Goal: Task Accomplishment & Management: Complete application form

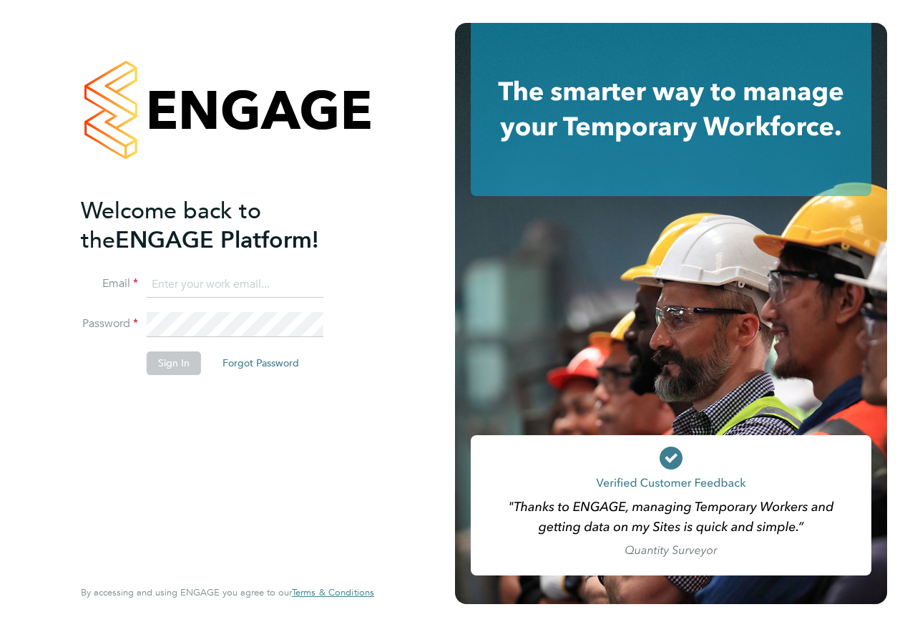
type input "[PERSON_NAME][EMAIL_ADDRESS][PERSON_NAME][DOMAIN_NAME]"
click at [177, 359] on button "Sign In" at bounding box center [174, 362] width 54 height 23
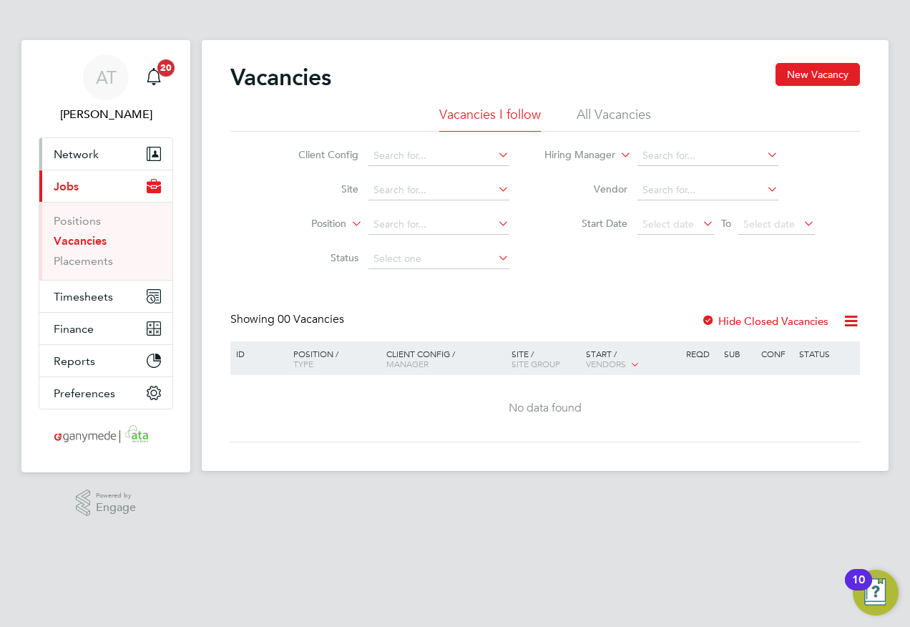
click at [62, 150] on span "Network" at bounding box center [76, 154] width 45 height 14
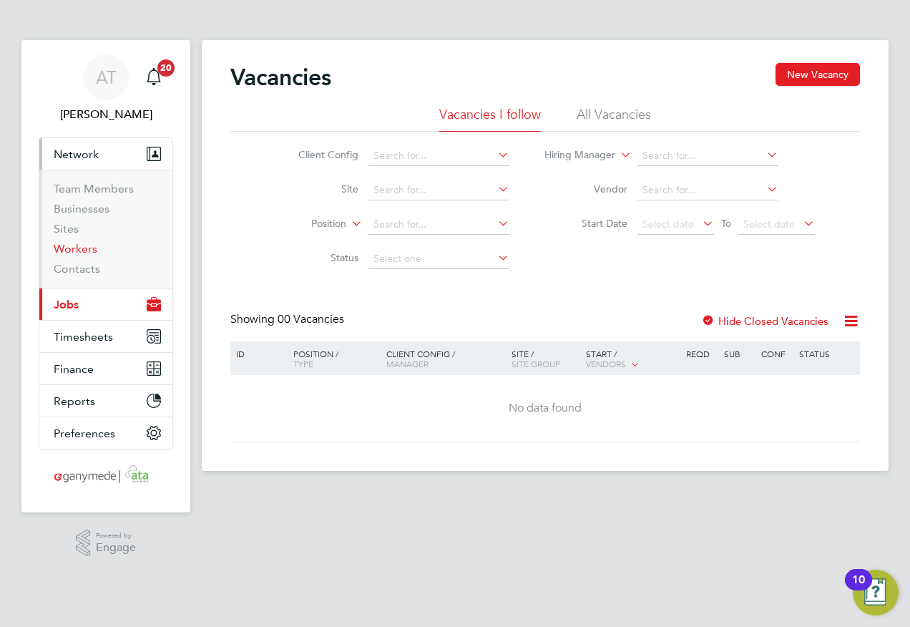
click at [84, 249] on link "Workers" at bounding box center [76, 249] width 44 height 14
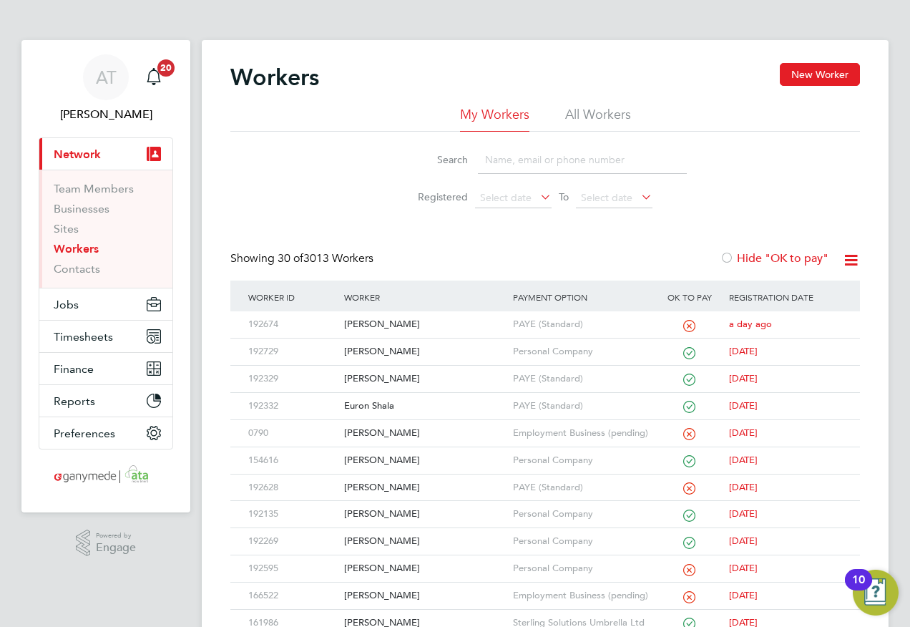
click at [489, 150] on input at bounding box center [582, 160] width 209 height 28
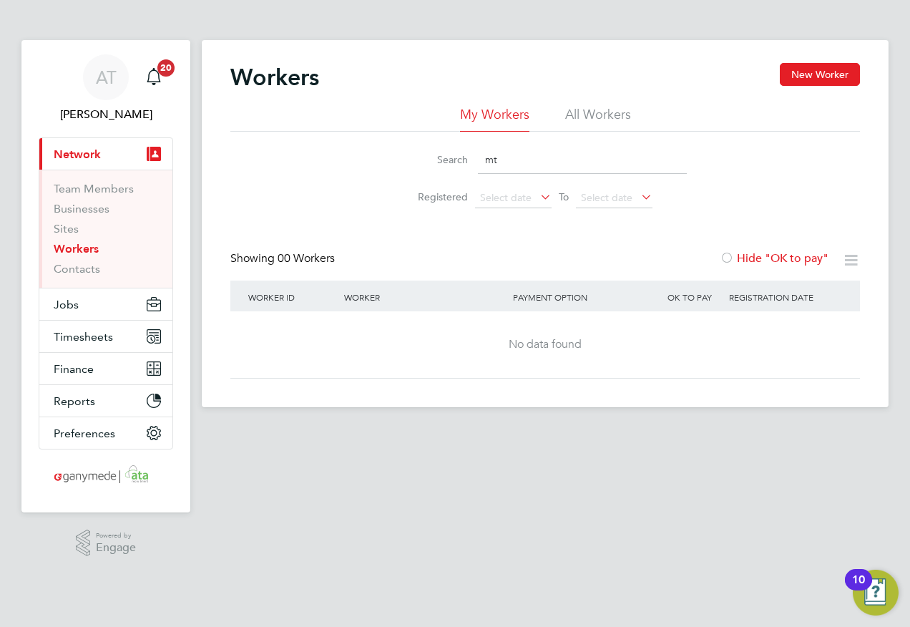
type input "m"
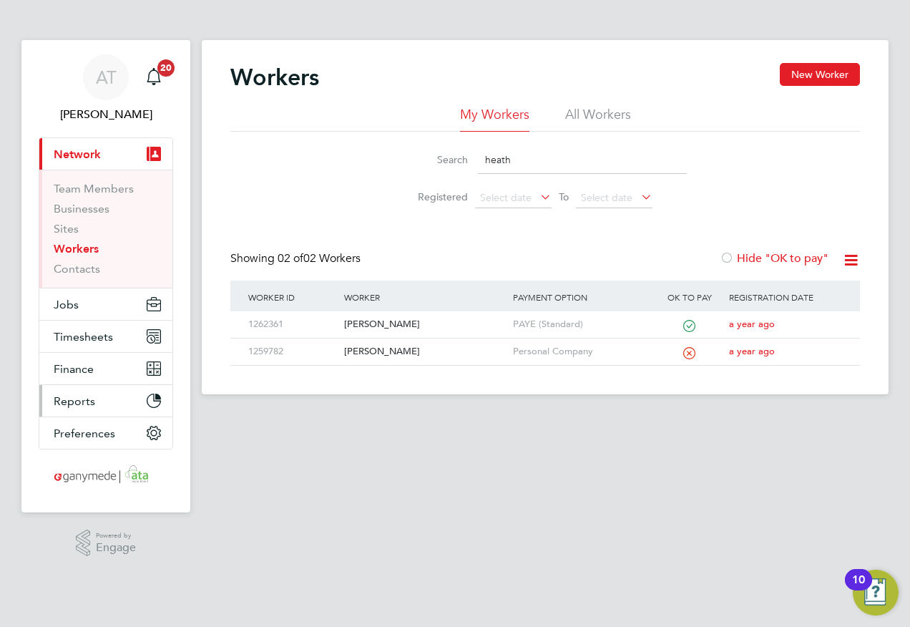
type input "heath"
drag, startPoint x: 812, startPoint y: 71, endPoint x: 777, endPoint y: 74, distance: 35.2
click at [812, 71] on button "New Worker" at bounding box center [820, 74] width 80 height 23
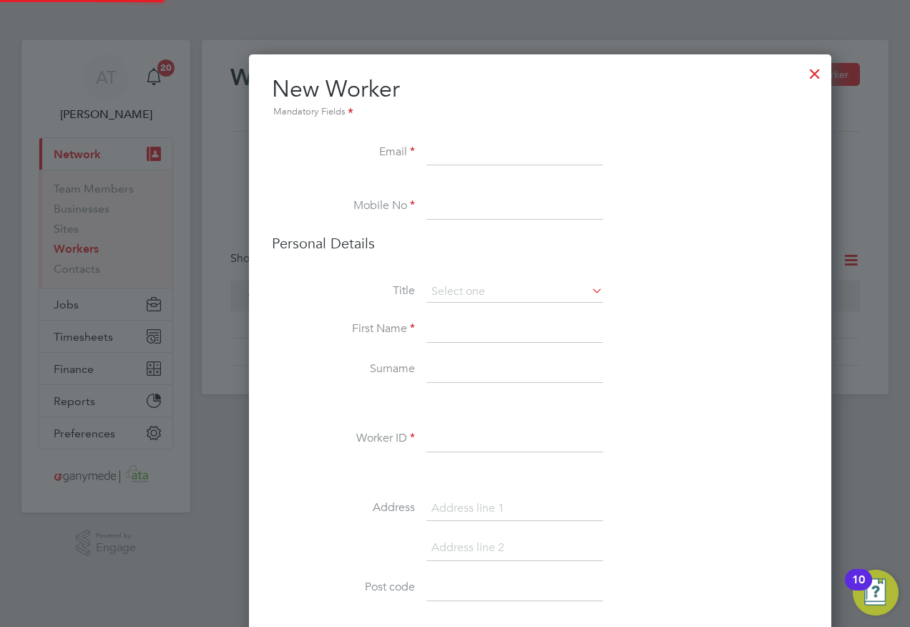
scroll to position [1602, 583]
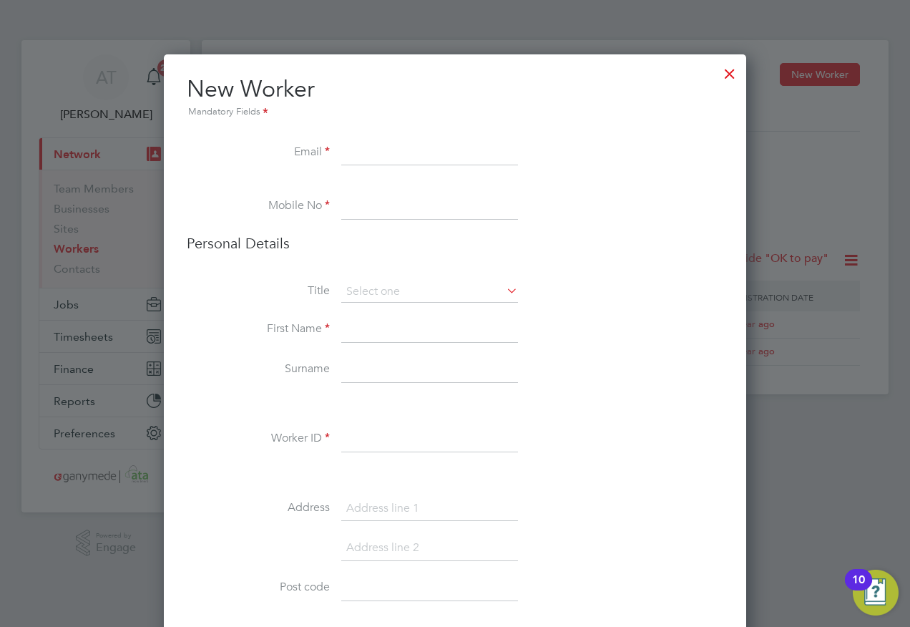
click at [358, 152] on input at bounding box center [429, 153] width 177 height 26
click at [353, 149] on input at bounding box center [429, 153] width 177 height 26
paste input "[EMAIL_ADDRESS][DOMAIN_NAME]"
type input "[EMAIL_ADDRESS][DOMAIN_NAME]"
click at [346, 195] on input at bounding box center [429, 207] width 177 height 26
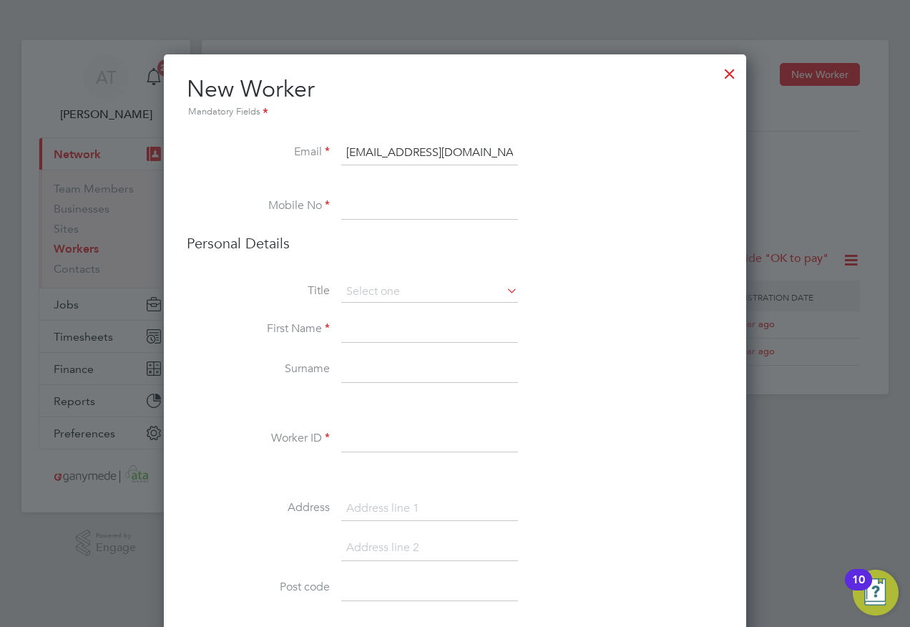
click at [352, 195] on input at bounding box center [429, 207] width 177 height 26
paste input "07967 553397"
type input "07967 553397"
click at [377, 296] on input at bounding box center [429, 291] width 177 height 21
drag, startPoint x: 361, startPoint y: 311, endPoint x: 345, endPoint y: 339, distance: 32.7
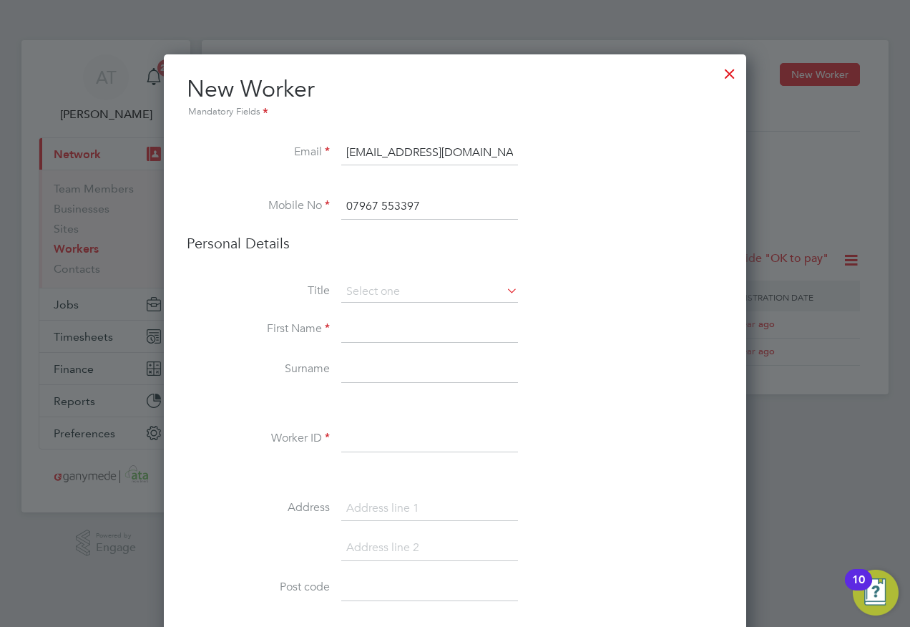
click at [360, 311] on li "Mr" at bounding box center [430, 312] width 178 height 19
type input "Mr"
click at [347, 332] on input at bounding box center [429, 330] width 177 height 26
type input "[PERSON_NAME]"
click at [349, 368] on input at bounding box center [429, 370] width 177 height 26
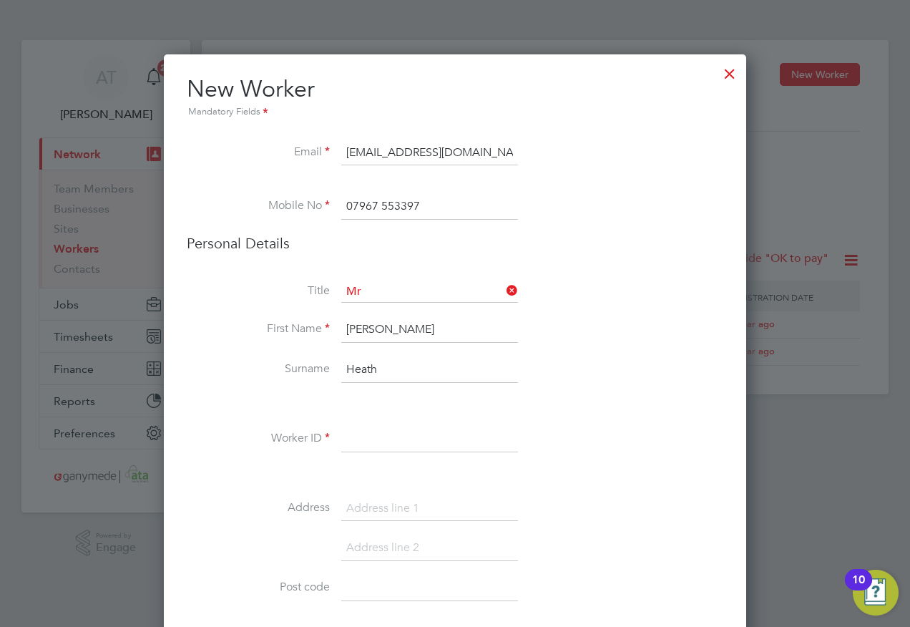
type input "Heath"
click at [354, 331] on input "[PERSON_NAME]" at bounding box center [429, 330] width 177 height 26
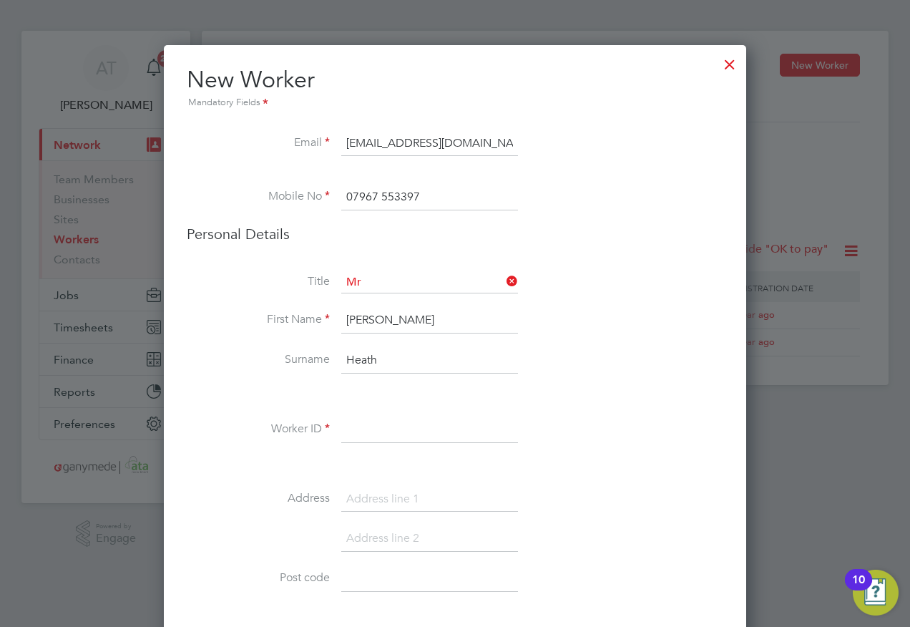
scroll to position [143, 0]
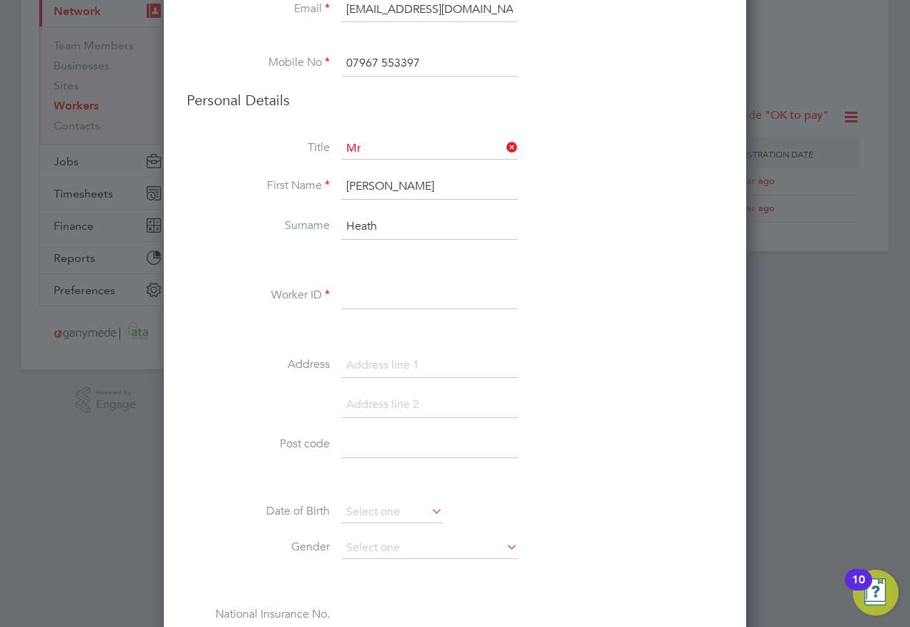
type input "[PERSON_NAME]"
click at [343, 295] on input at bounding box center [429, 296] width 177 height 26
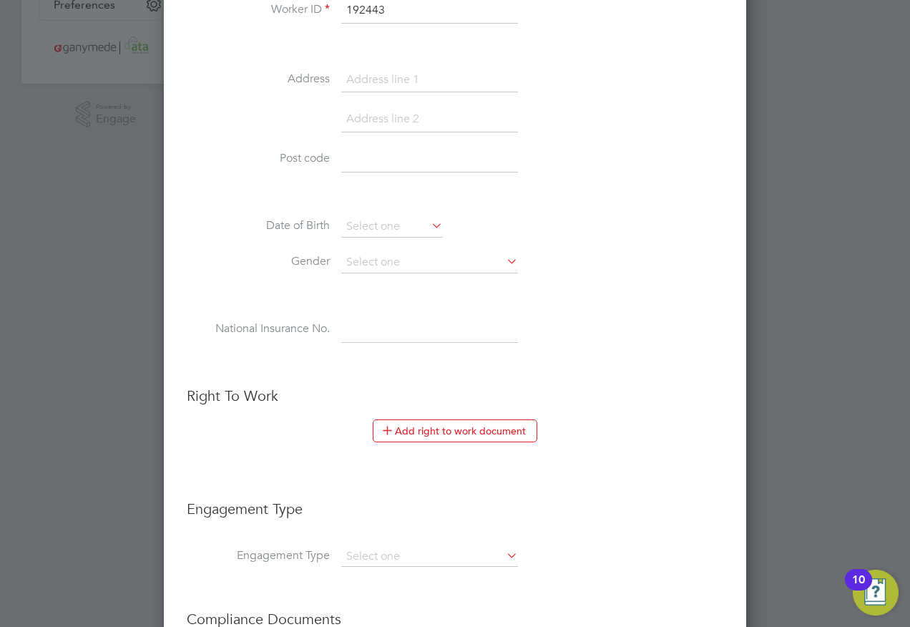
scroll to position [429, 0]
type input "192443"
click at [356, 257] on input at bounding box center [429, 261] width 177 height 21
drag, startPoint x: 349, startPoint y: 281, endPoint x: 249, endPoint y: 275, distance: 99.6
click at [349, 278] on li "[DEMOGRAPHIC_DATA]" at bounding box center [430, 282] width 178 height 19
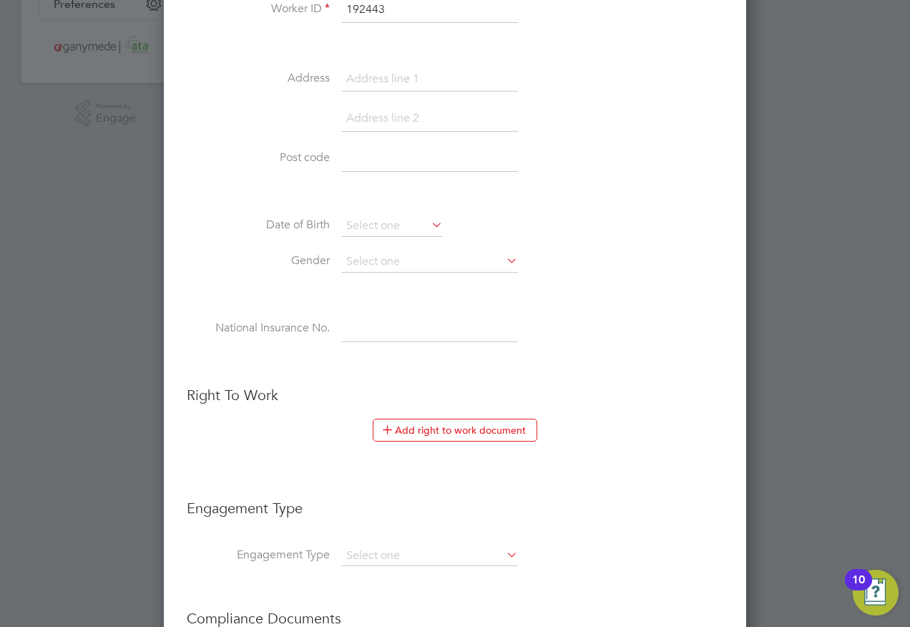
type input "[DEMOGRAPHIC_DATA]"
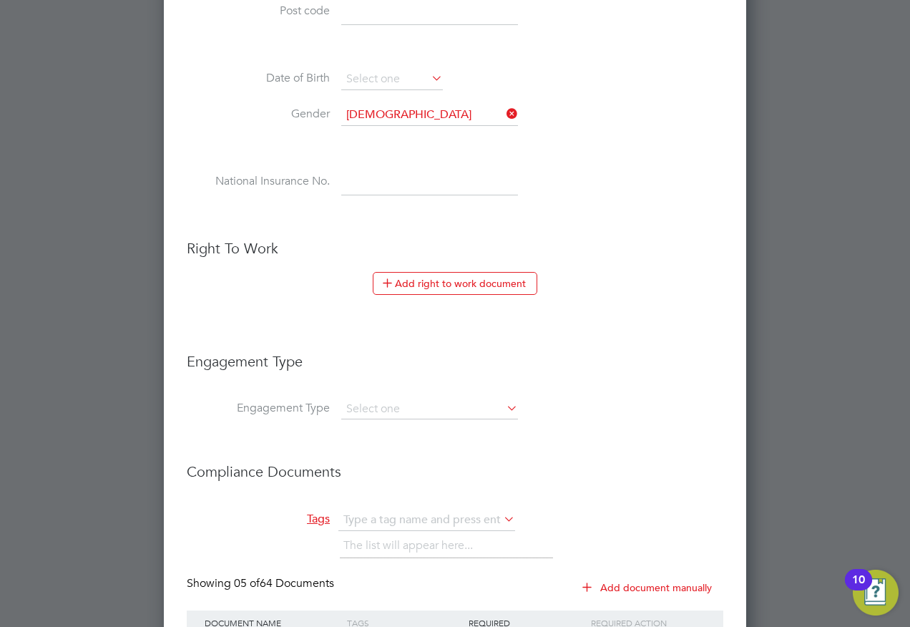
scroll to position [716, 0]
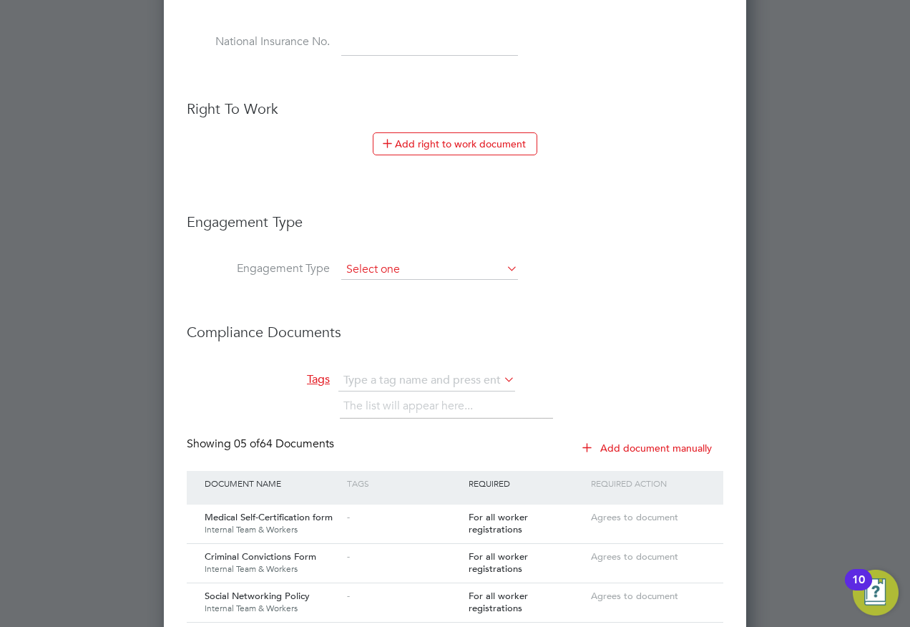
click at [367, 270] on input at bounding box center [429, 270] width 177 height 20
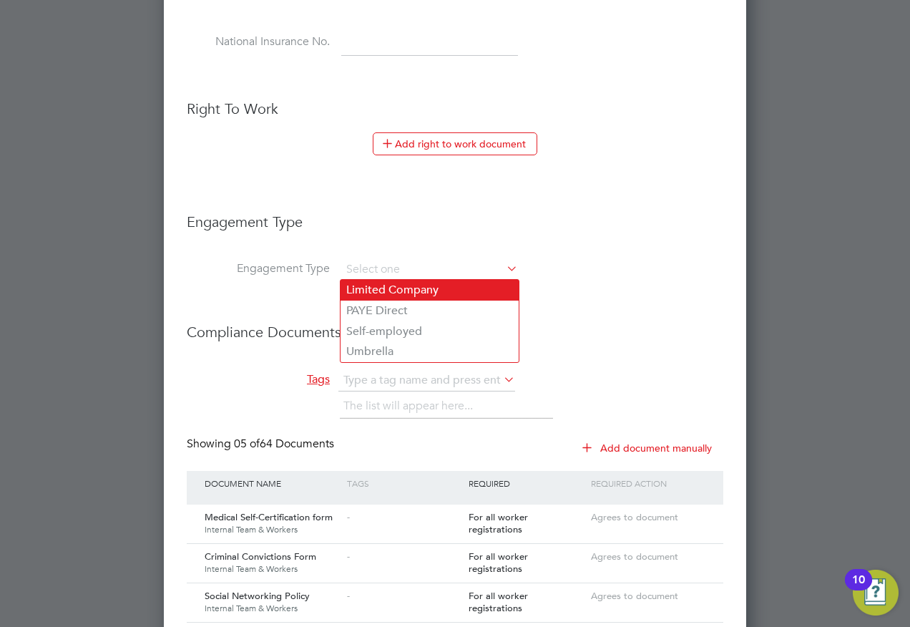
click at [359, 286] on li "Limited Company" at bounding box center [430, 290] width 178 height 21
type input "Limited Company"
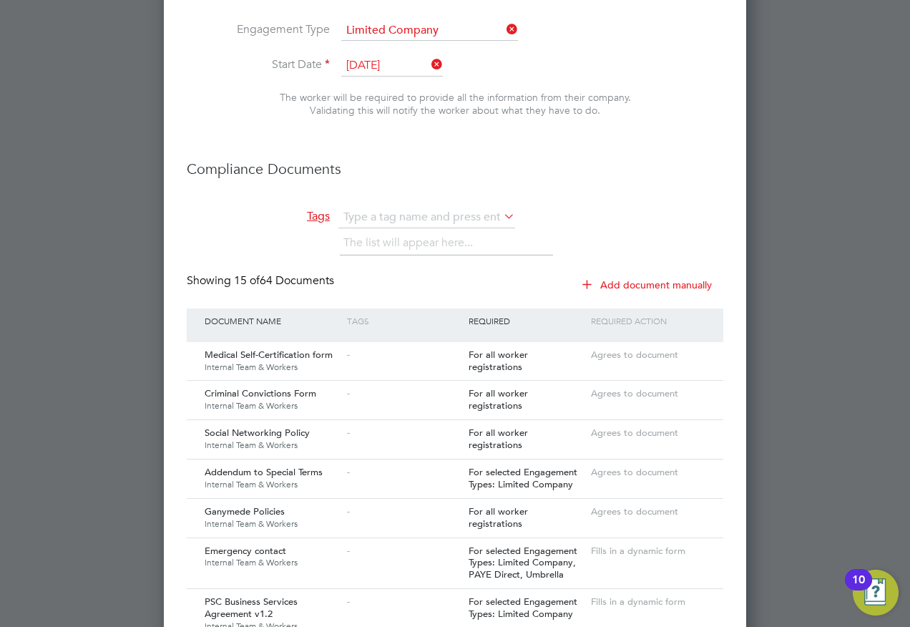
scroll to position [1002, 0]
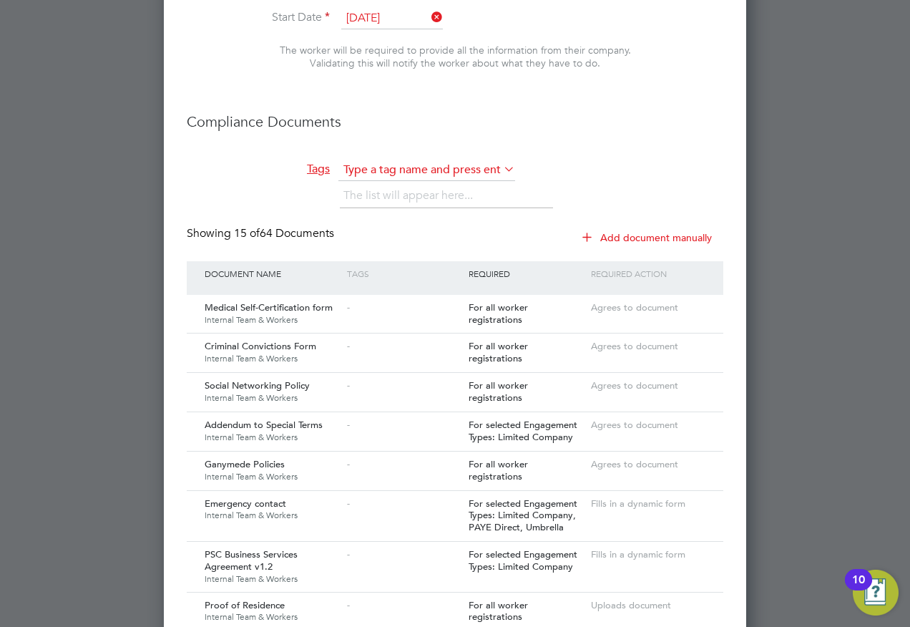
click at [355, 162] on input "text" at bounding box center [427, 170] width 177 height 21
type input "vol"
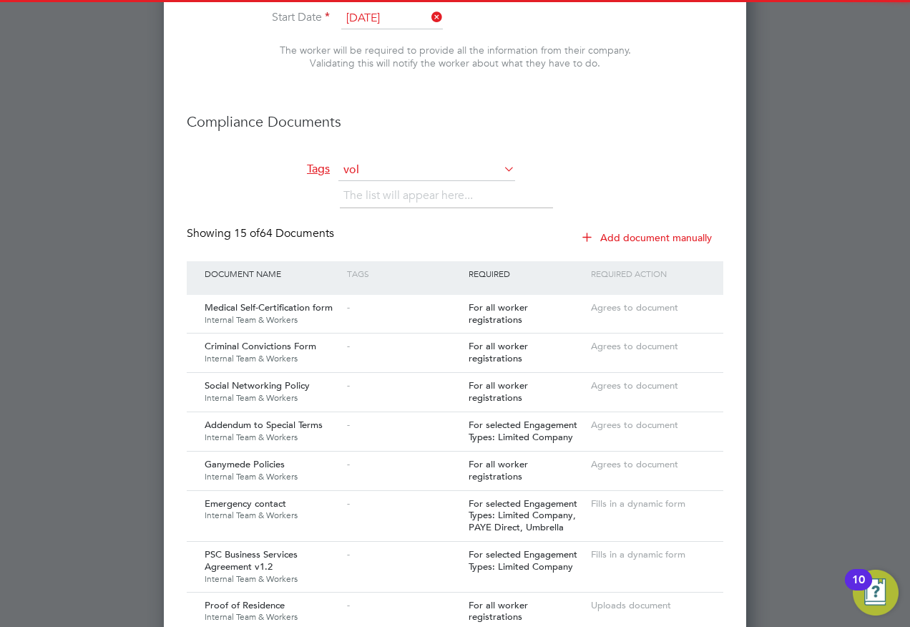
click at [252, 181] on li "Tags vol The list will appear here..." at bounding box center [455, 193] width 537 height 67
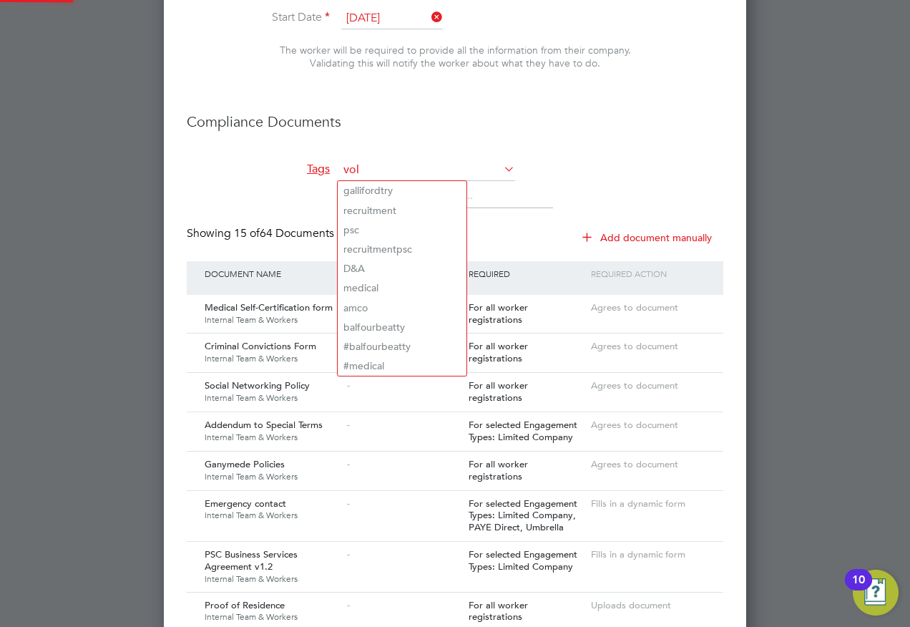
click at [279, 170] on label "Tags" at bounding box center [258, 169] width 143 height 15
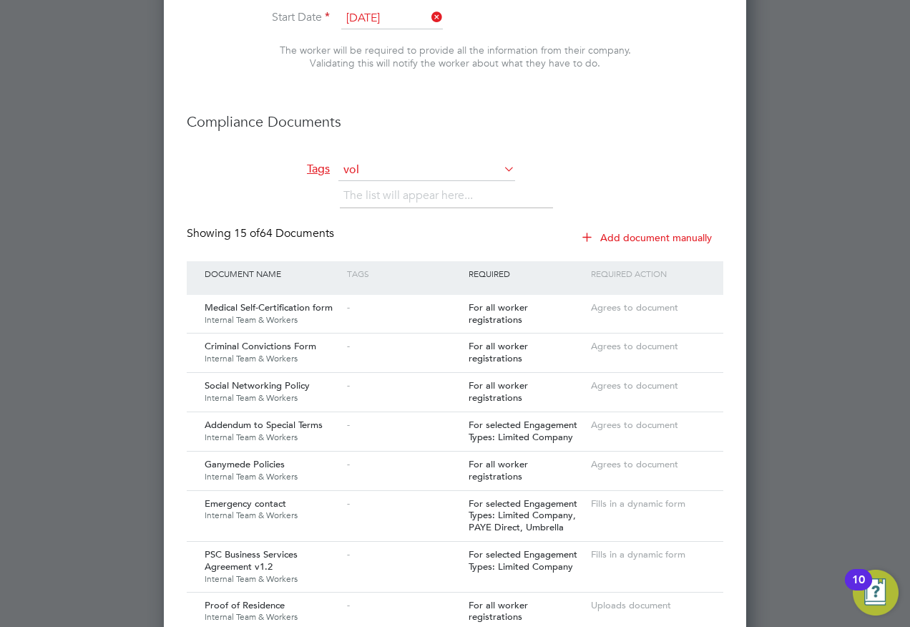
click at [361, 165] on input "vol" at bounding box center [427, 170] width 177 height 21
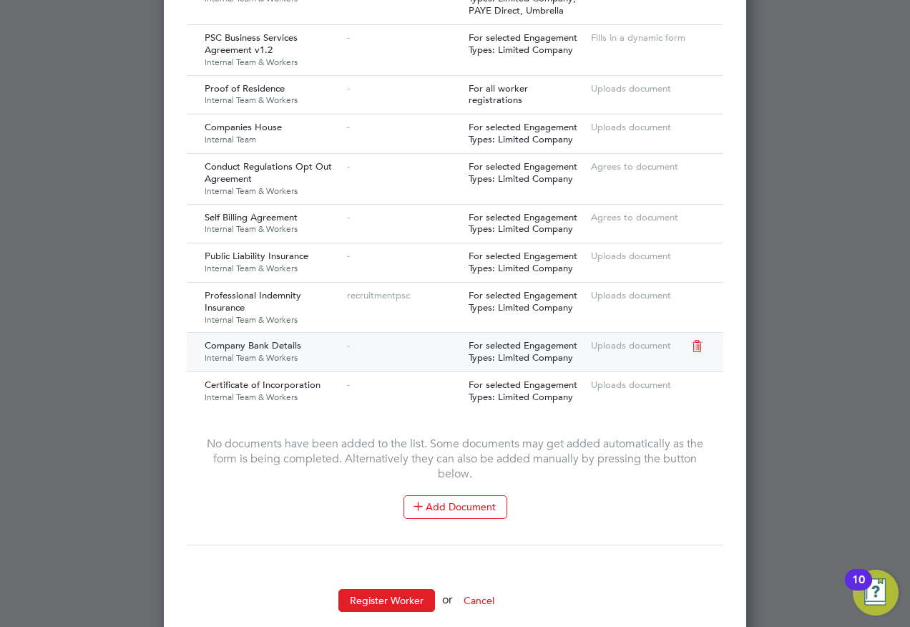
scroll to position [1542, 0]
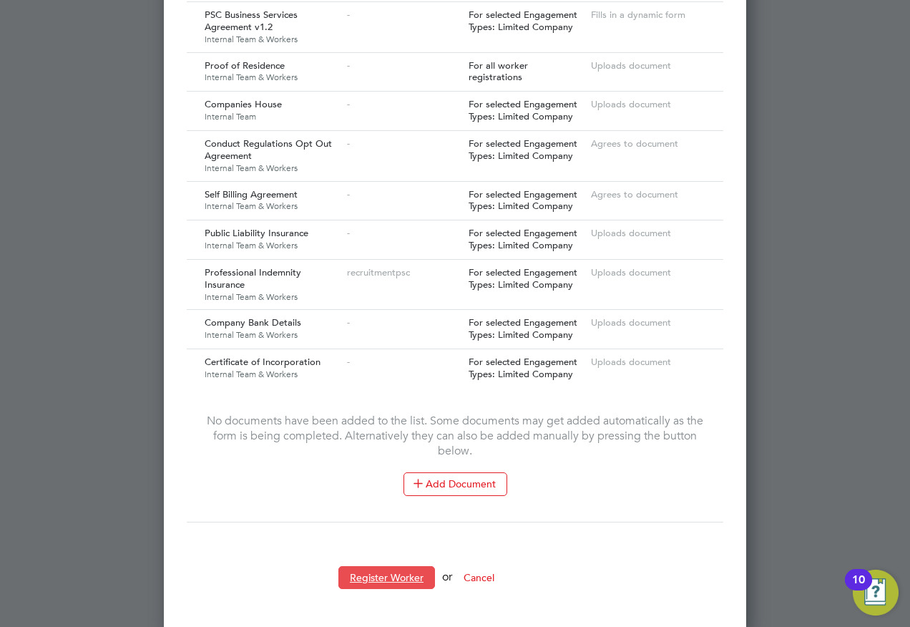
click at [366, 575] on button "Register Worker" at bounding box center [387, 577] width 97 height 23
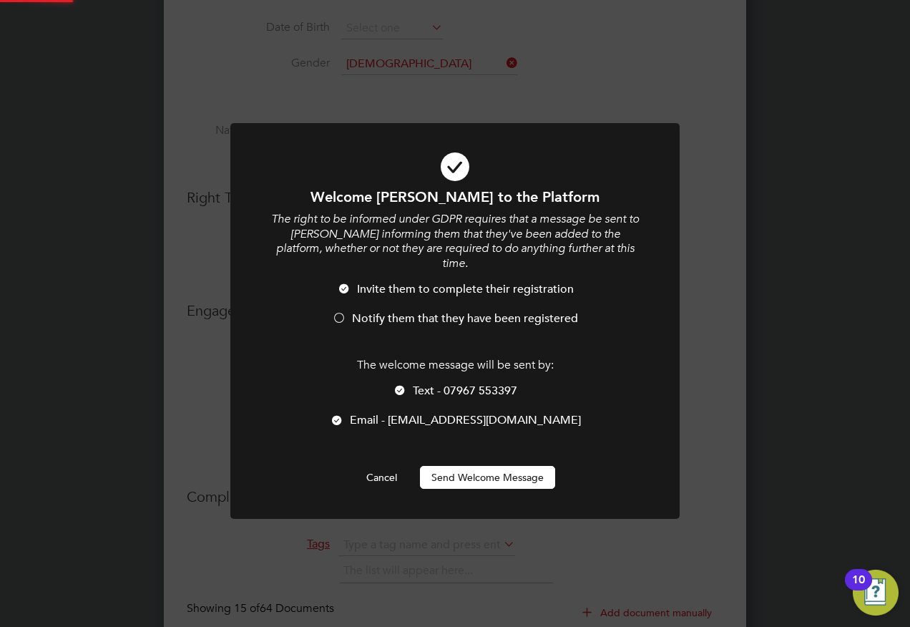
scroll to position [0, 0]
click at [500, 466] on button "Send Welcome Message" at bounding box center [487, 477] width 135 height 23
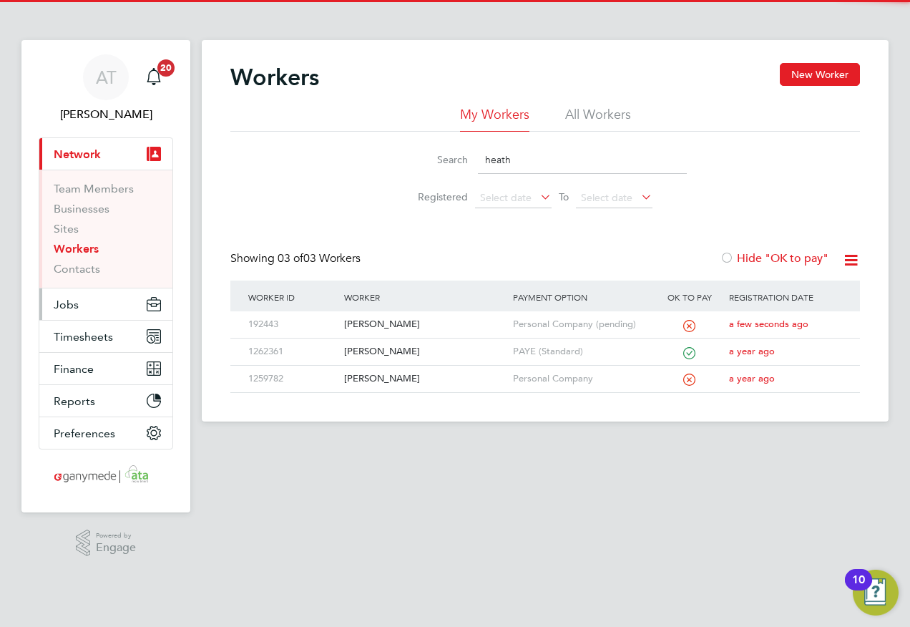
click at [61, 306] on span "Jobs" at bounding box center [66, 305] width 25 height 14
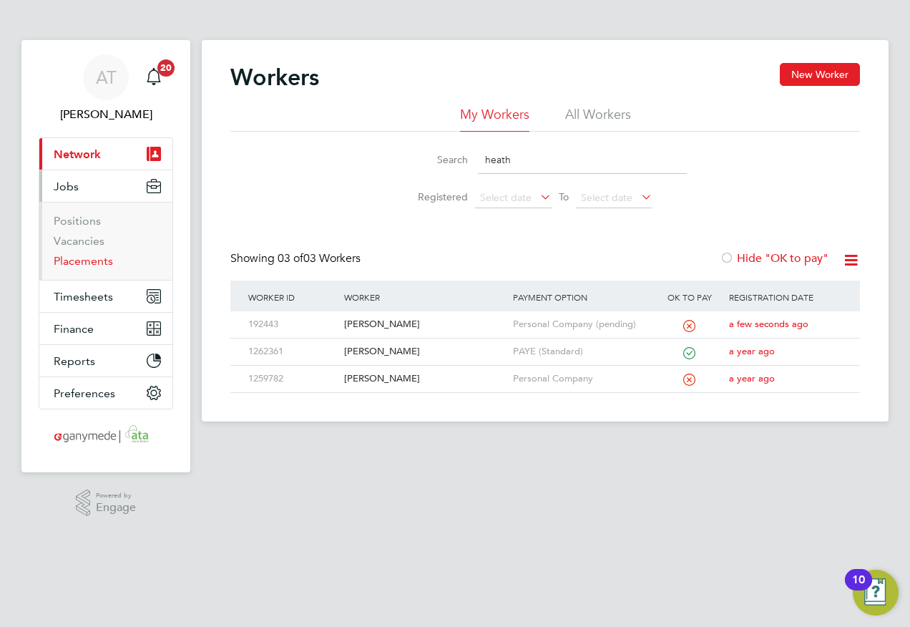
drag, startPoint x: 72, startPoint y: 260, endPoint x: 92, endPoint y: 259, distance: 20.1
click at [72, 260] on link "Placements" at bounding box center [83, 261] width 59 height 14
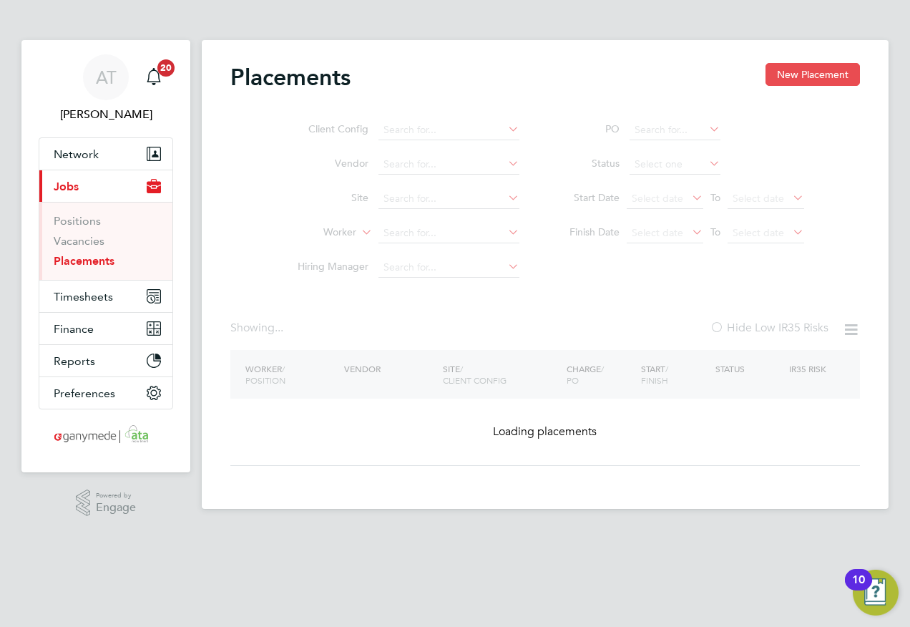
click at [804, 77] on button "New Placement" at bounding box center [813, 74] width 94 height 23
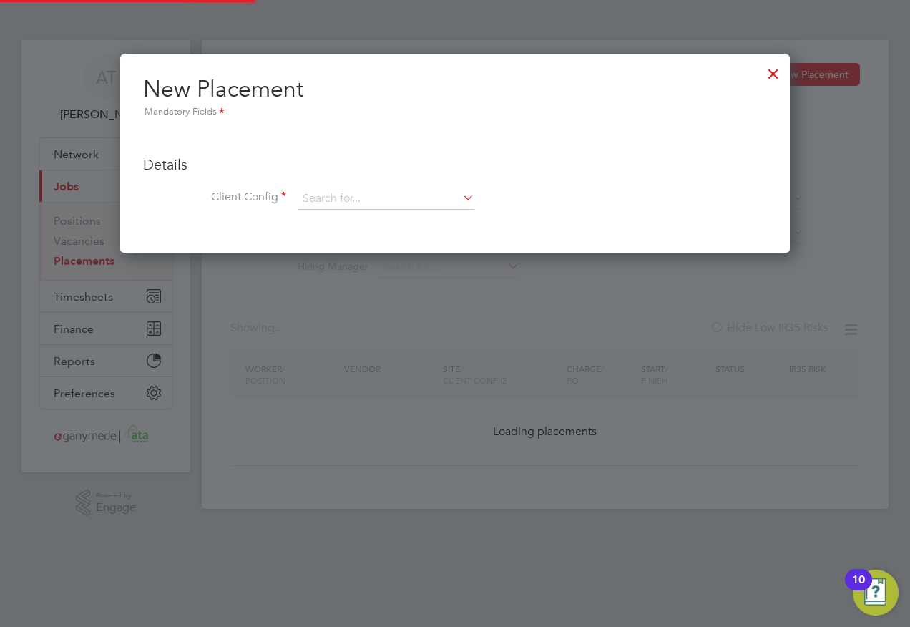
scroll to position [198, 671]
click at [312, 196] on input at bounding box center [386, 198] width 177 height 21
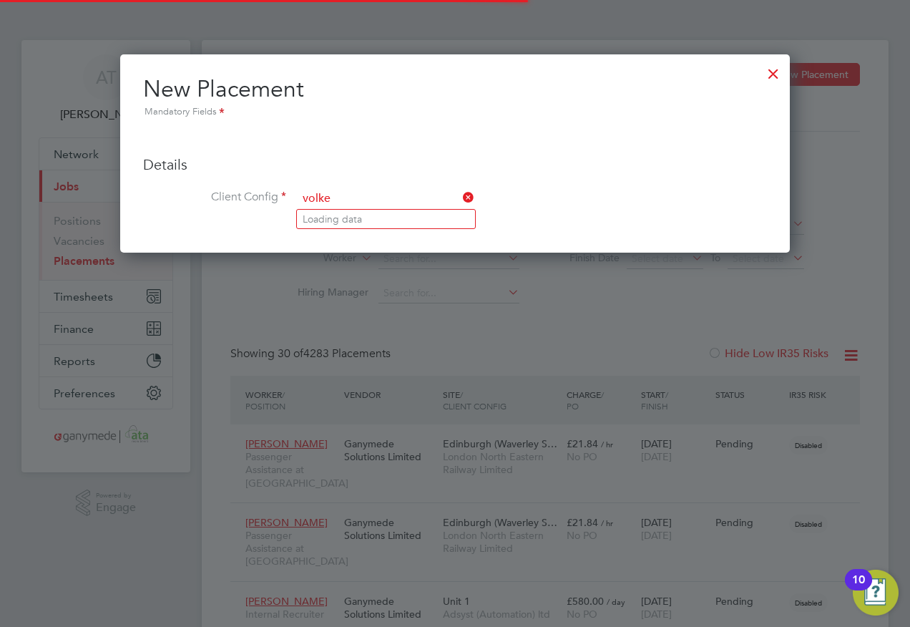
scroll to position [0, 0]
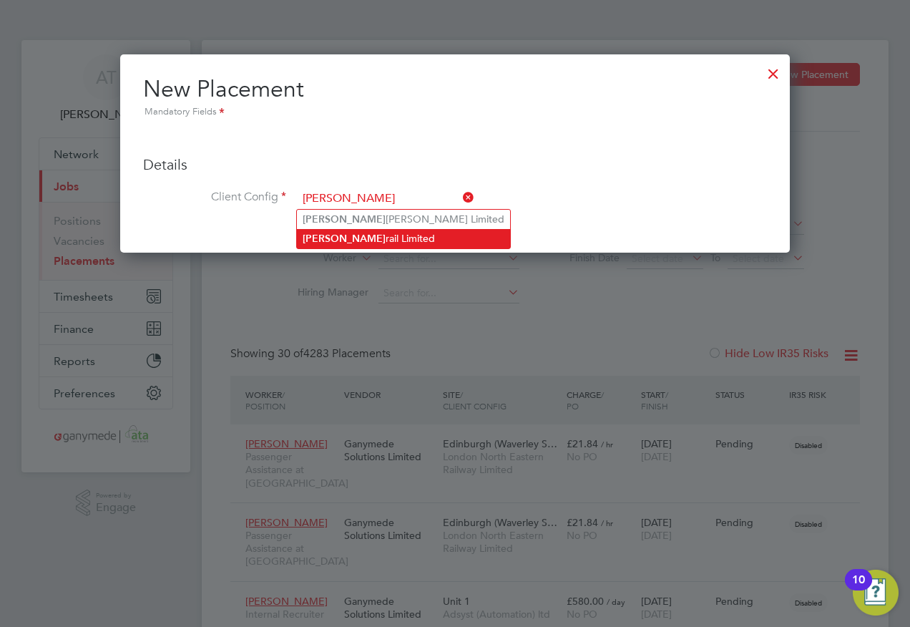
click at [317, 236] on b "[PERSON_NAME]" at bounding box center [344, 239] width 83 height 12
type input "Volkerrail Limited"
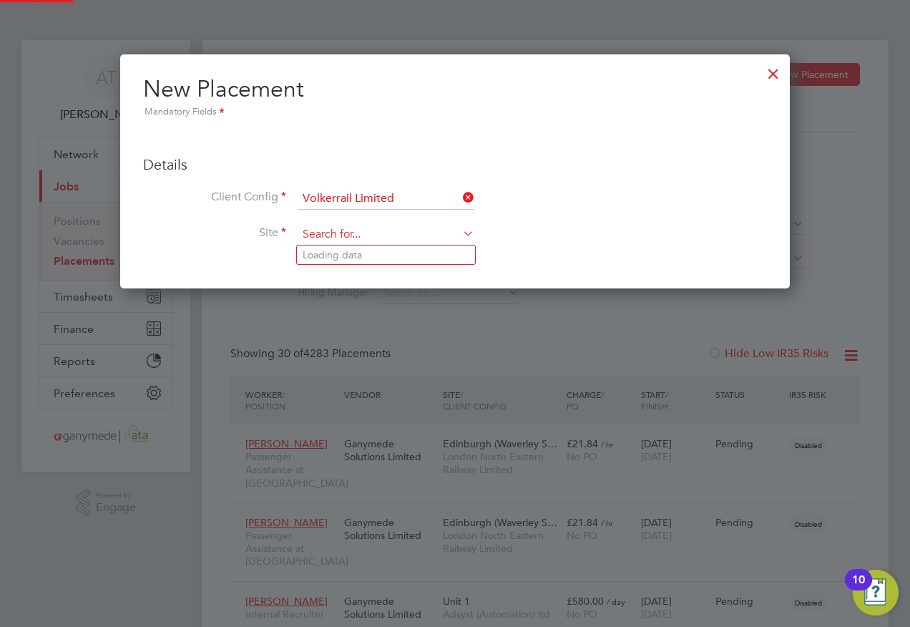
click at [311, 235] on input at bounding box center [386, 234] width 177 height 21
click at [311, 230] on input at bounding box center [386, 234] width 177 height 21
click at [768, 74] on div at bounding box center [774, 70] width 26 height 26
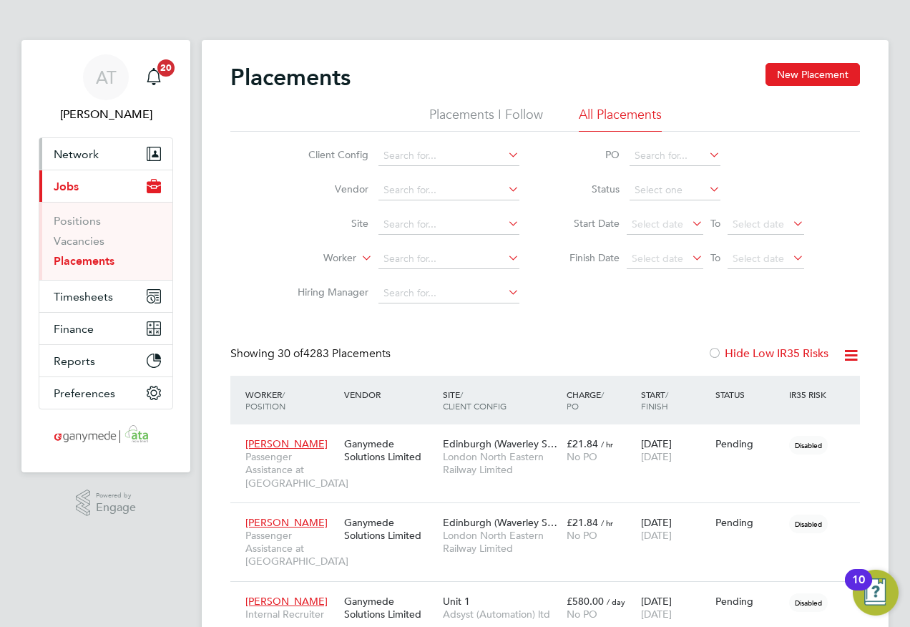
click at [64, 154] on span "Network" at bounding box center [76, 154] width 45 height 14
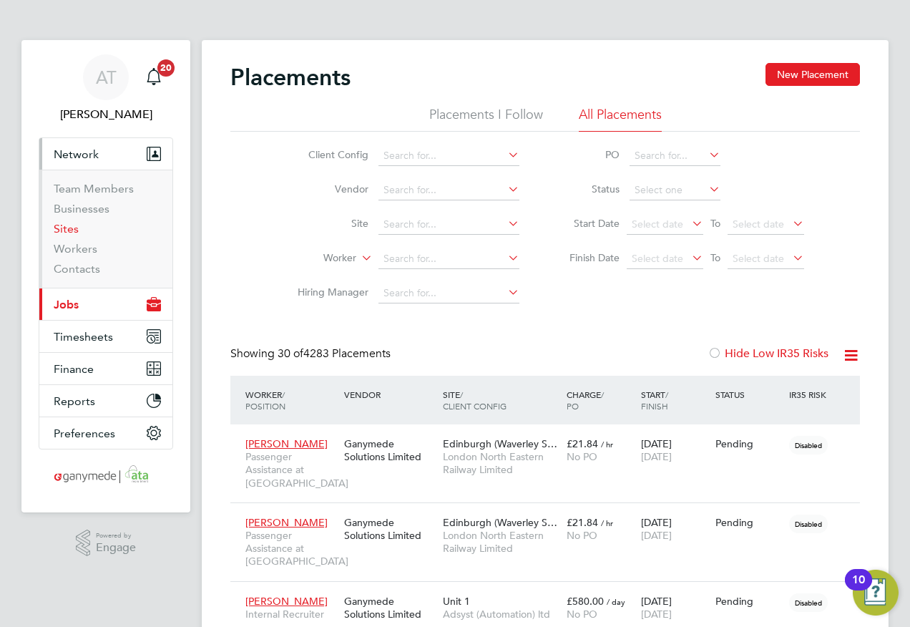
click at [62, 228] on link "Sites" at bounding box center [66, 229] width 25 height 14
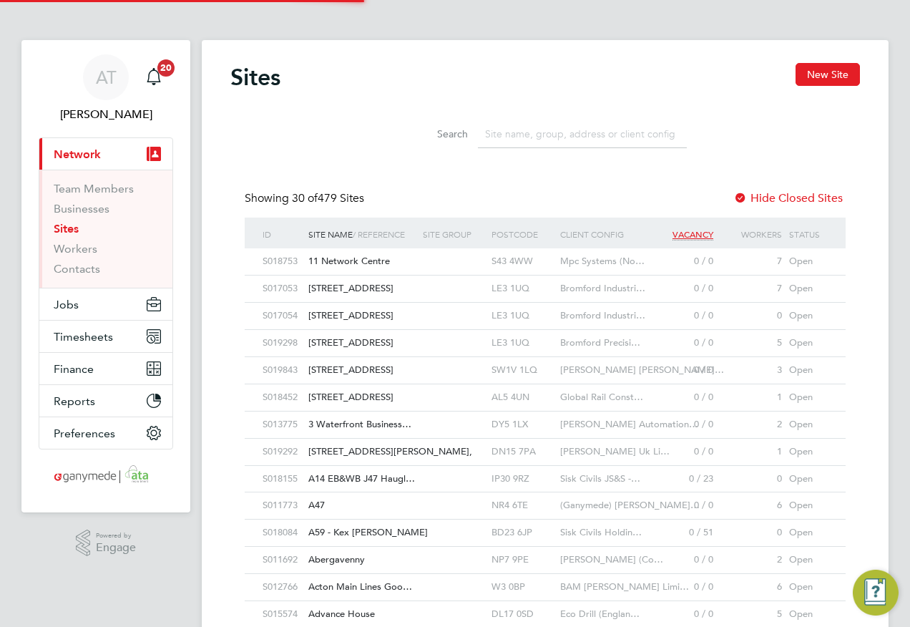
scroll to position [27, 69]
click at [817, 74] on button "New Site" at bounding box center [828, 74] width 64 height 23
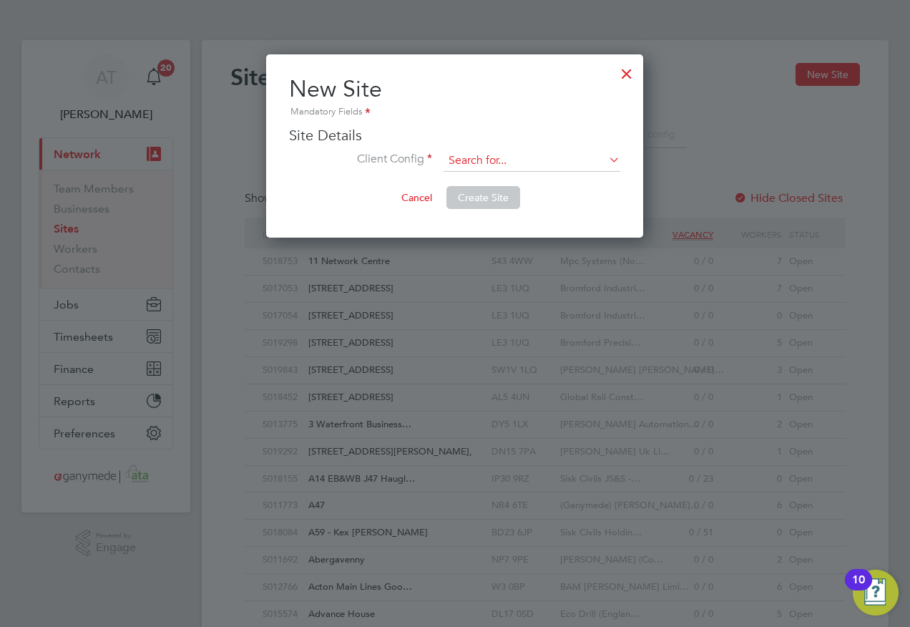
click at [454, 152] on input at bounding box center [532, 160] width 177 height 21
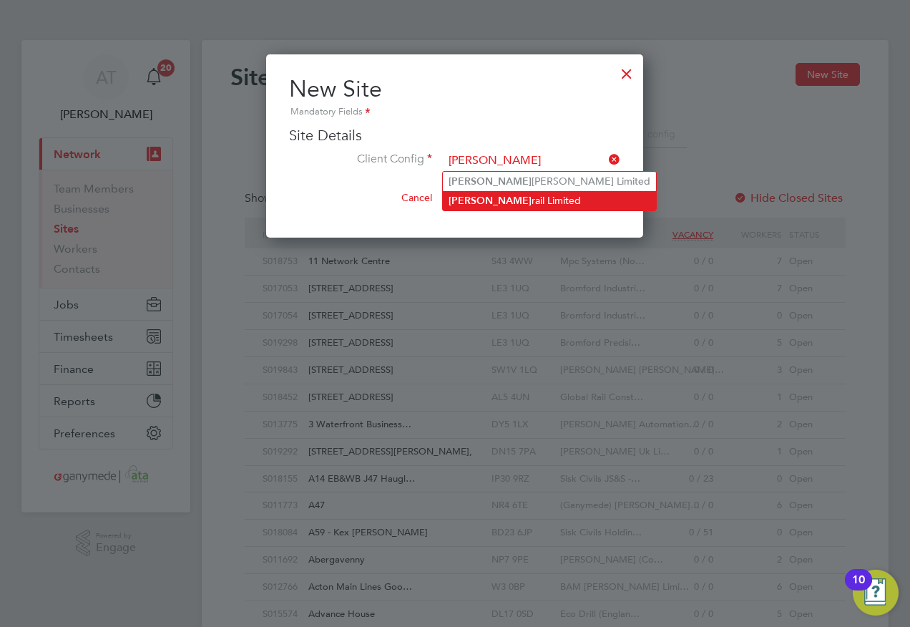
click at [488, 197] on li "Volker rail Limited" at bounding box center [549, 200] width 213 height 19
type input "Volkerrail Limited"
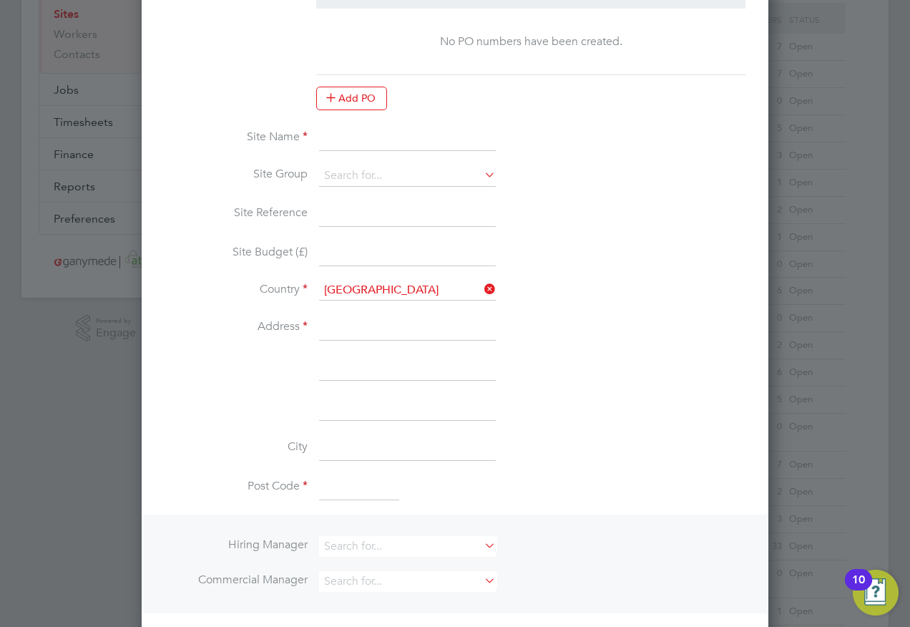
click at [324, 135] on input at bounding box center [407, 138] width 177 height 26
click at [352, 137] on input "East west rail" at bounding box center [407, 138] width 177 height 26
click at [354, 137] on input "East west rail" at bounding box center [407, 138] width 177 height 26
click at [379, 140] on input "East West rail" at bounding box center [407, 138] width 177 height 26
click at [383, 140] on input "East West rail" at bounding box center [407, 138] width 177 height 26
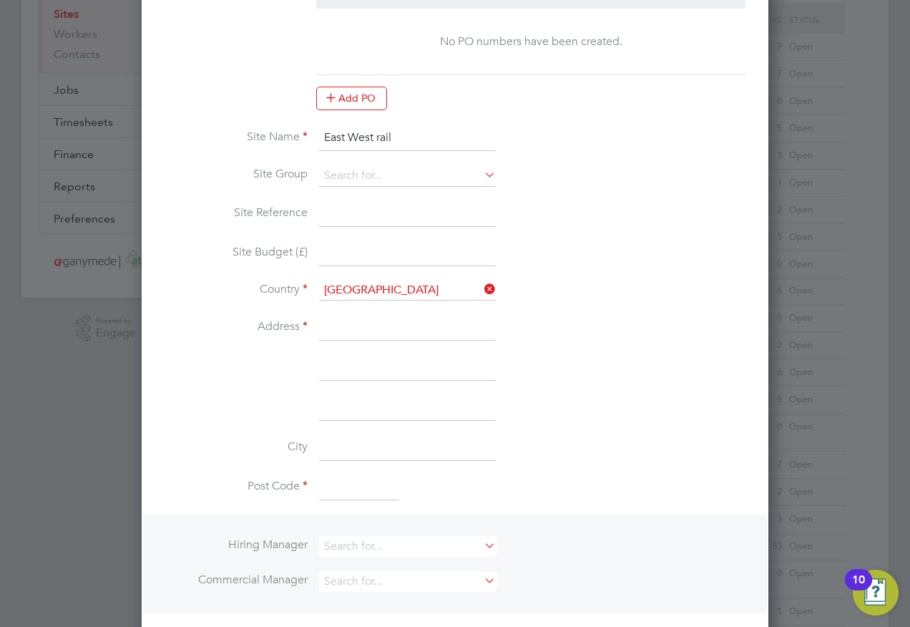
click at [383, 140] on input "East West rail" at bounding box center [407, 138] width 177 height 26
type input "East West Rail"
click at [326, 329] on input at bounding box center [407, 328] width 177 height 26
click at [334, 485] on input at bounding box center [359, 488] width 80 height 26
type input "MK9 1EN"
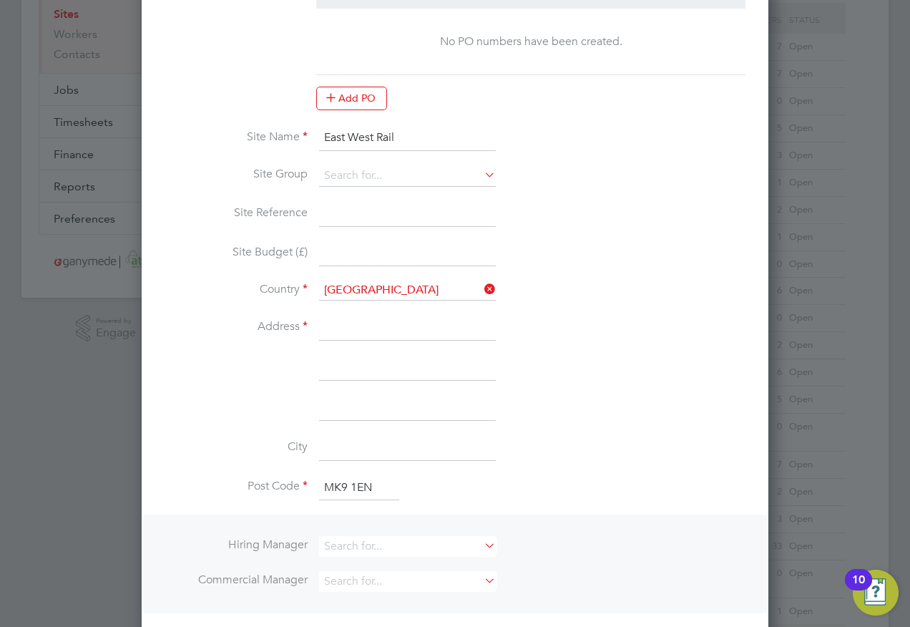
click at [331, 329] on input at bounding box center [407, 328] width 177 height 26
type input "The Quadrant"
click at [325, 439] on input at bounding box center [407, 448] width 177 height 26
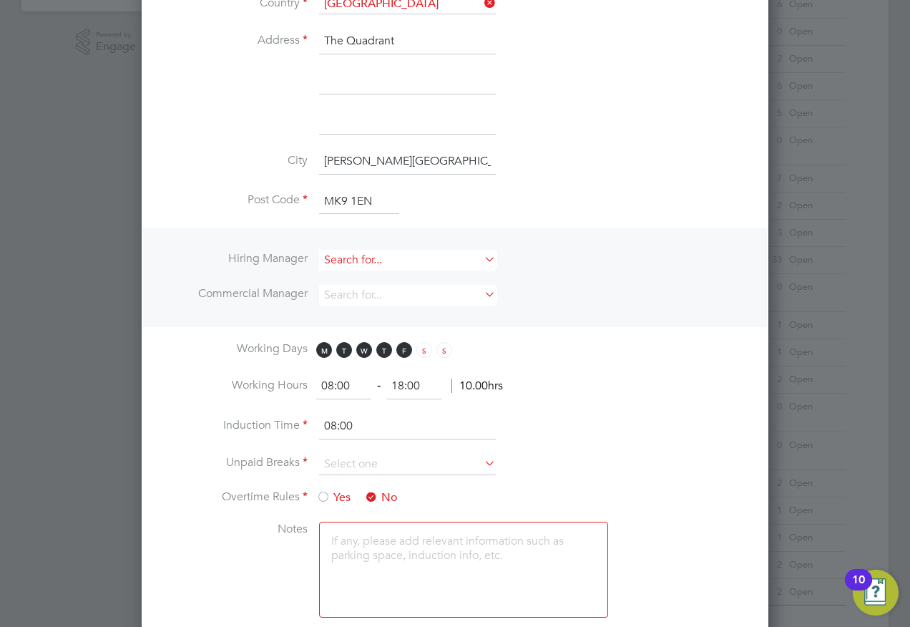
type input "[PERSON_NAME][GEOGRAPHIC_DATA]"
click at [337, 262] on input at bounding box center [407, 260] width 177 height 21
click at [355, 276] on li "[PERSON_NAME]" at bounding box center [410, 279] width 184 height 19
type input "[PERSON_NAME]"
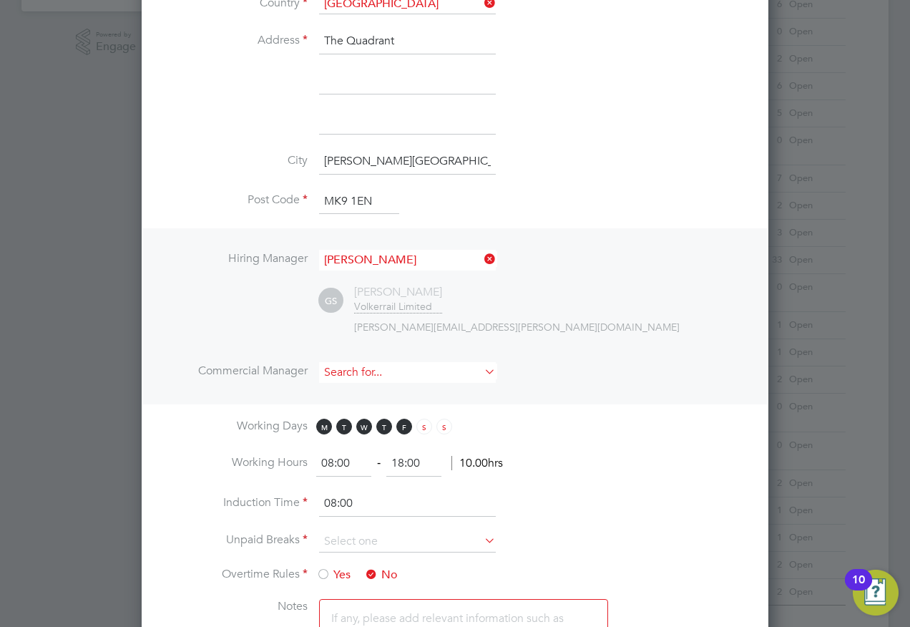
click at [359, 374] on input at bounding box center [407, 372] width 177 height 21
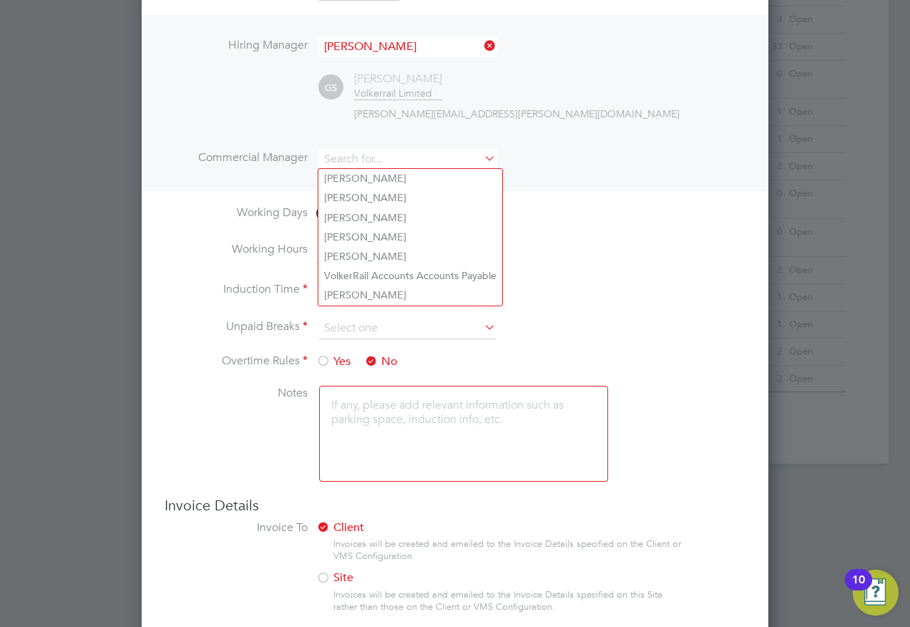
scroll to position [716, 0]
click at [199, 287] on label "Induction Time" at bounding box center [236, 288] width 143 height 15
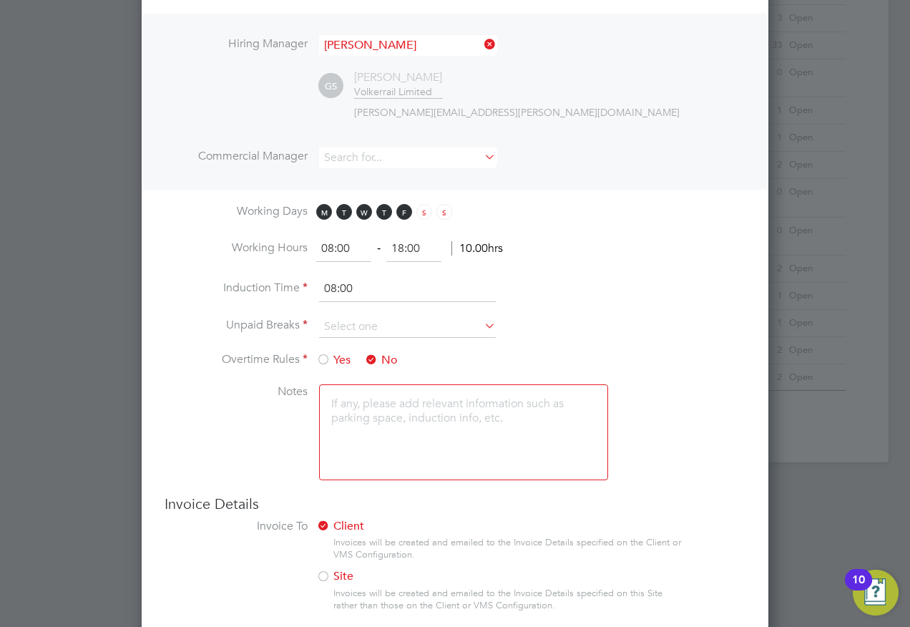
click at [337, 314] on li "Induction Time 08:00" at bounding box center [455, 296] width 581 height 40
click at [331, 325] on input at bounding box center [407, 326] width 177 height 21
drag, startPoint x: 334, startPoint y: 349, endPoint x: 226, endPoint y: 313, distance: 113.6
click at [333, 346] on li "Nothing" at bounding box center [407, 346] width 178 height 19
type input "Nothing"
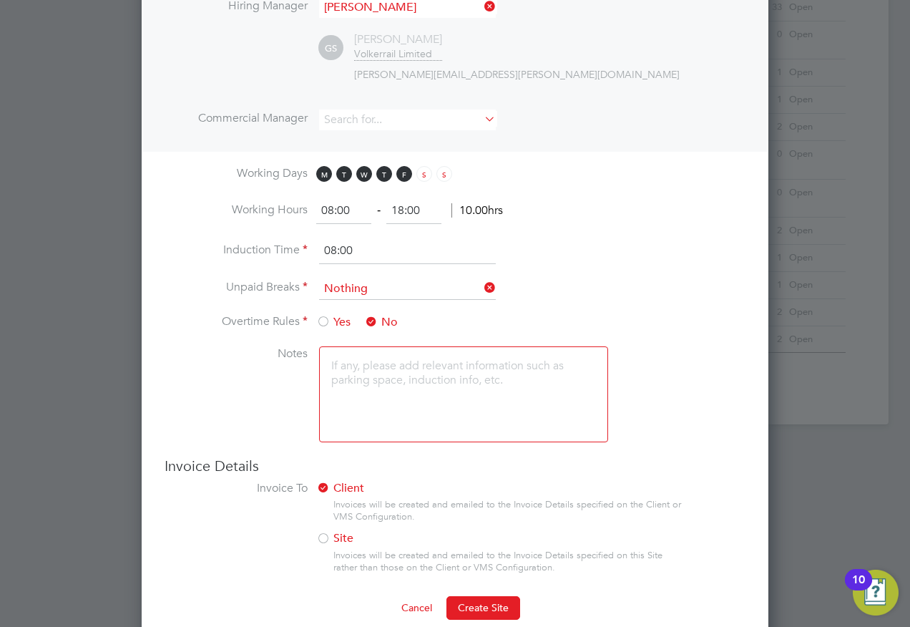
scroll to position [774, 0]
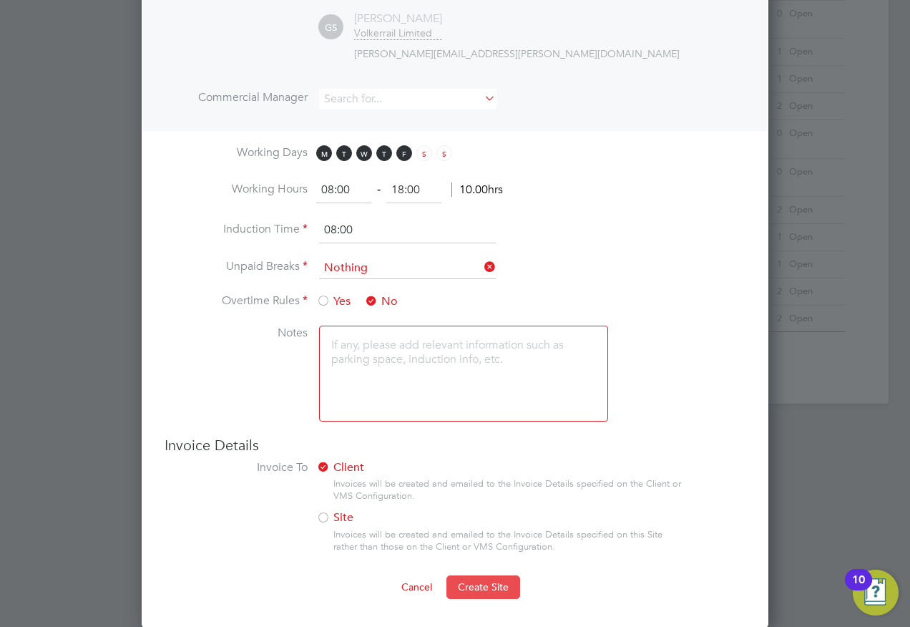
click at [494, 588] on span "Create Site" at bounding box center [483, 586] width 51 height 13
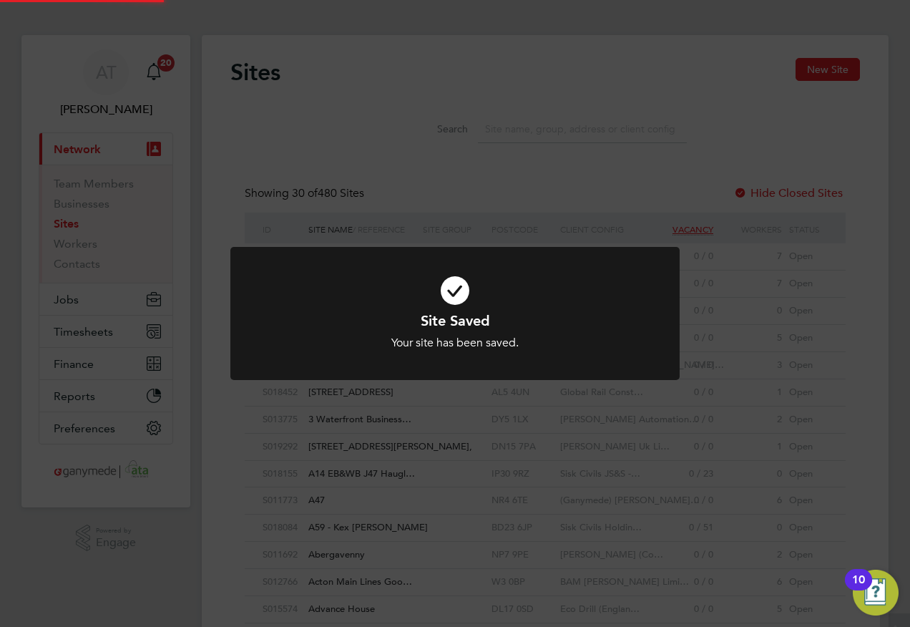
scroll to position [0, 0]
click at [228, 157] on div "Site Saved Your site has been saved. Cancel Okay" at bounding box center [455, 313] width 910 height 627
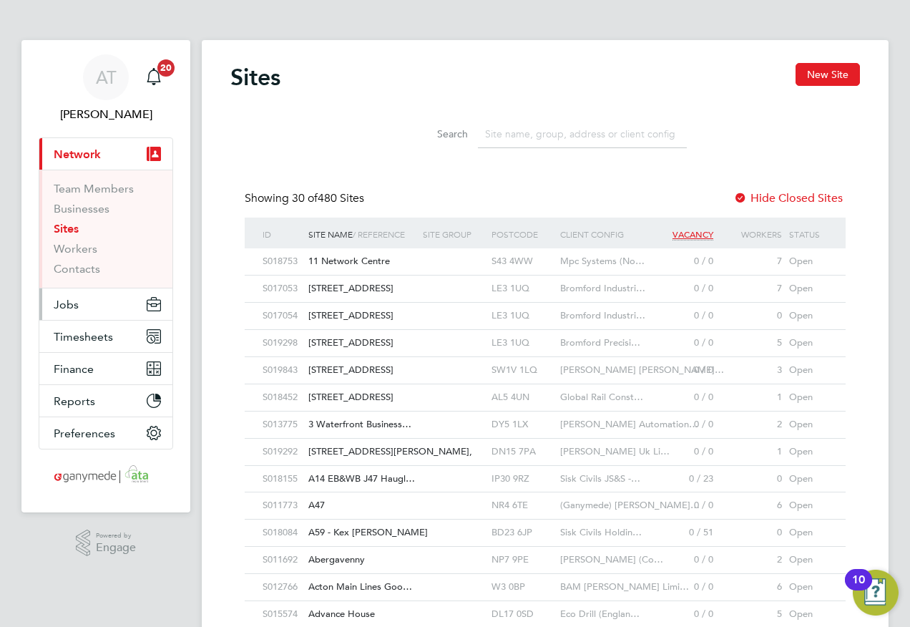
drag, startPoint x: 63, startPoint y: 306, endPoint x: 85, endPoint y: 301, distance: 22.7
click at [63, 306] on span "Jobs" at bounding box center [66, 305] width 25 height 14
click at [62, 303] on span "Jobs" at bounding box center [66, 305] width 25 height 14
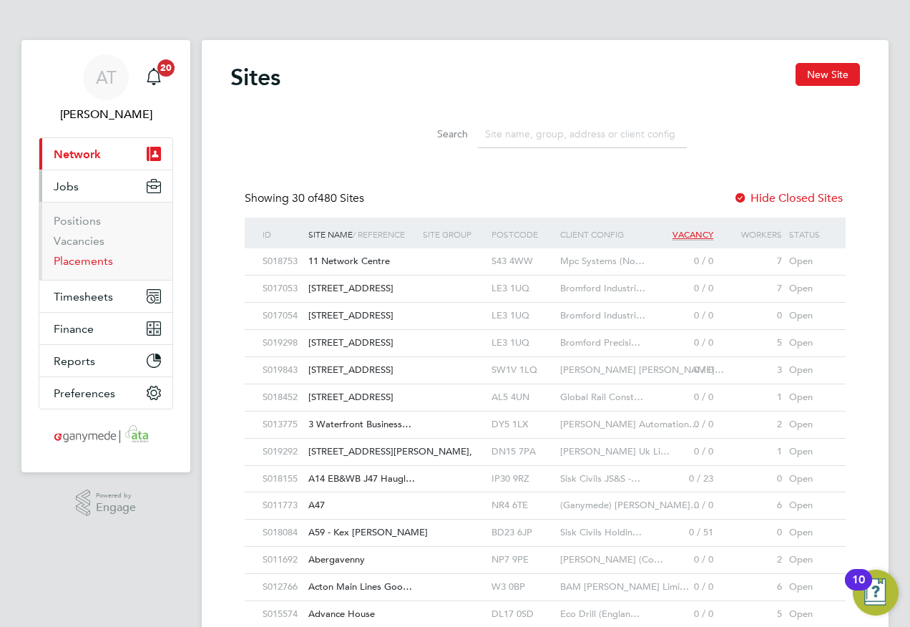
click at [74, 261] on link "Placements" at bounding box center [83, 261] width 59 height 14
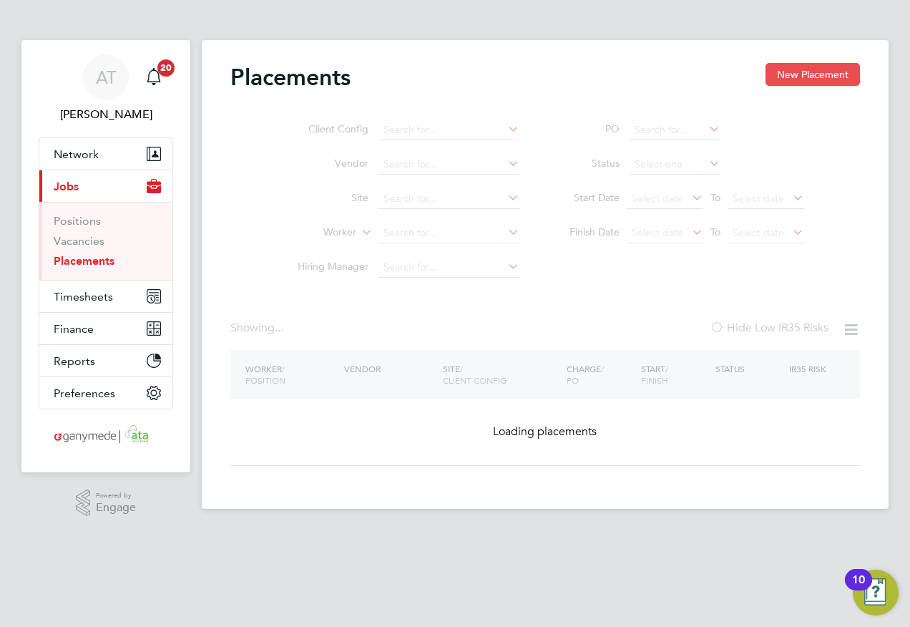
click at [789, 72] on button "New Placement" at bounding box center [813, 74] width 94 height 23
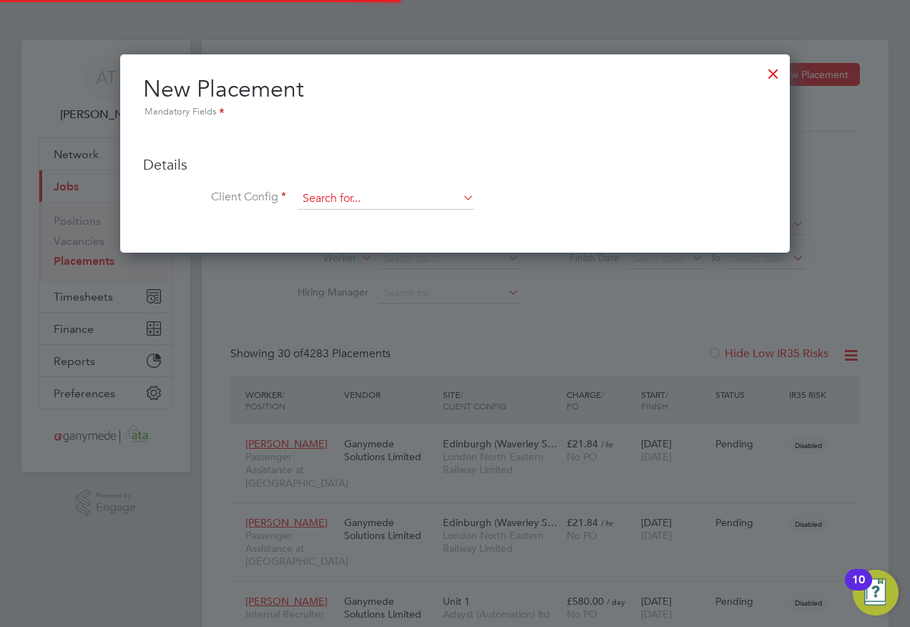
scroll to position [42, 99]
click at [315, 195] on input at bounding box center [386, 198] width 177 height 21
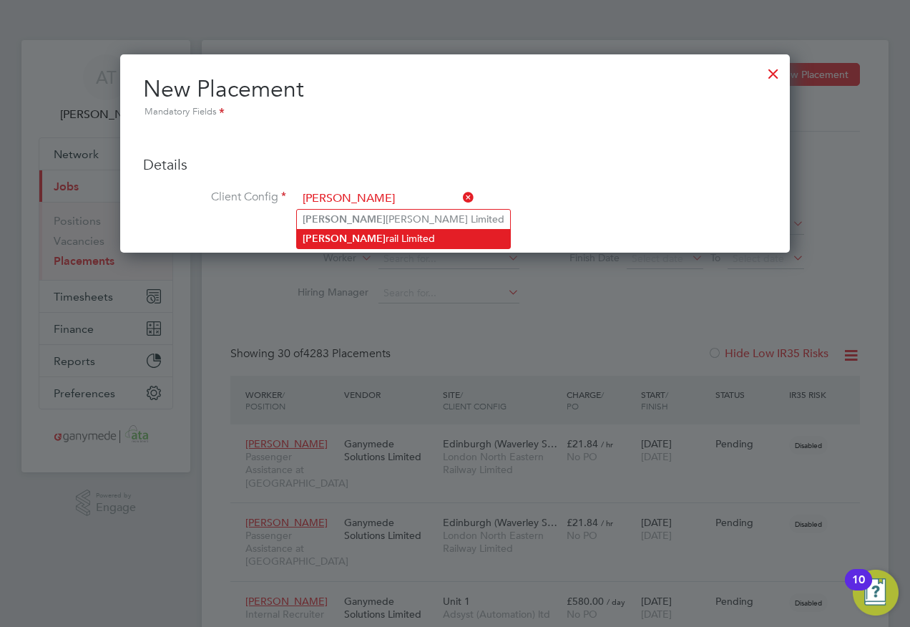
click at [339, 235] on li "Volker rail Limited" at bounding box center [403, 238] width 213 height 19
type input "Volkerrail Limited"
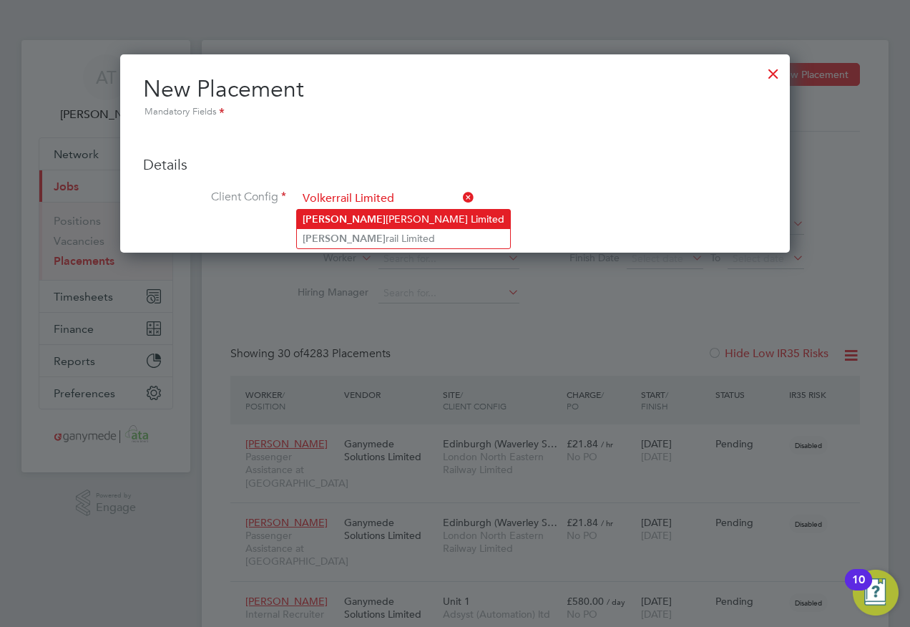
scroll to position [234, 671]
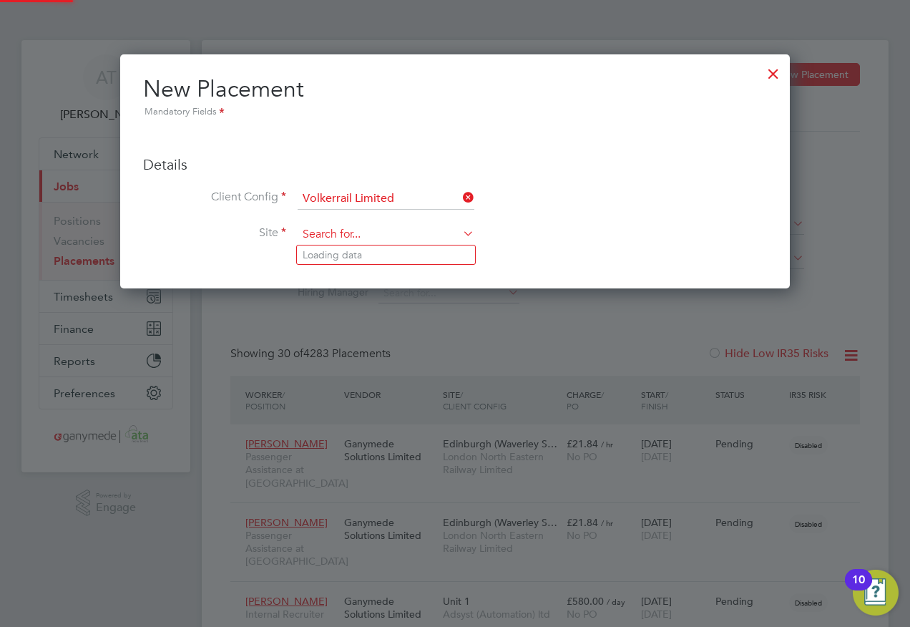
click at [331, 230] on input at bounding box center [386, 234] width 177 height 21
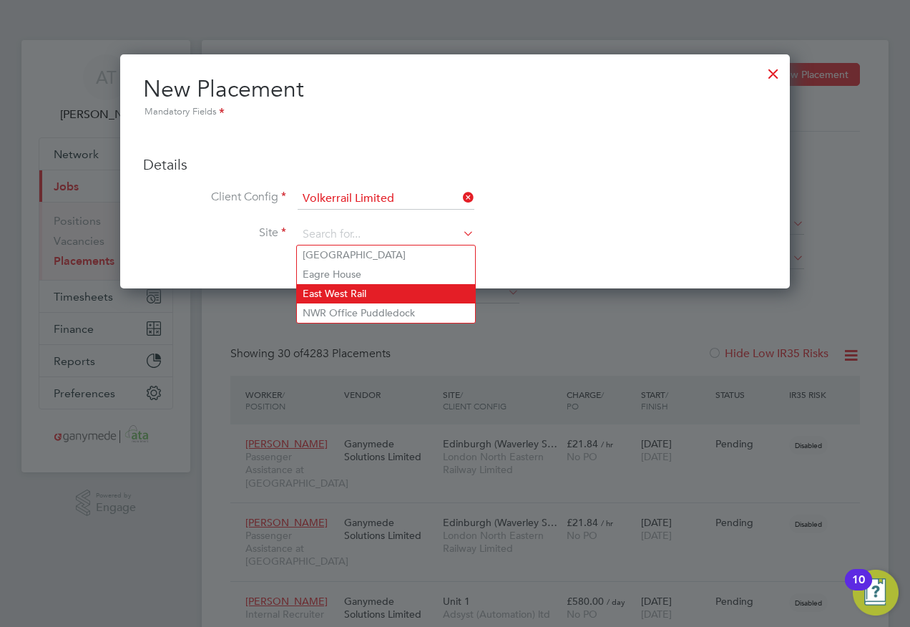
click at [313, 288] on li "East West Rail" at bounding box center [386, 293] width 178 height 19
type input "East West Rail"
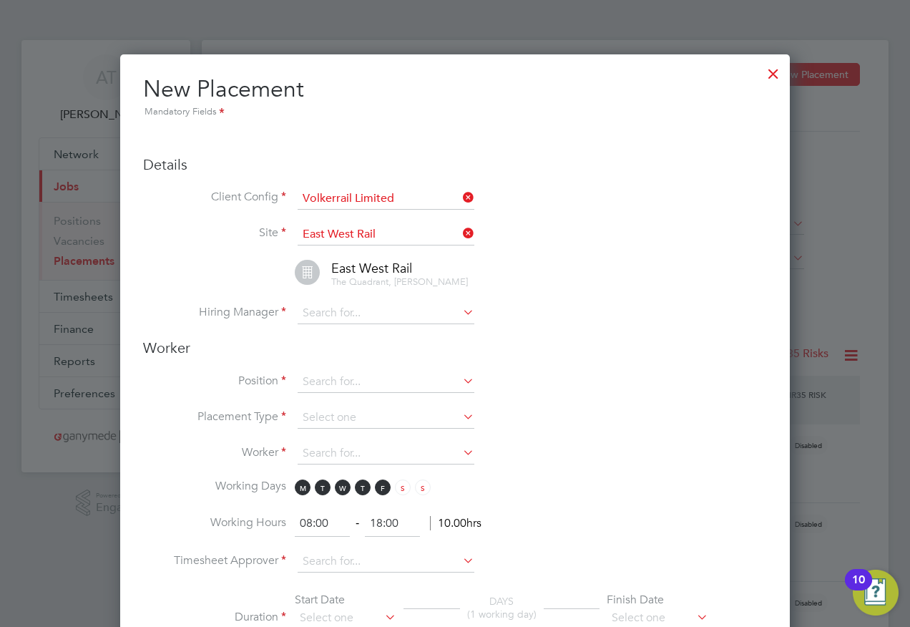
scroll to position [1509, 671]
click at [308, 314] on input at bounding box center [386, 313] width 177 height 21
click at [320, 331] on li "[PERSON_NAME]" at bounding box center [389, 333] width 184 height 19
type input "[PERSON_NAME]"
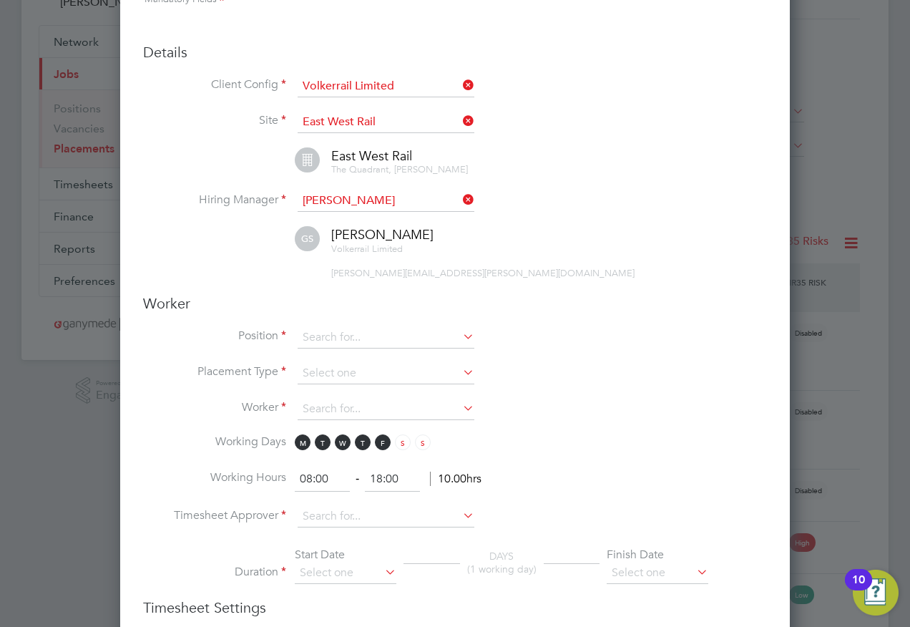
scroll to position [286, 0]
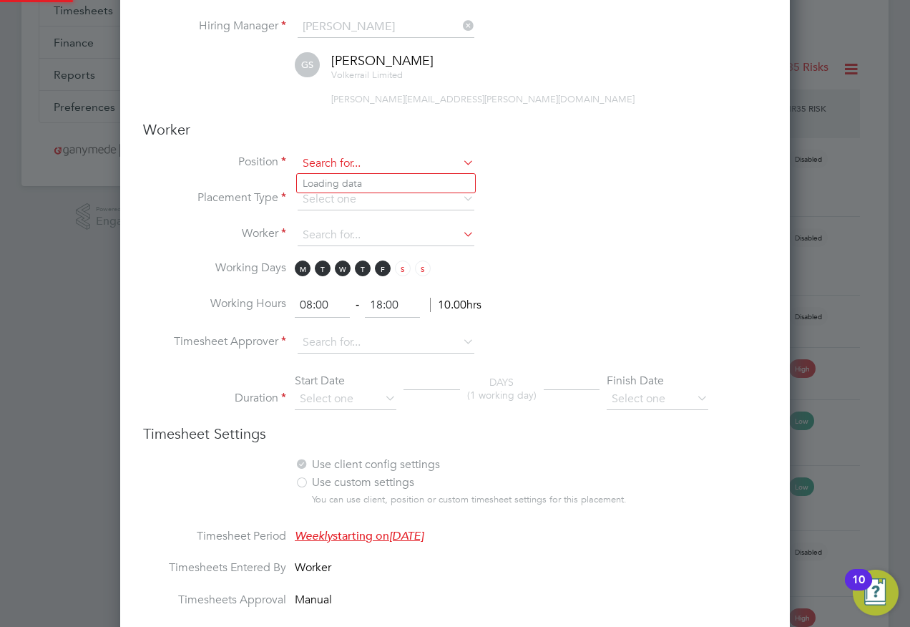
click at [311, 159] on input at bounding box center [386, 163] width 177 height 21
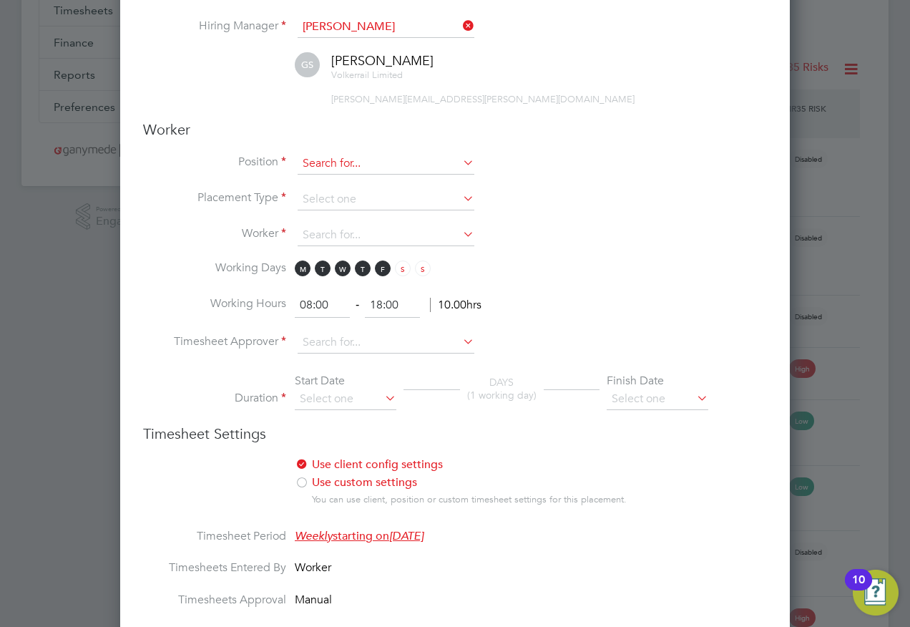
click at [320, 162] on input at bounding box center [386, 163] width 177 height 21
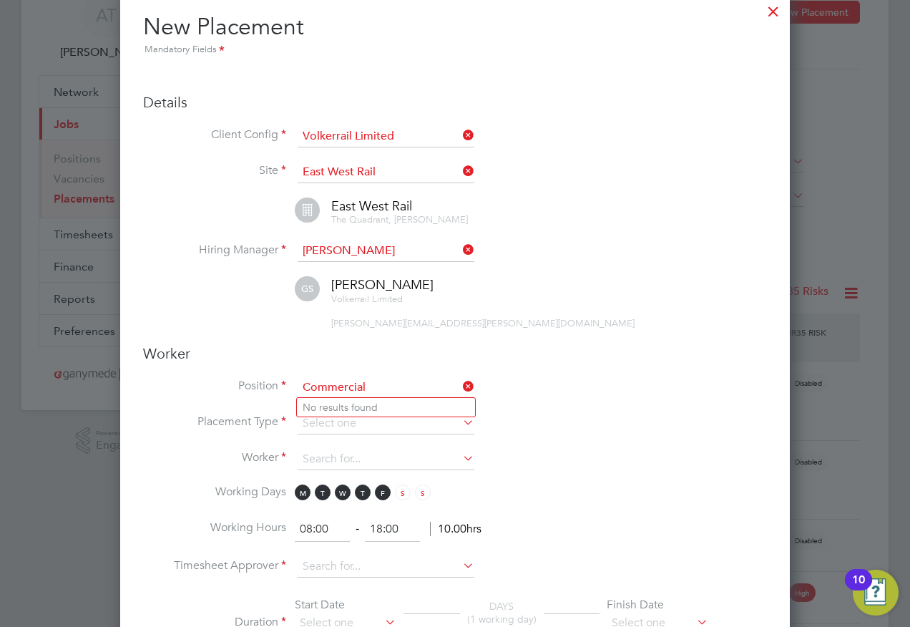
scroll to position [0, 0]
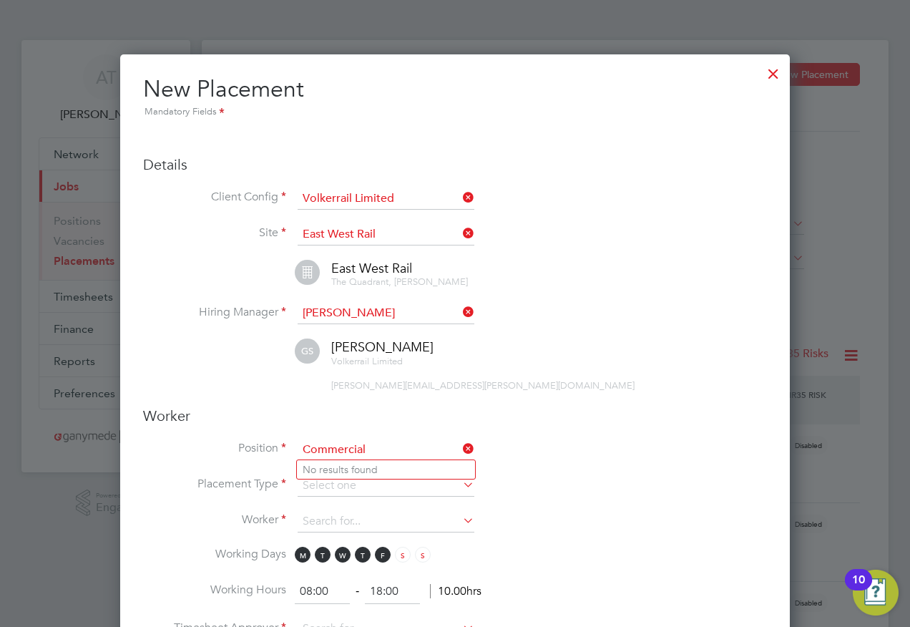
type input "Commercial"
click at [769, 74] on div at bounding box center [774, 70] width 26 height 26
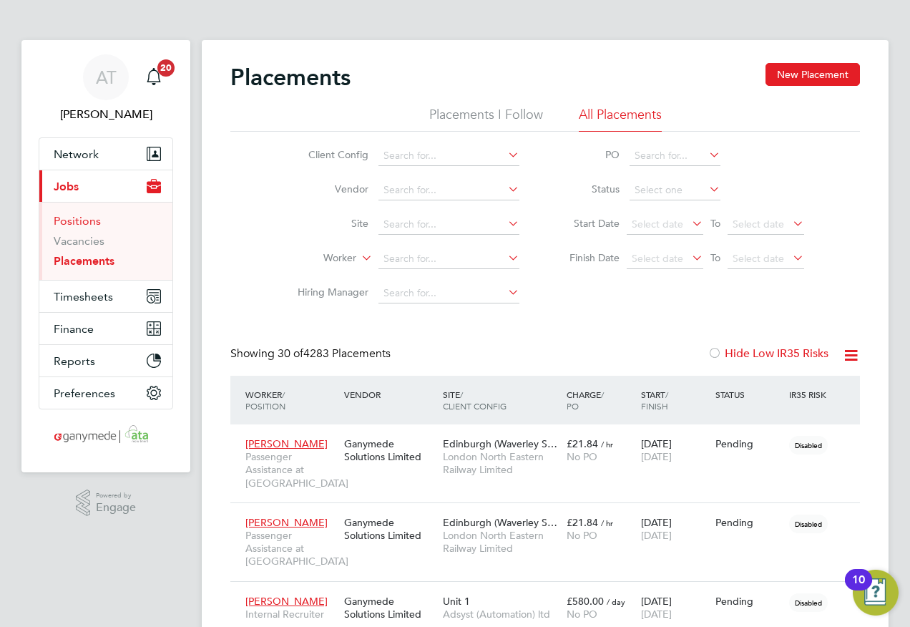
click at [68, 220] on link "Positions" at bounding box center [77, 221] width 47 height 14
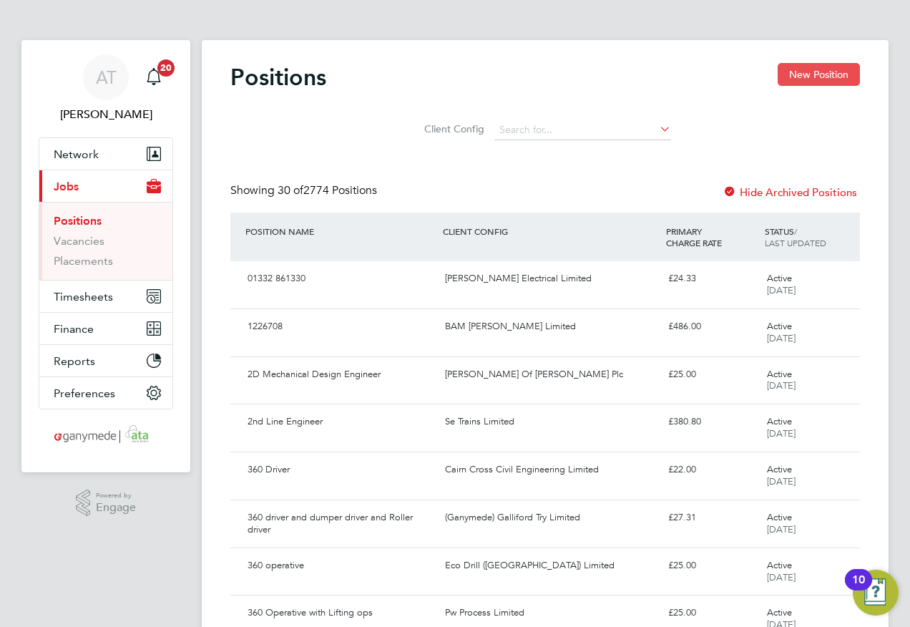
click at [810, 69] on button "New Position" at bounding box center [819, 74] width 82 height 23
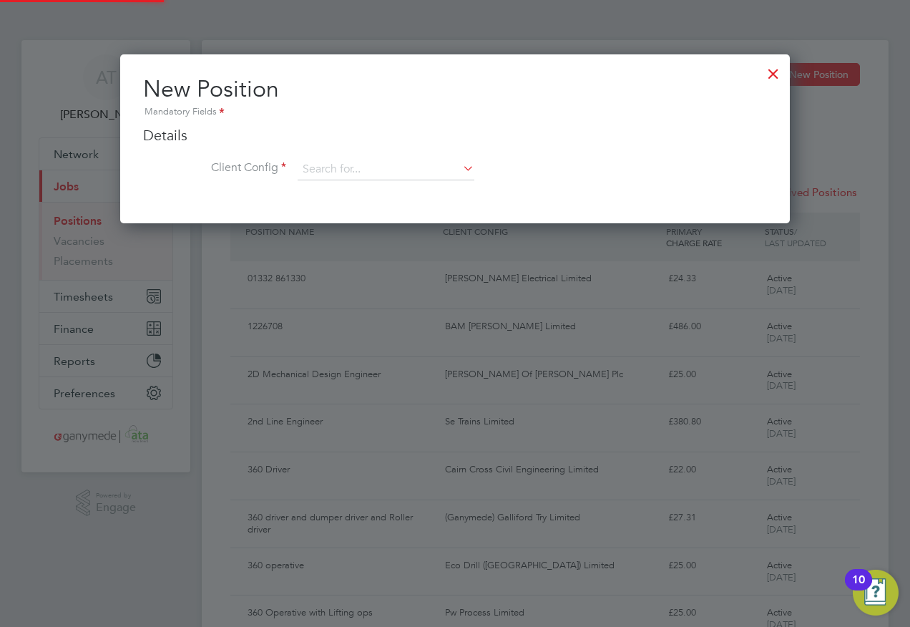
scroll to position [169, 671]
click at [315, 169] on input at bounding box center [386, 169] width 177 height 21
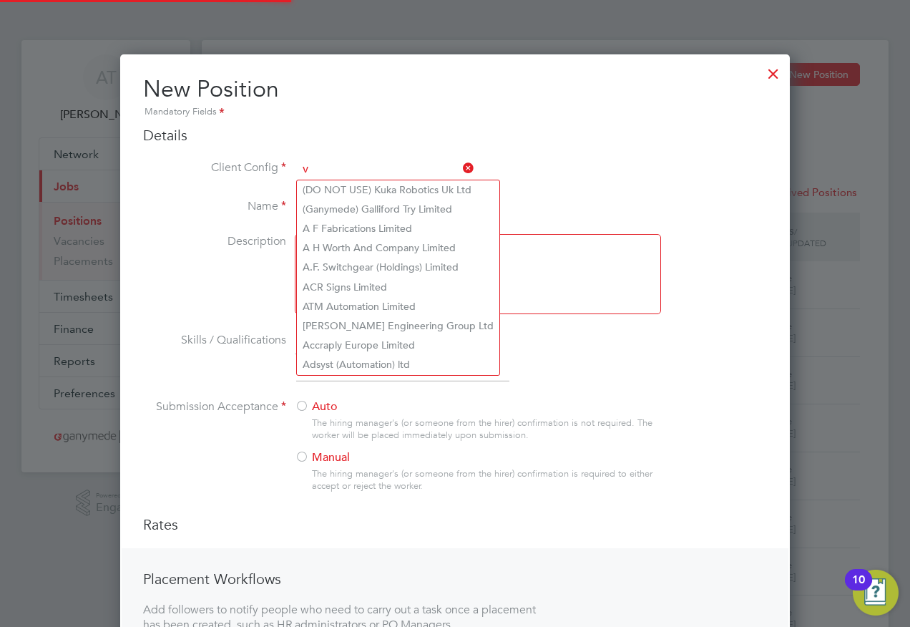
scroll to position [769, 671]
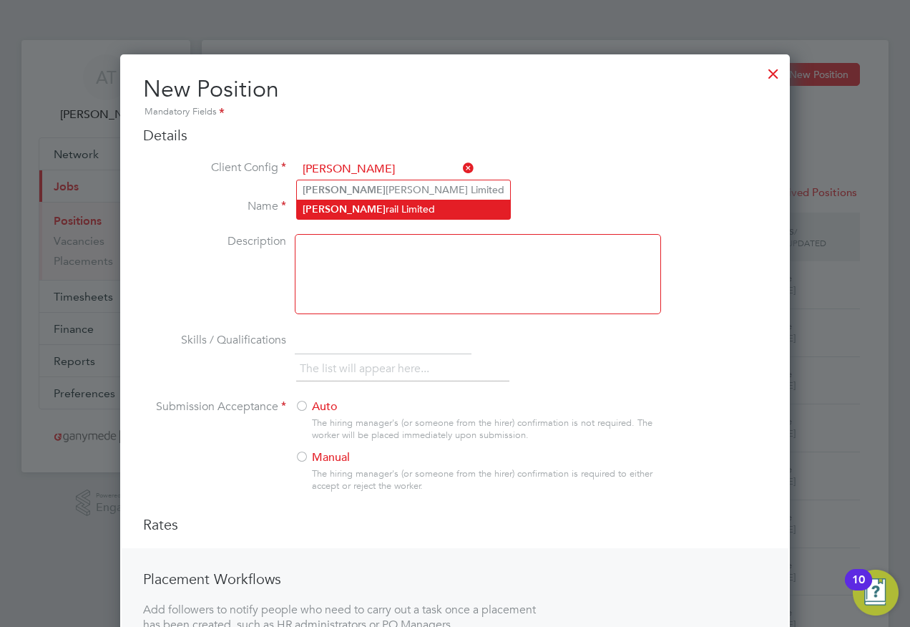
click at [314, 204] on b "[PERSON_NAME]" at bounding box center [344, 209] width 83 height 12
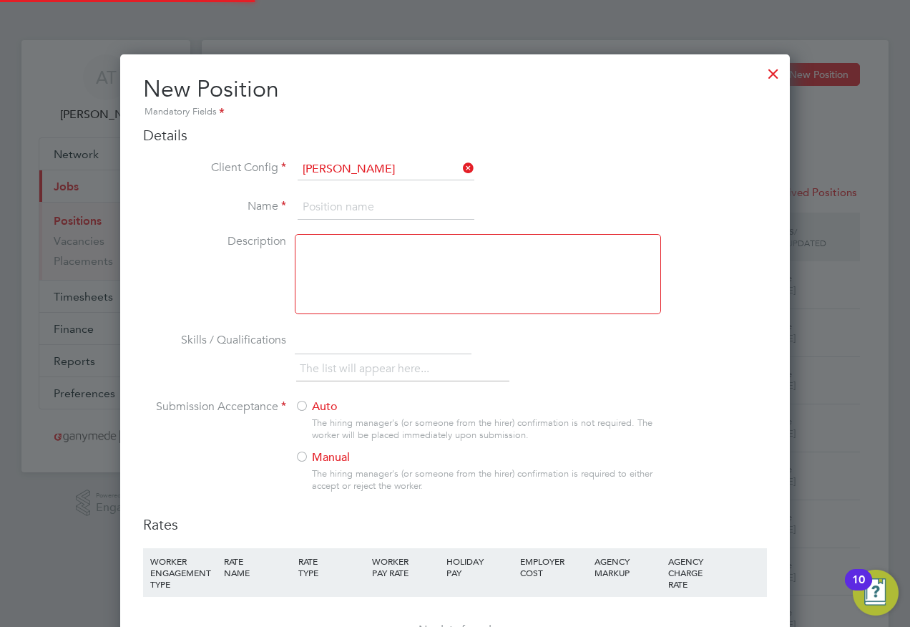
type input "Volkerrail Limited"
click at [302, 205] on input at bounding box center [386, 208] width 177 height 26
type input "Commercial Manager"
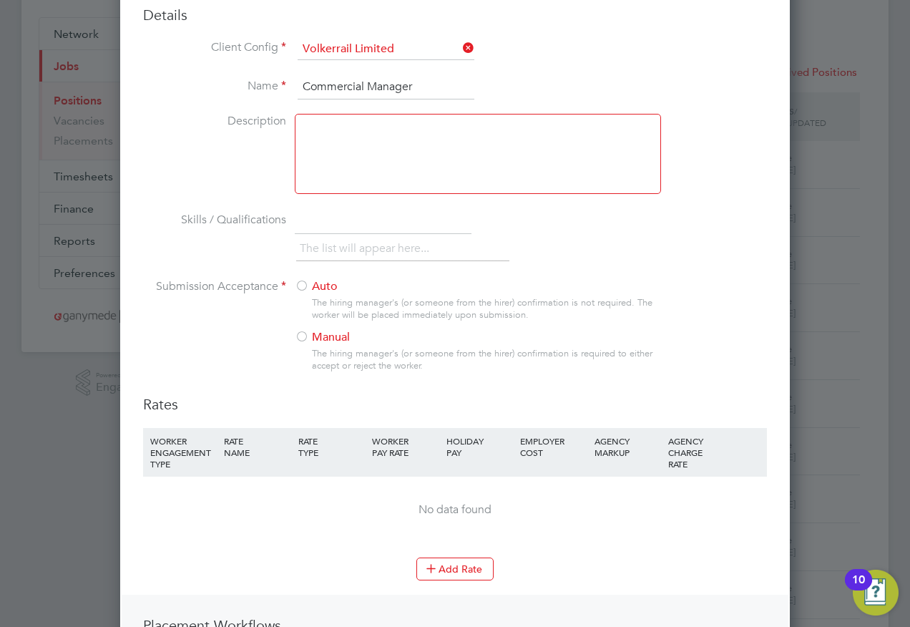
scroll to position [143, 0]
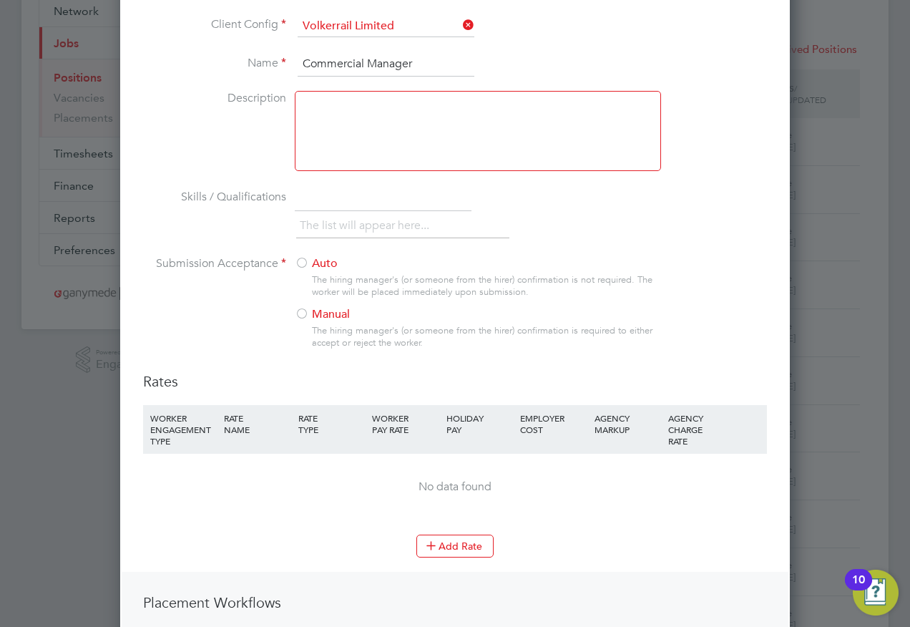
click at [301, 263] on div at bounding box center [302, 264] width 14 height 14
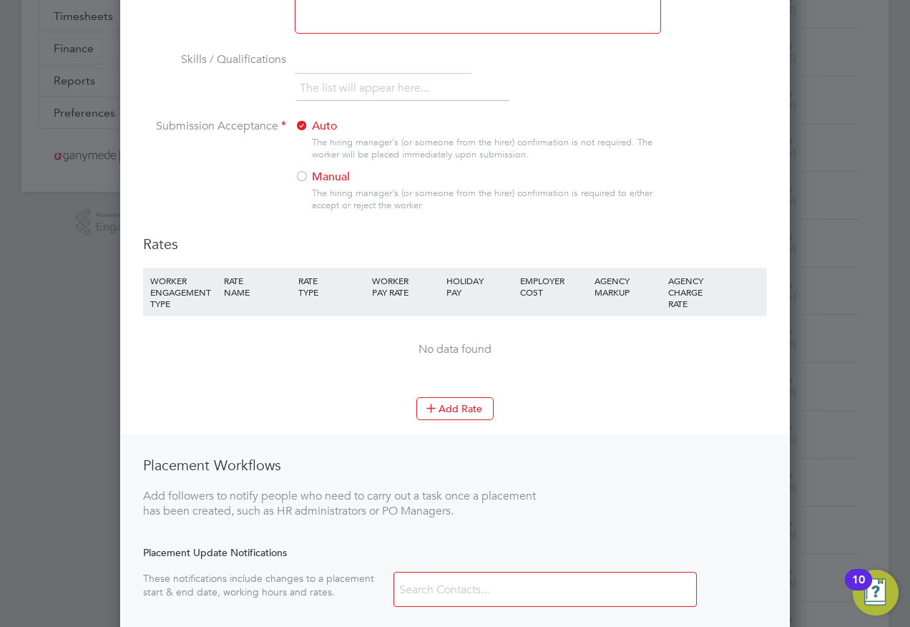
scroll to position [286, 0]
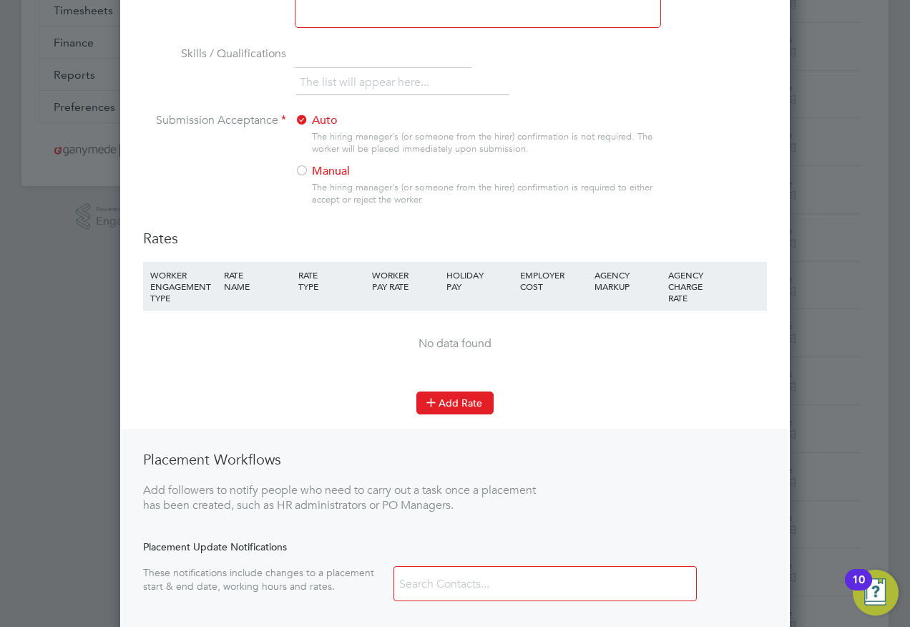
click at [444, 399] on button "Add Rate" at bounding box center [455, 402] width 77 height 23
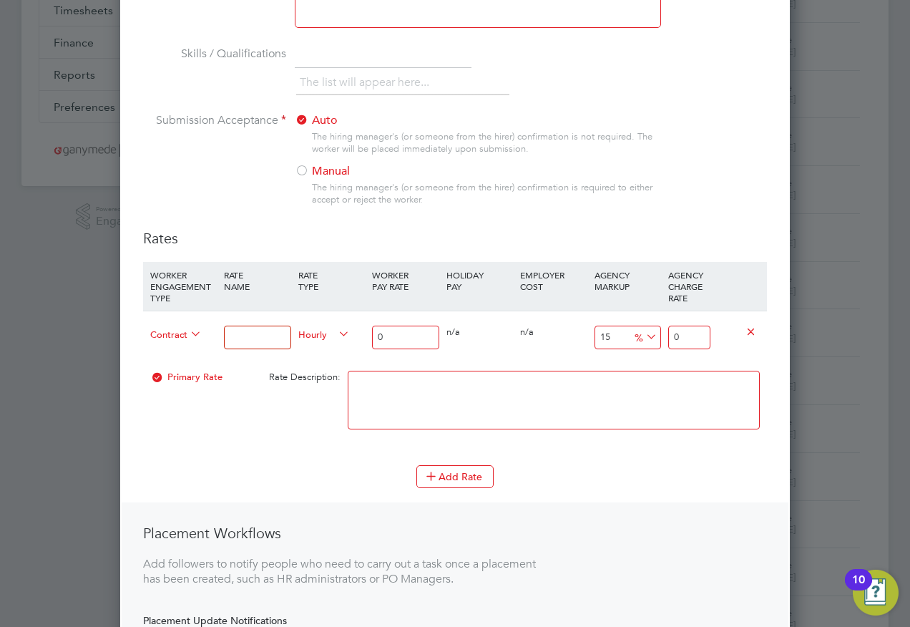
click at [234, 338] on input at bounding box center [257, 338] width 67 height 24
type input "77.00"
drag, startPoint x: 689, startPoint y: 334, endPoint x: 662, endPoint y: 332, distance: 26.5
click at [662, 332] on div "Contract 77.00 Hourly 0 0 n/a 0 n/a 15 0 % 0" at bounding box center [455, 337] width 624 height 53
type input "8"
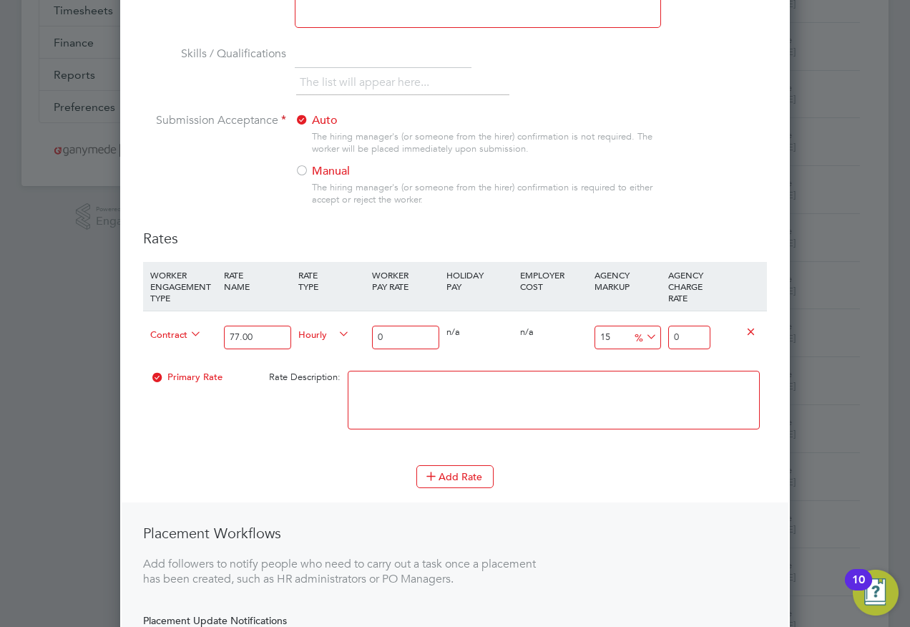
type input "0"
type input "8"
type input "900"
type input "80"
type input "910"
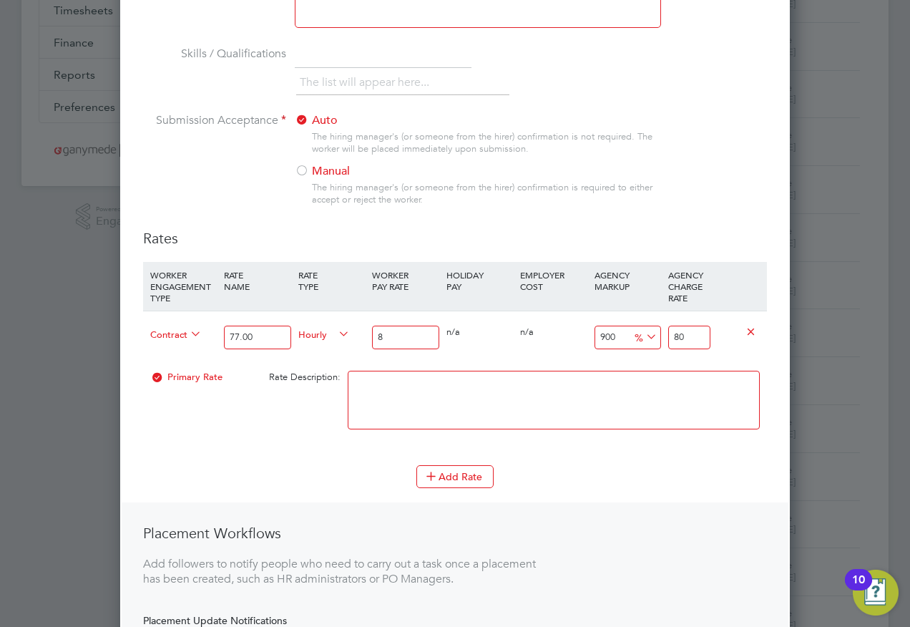
type input "80.8"
type input "910.625"
type input "80.85"
drag, startPoint x: 401, startPoint y: 339, endPoint x: 349, endPoint y: 335, distance: 51.7
click at [349, 334] on div "Contract 77.00 Hourly 8 0 n/a 0 n/a 910.625 72.85 % 80.85" at bounding box center [455, 337] width 624 height 53
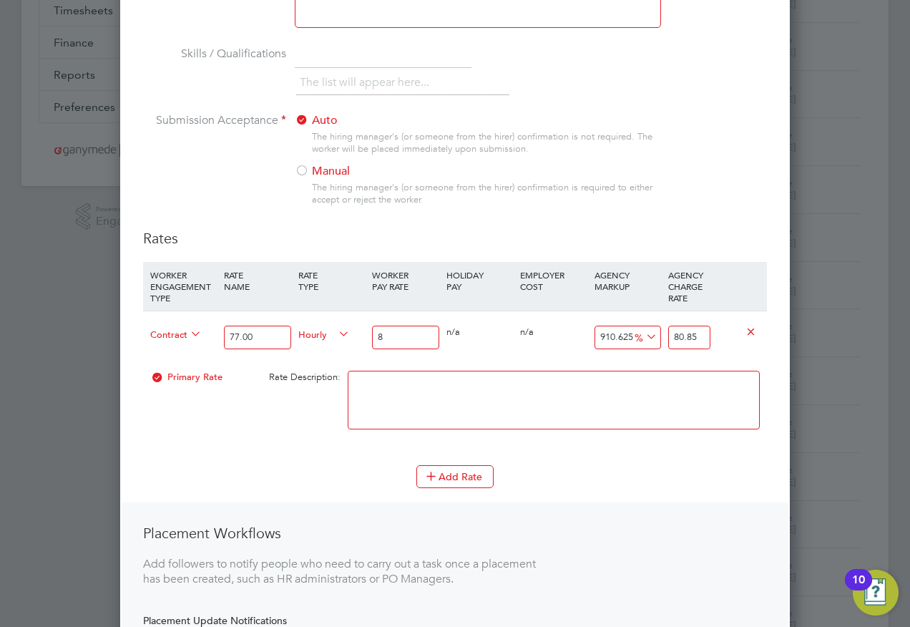
type input "7"
type input "70.74375"
type input "77"
type input "778.18125"
type input "77.00"
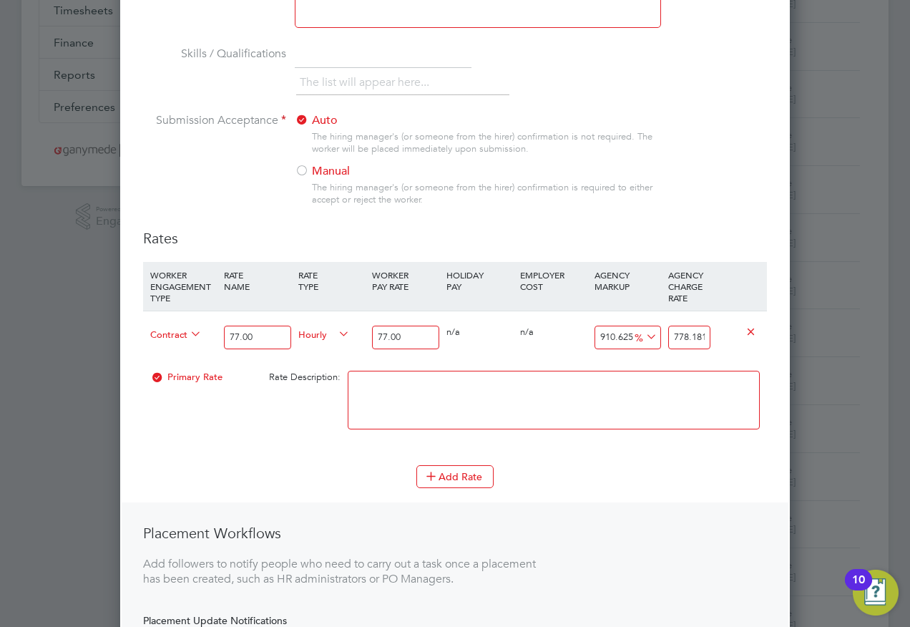
drag, startPoint x: 268, startPoint y: 334, endPoint x: 180, endPoint y: 330, distance: 87.4
click at [180, 330] on div "Contract 77.00 Hourly 77.00 0 n/a 0 n/a 910.625 701.18125 % 778.18125" at bounding box center [455, 337] width 624 height 53
click at [180, 330] on span "Contract" at bounding box center [176, 334] width 52 height 16
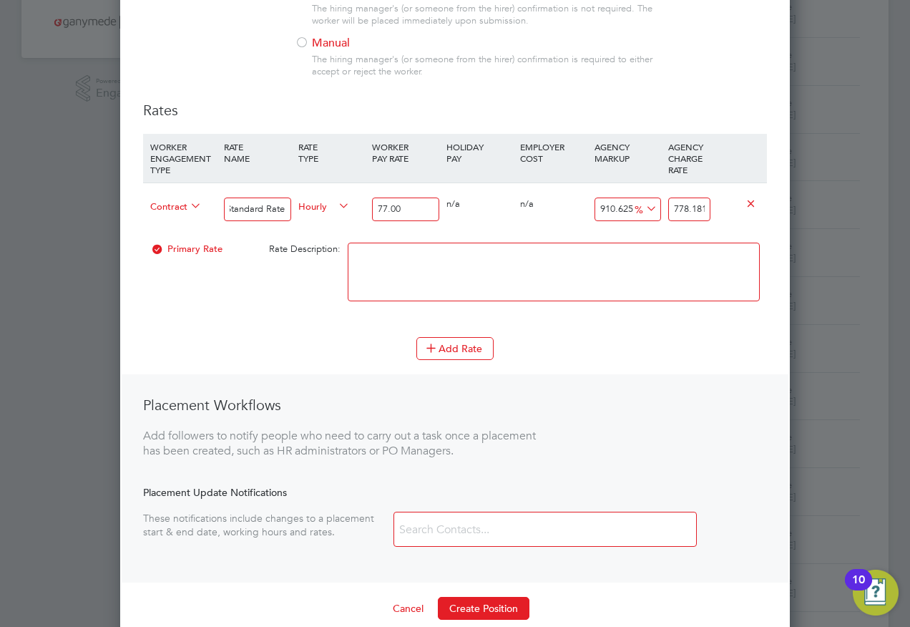
scroll to position [501, 0]
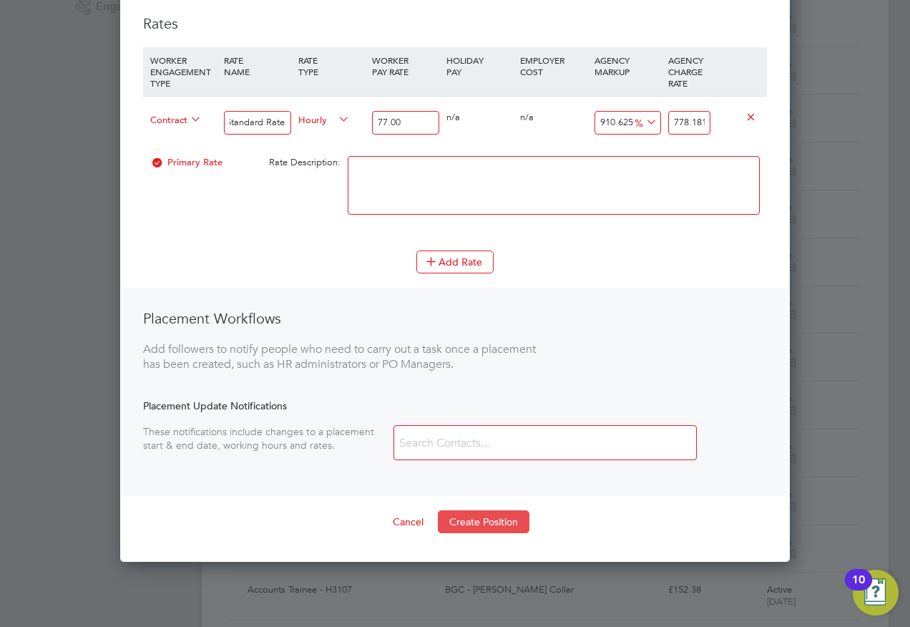
type input "Standard Rate"
click at [468, 519] on button "Create Position" at bounding box center [484, 521] width 92 height 23
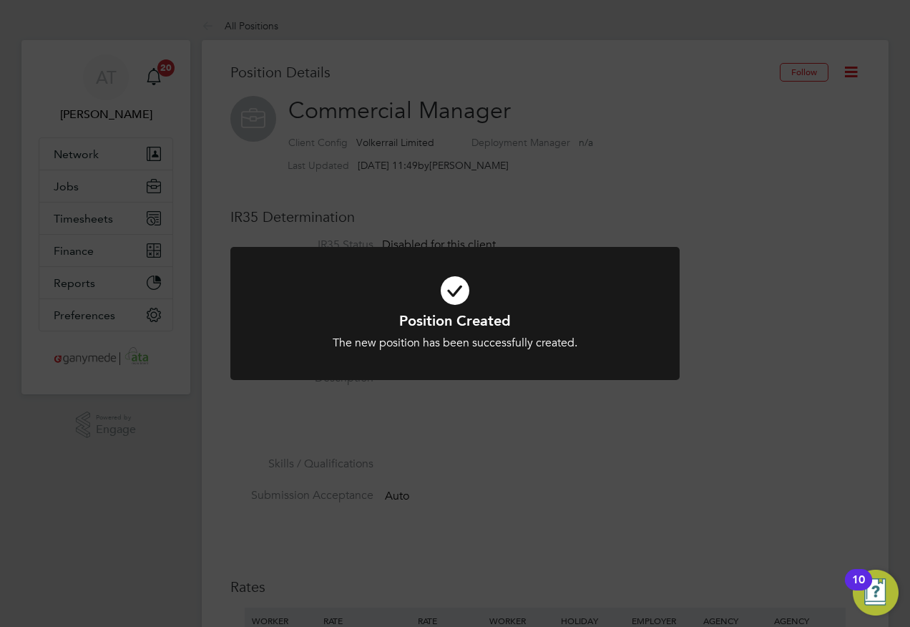
click at [235, 200] on div "Position Created The new position has been successfully created. Cancel Okay" at bounding box center [455, 313] width 910 height 627
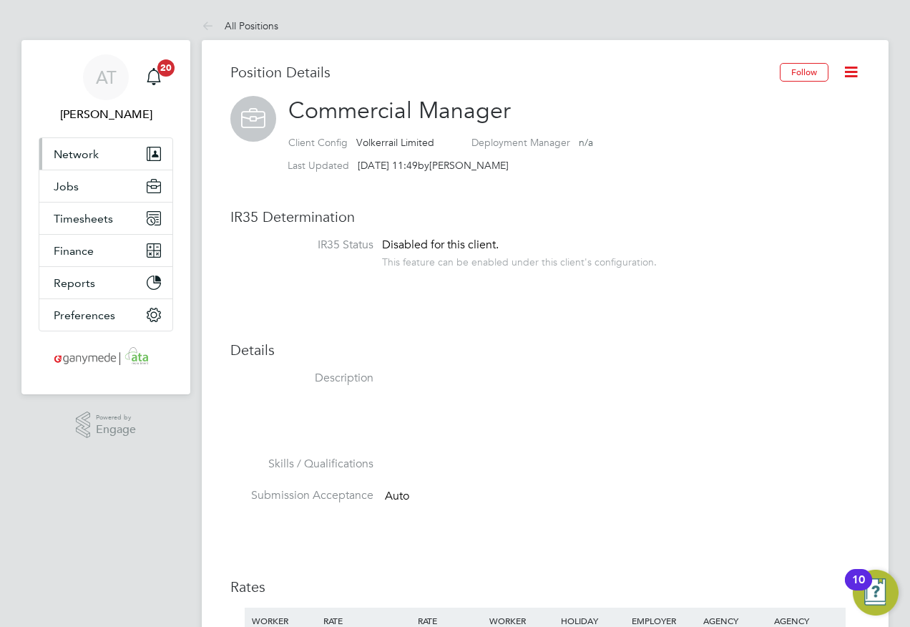
click at [66, 152] on span "Network" at bounding box center [76, 154] width 45 height 14
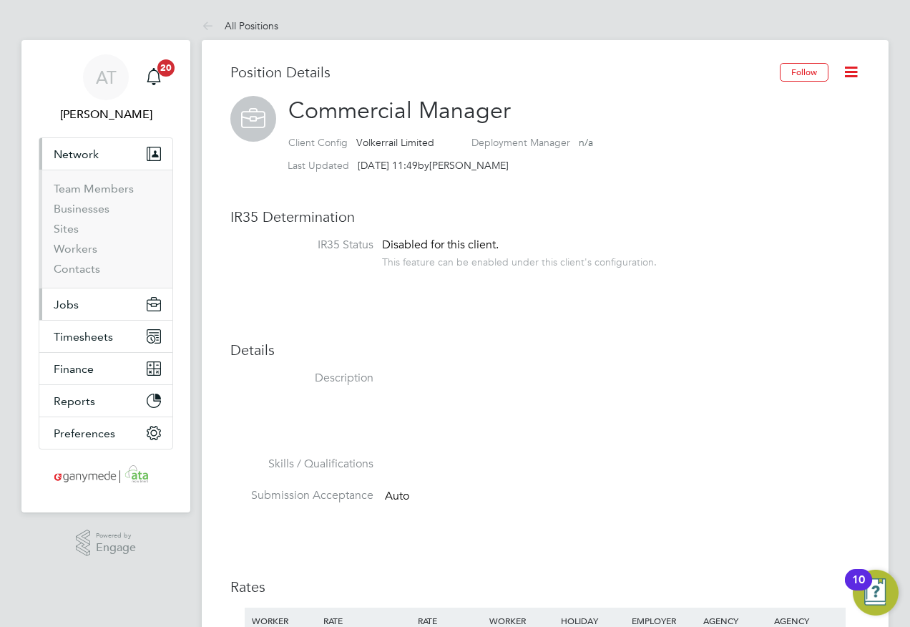
click at [62, 304] on span "Jobs" at bounding box center [66, 305] width 25 height 14
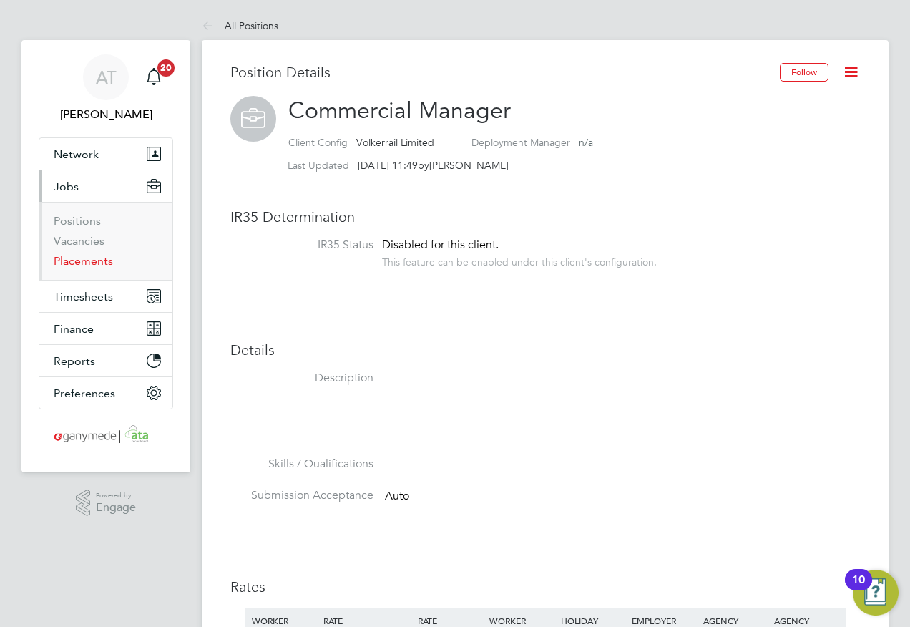
click at [69, 263] on link "Placements" at bounding box center [83, 261] width 59 height 14
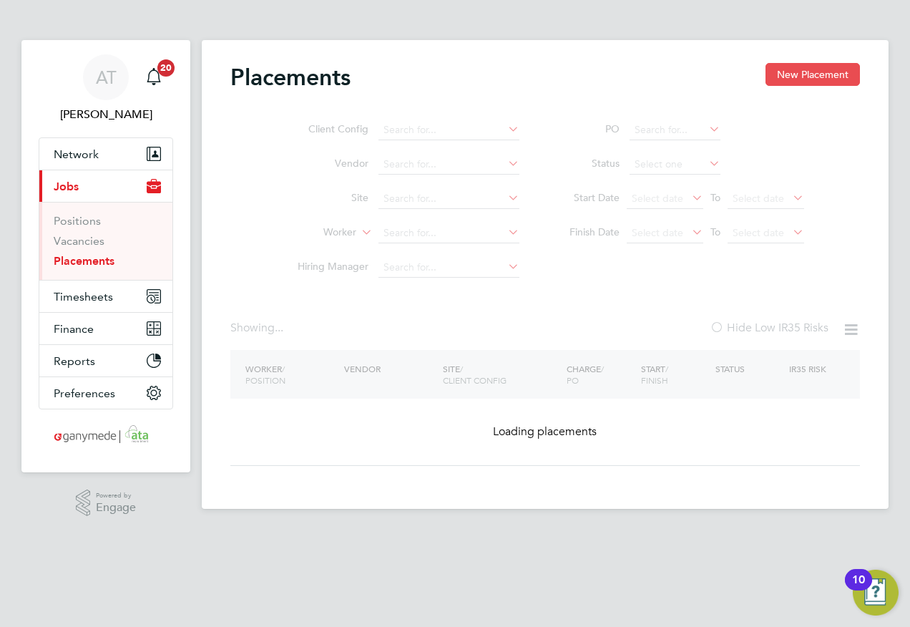
drag, startPoint x: 822, startPoint y: 71, endPoint x: 598, endPoint y: 84, distance: 223.7
click at [820, 71] on button "New Placement" at bounding box center [813, 74] width 94 height 23
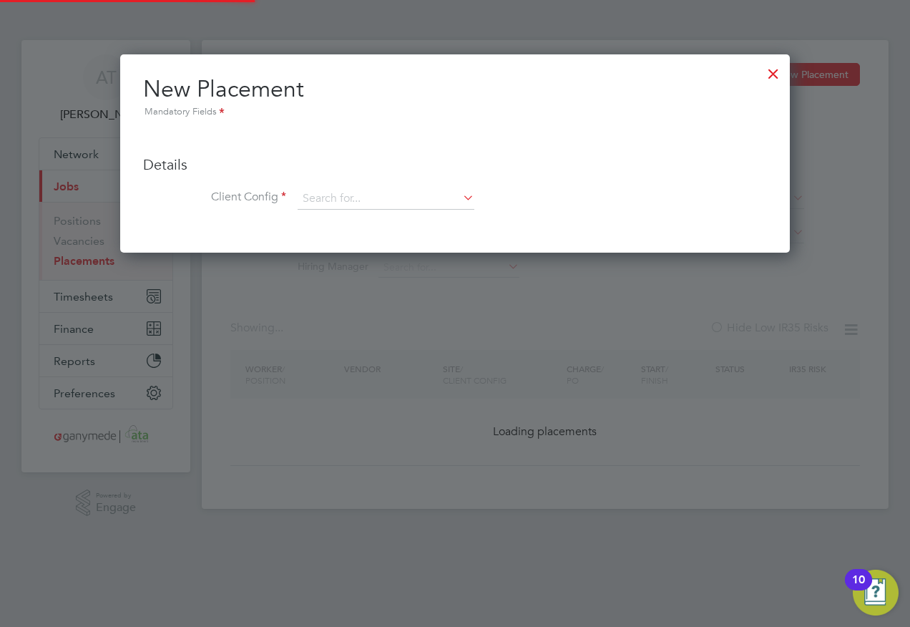
scroll to position [198, 671]
click at [314, 200] on input at bounding box center [386, 198] width 177 height 21
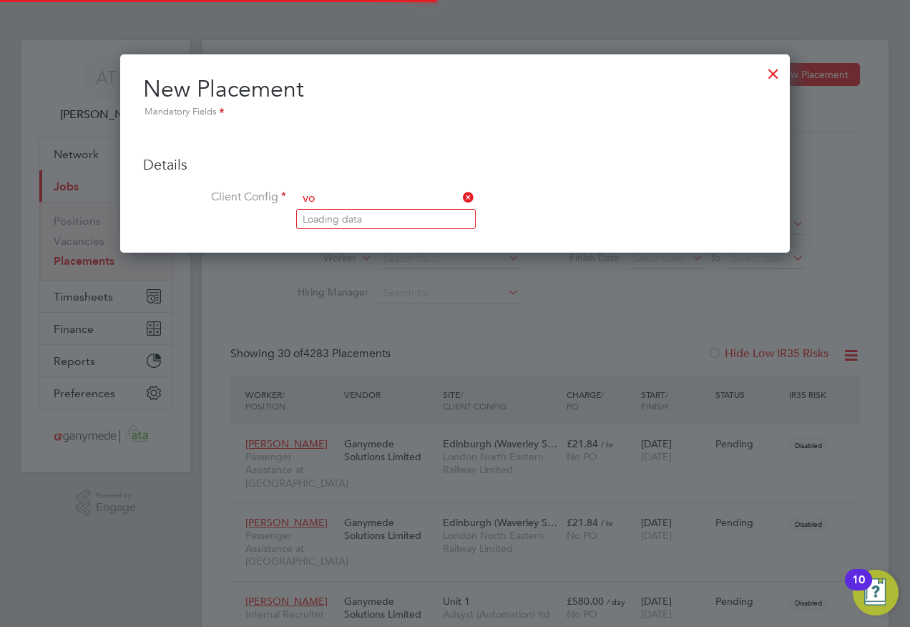
scroll to position [42, 99]
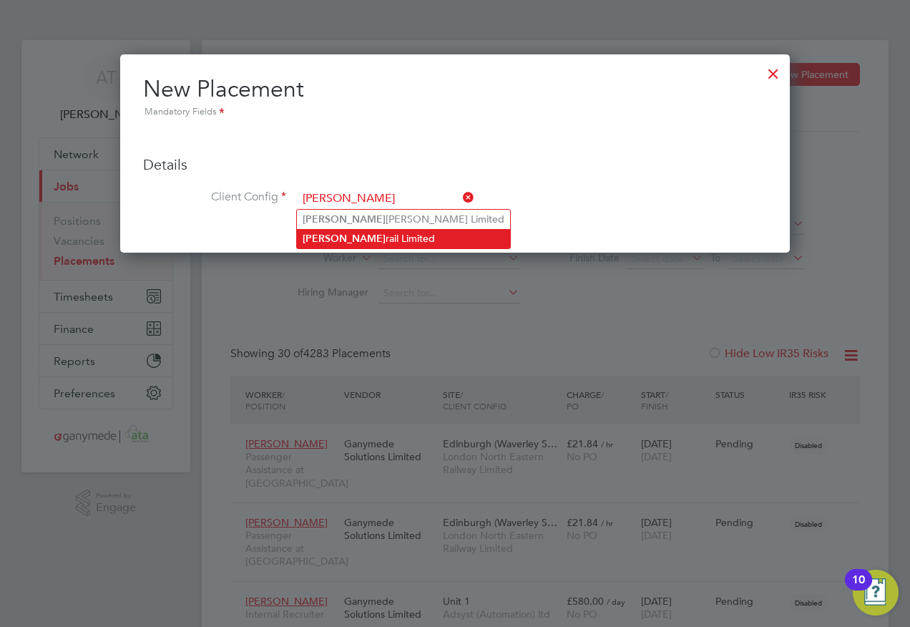
click at [325, 233] on b "[PERSON_NAME]" at bounding box center [344, 239] width 83 height 12
type input "Volkerrail Limited"
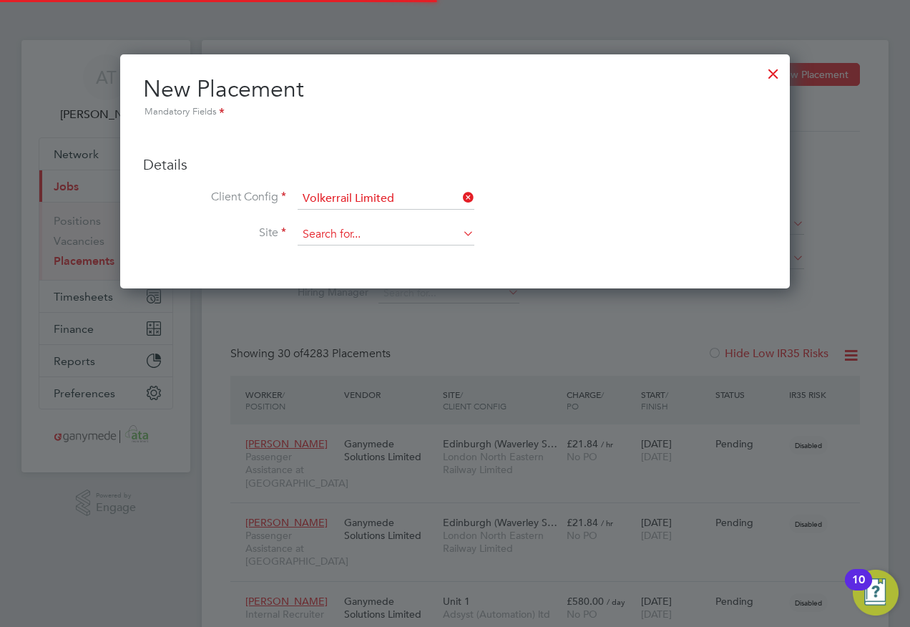
click at [303, 232] on input at bounding box center [386, 234] width 177 height 21
drag, startPoint x: 317, startPoint y: 288, endPoint x: 238, endPoint y: 235, distance: 95.3
click at [317, 289] on li "East West Rail" at bounding box center [386, 293] width 178 height 19
type input "East West Rail"
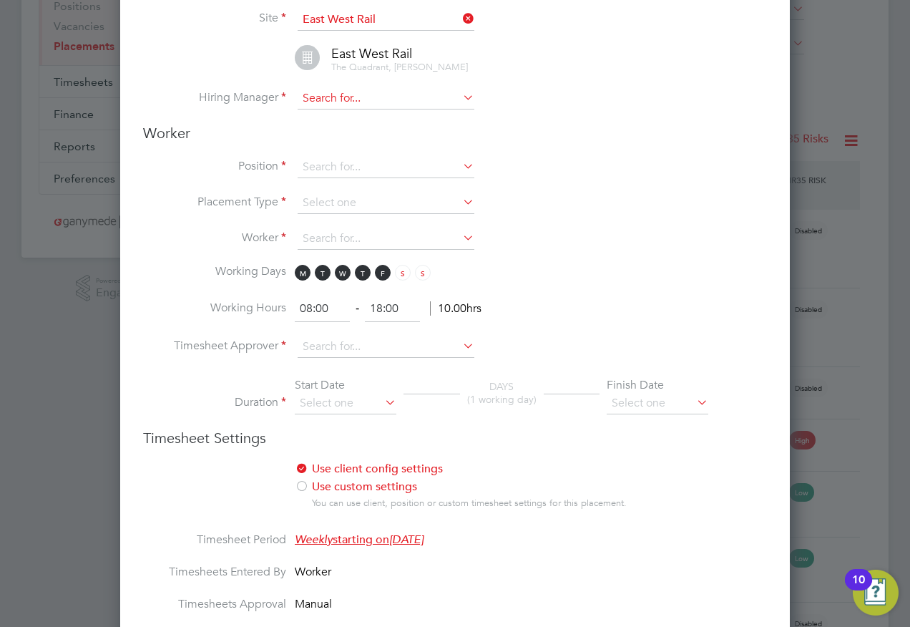
click at [316, 91] on input at bounding box center [386, 98] width 177 height 21
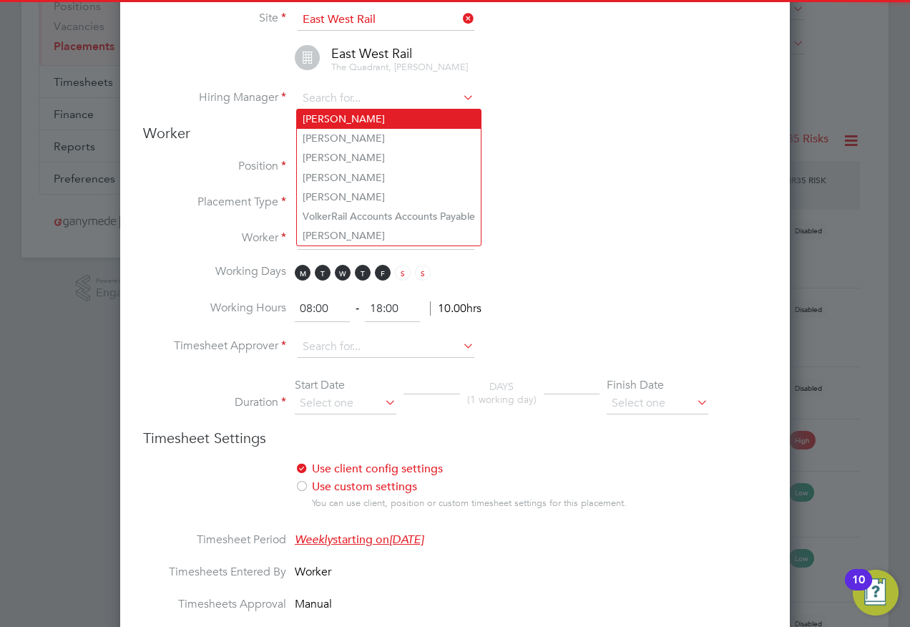
click at [318, 115] on li "[PERSON_NAME]" at bounding box center [389, 119] width 184 height 19
type input "[PERSON_NAME]"
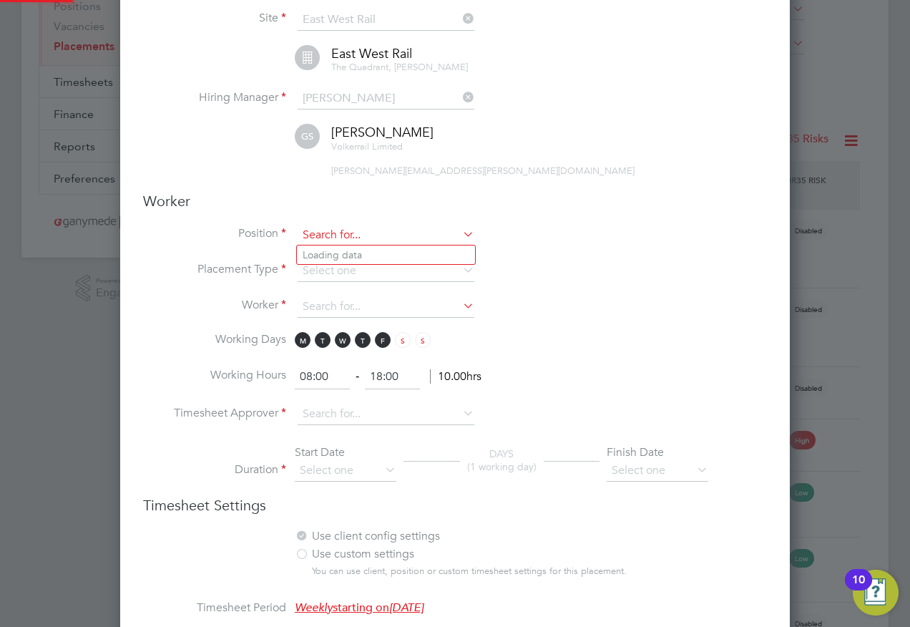
click at [305, 228] on input at bounding box center [386, 235] width 177 height 21
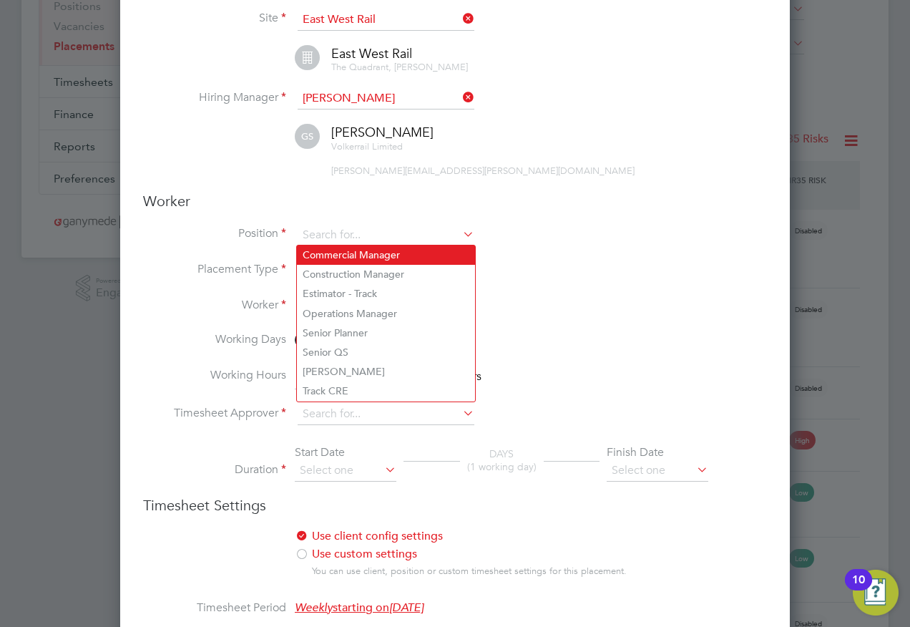
click at [331, 257] on li "Commercial Manager" at bounding box center [386, 254] width 178 height 19
type input "Commercial Manager"
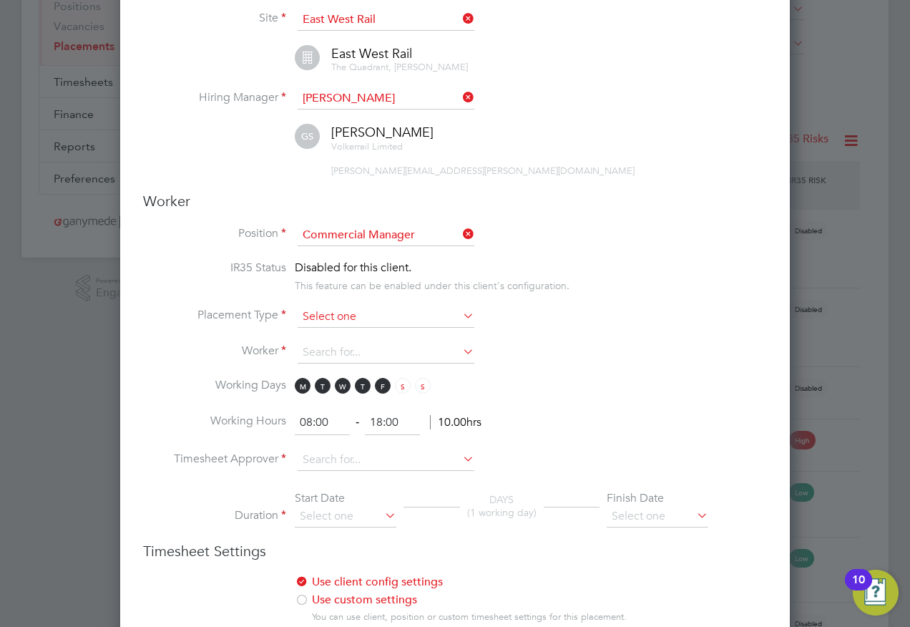
click at [310, 318] on input at bounding box center [386, 316] width 177 height 21
click at [315, 332] on li "Temporary" at bounding box center [386, 336] width 178 height 19
type input "Temporary"
click at [306, 349] on input at bounding box center [386, 352] width 177 height 21
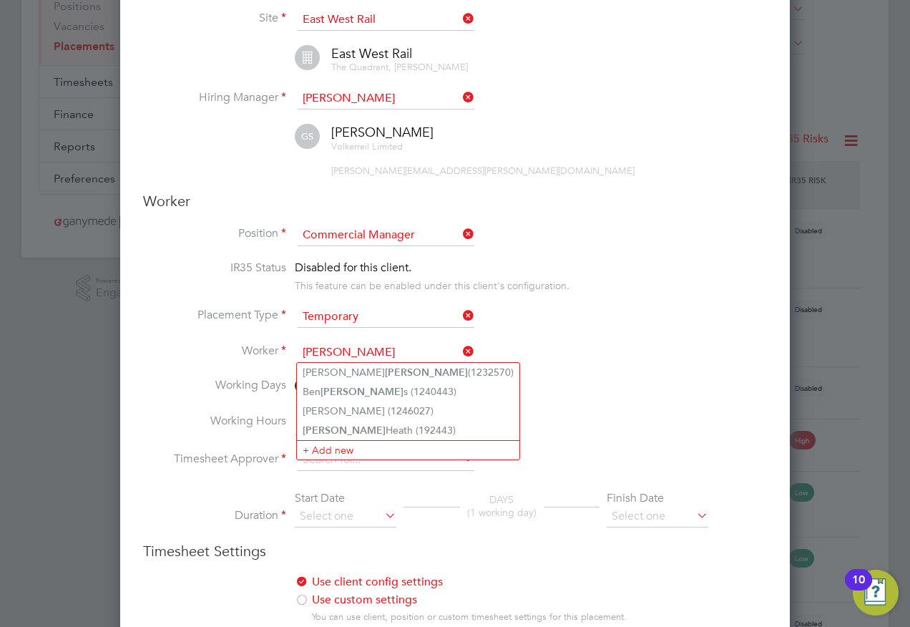
drag, startPoint x: 361, startPoint y: 423, endPoint x: 242, endPoint y: 344, distance: 143.5
click at [357, 422] on li "[PERSON_NAME] (192443)" at bounding box center [408, 430] width 223 height 19
type input "[PERSON_NAME] (192443)"
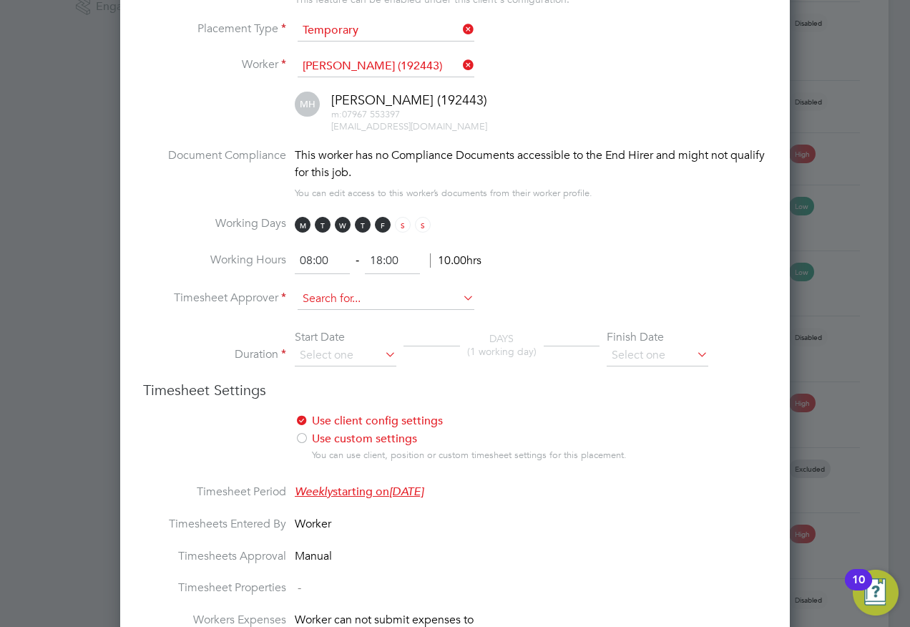
click at [310, 299] on input at bounding box center [386, 298] width 177 height 21
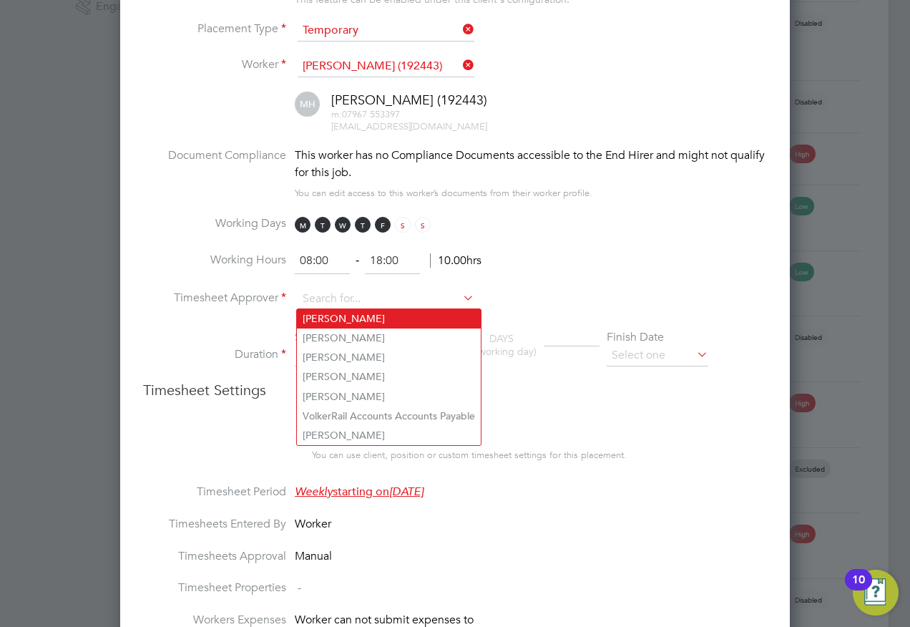
click at [329, 320] on li "[PERSON_NAME]" at bounding box center [389, 318] width 184 height 19
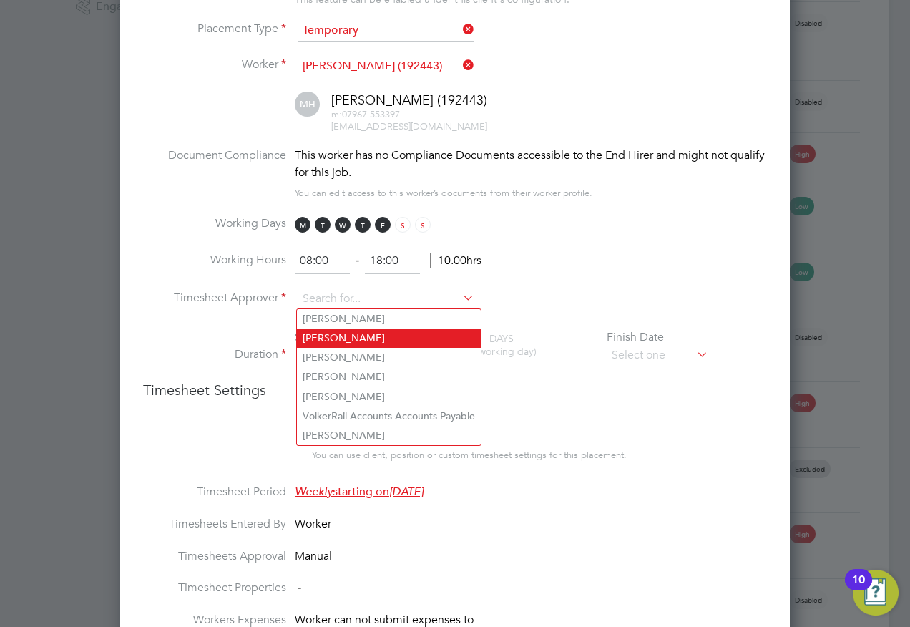
type input "[PERSON_NAME]"
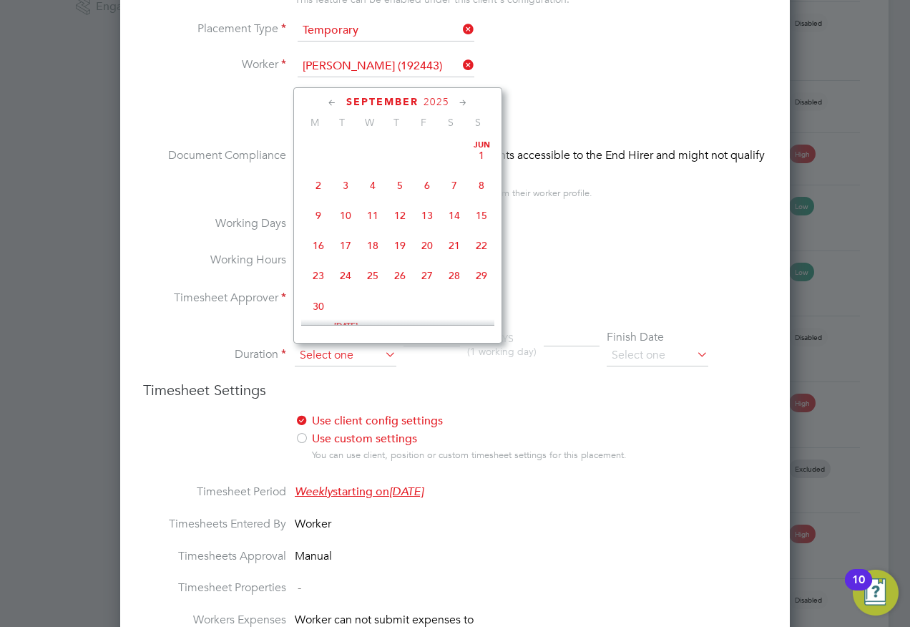
click at [311, 355] on input at bounding box center [346, 355] width 102 height 21
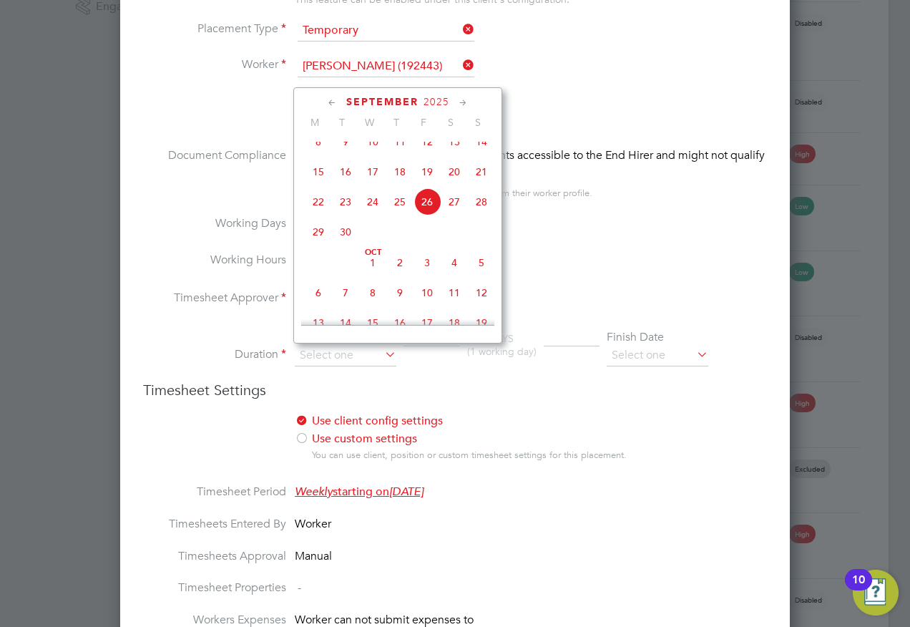
click at [321, 245] on span "29" at bounding box center [318, 231] width 27 height 27
type input "[DATE]"
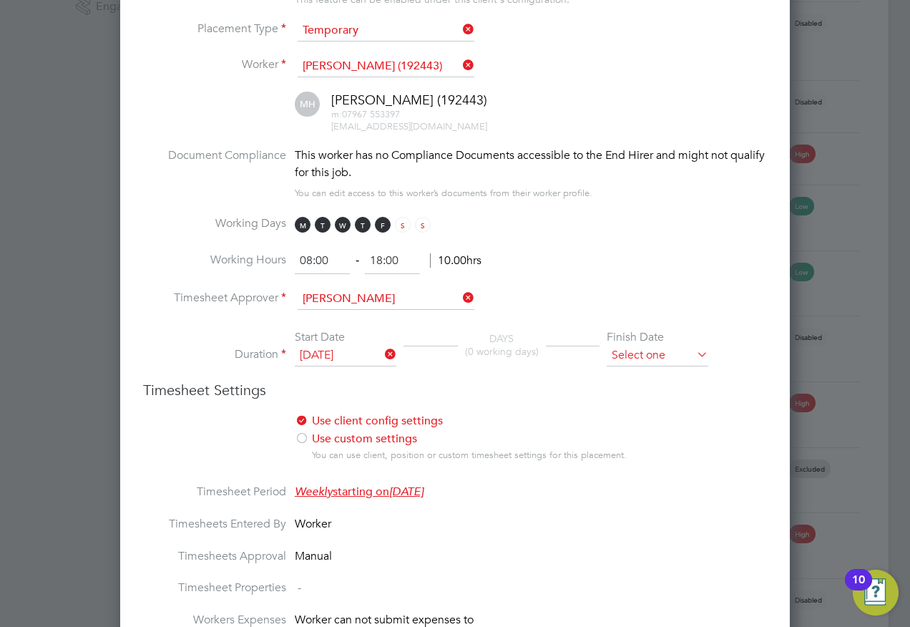
click at [646, 357] on input at bounding box center [658, 355] width 102 height 21
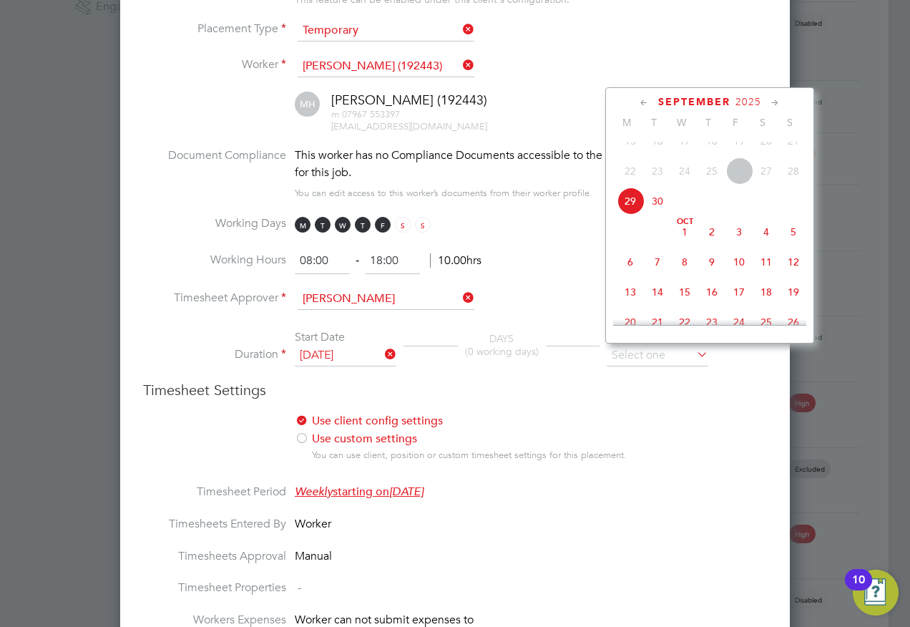
click at [774, 104] on icon at bounding box center [776, 103] width 14 height 16
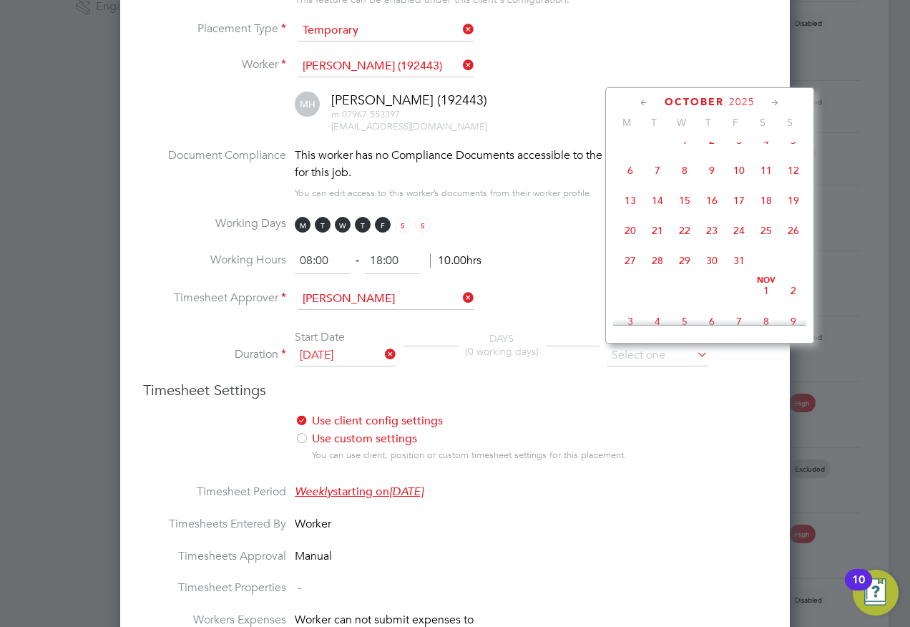
click at [774, 104] on icon at bounding box center [776, 103] width 14 height 16
click at [777, 101] on icon at bounding box center [776, 103] width 14 height 16
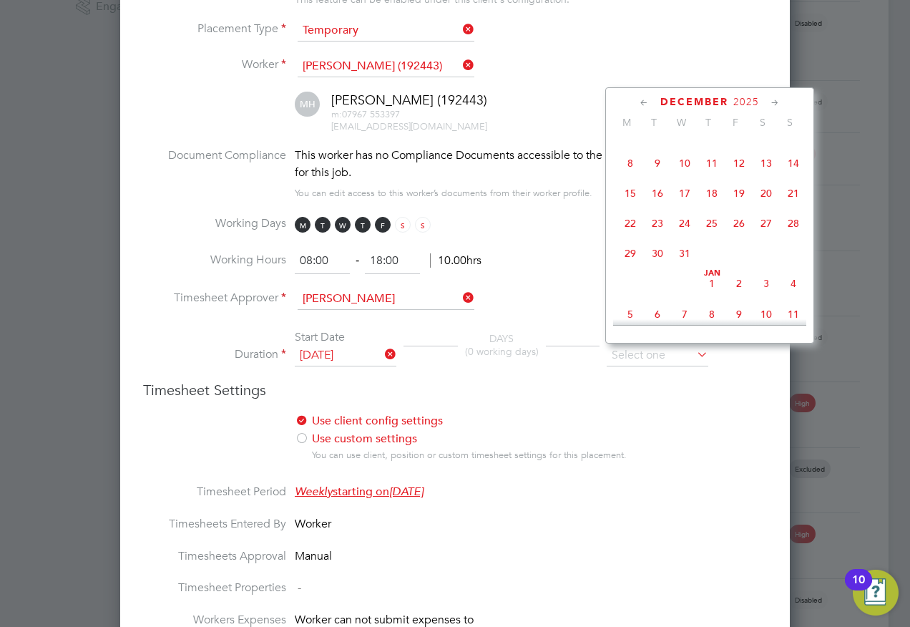
click at [777, 101] on icon at bounding box center [776, 103] width 14 height 16
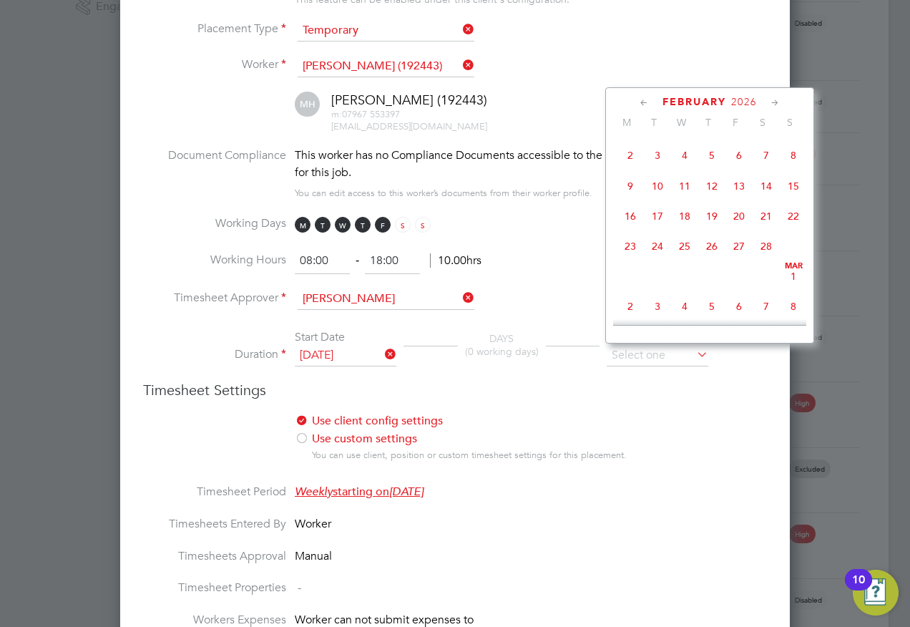
click at [777, 101] on icon at bounding box center [776, 103] width 14 height 16
click at [796, 256] on span "29" at bounding box center [793, 242] width 27 height 27
type input "[DATE]"
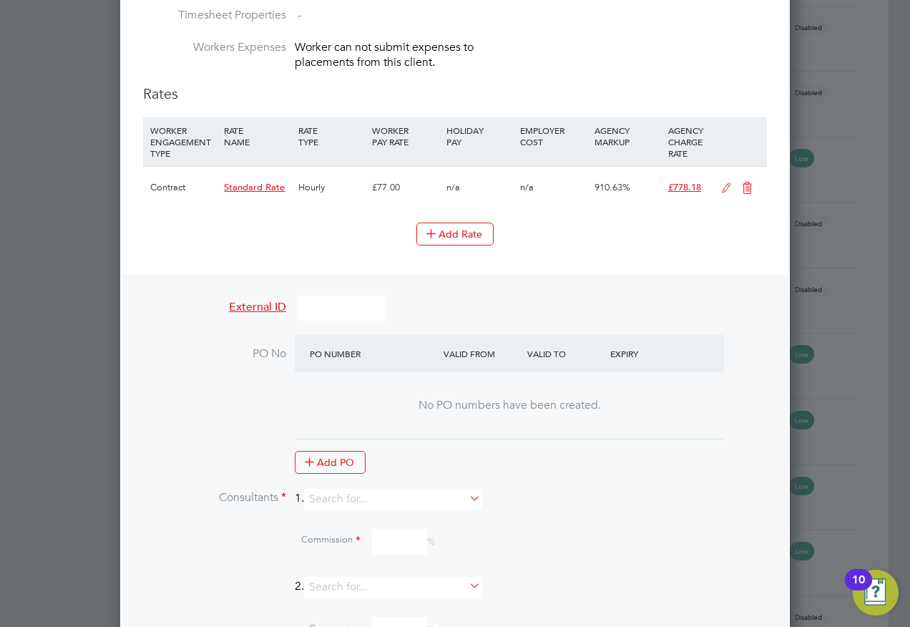
click at [726, 186] on icon at bounding box center [727, 188] width 18 height 11
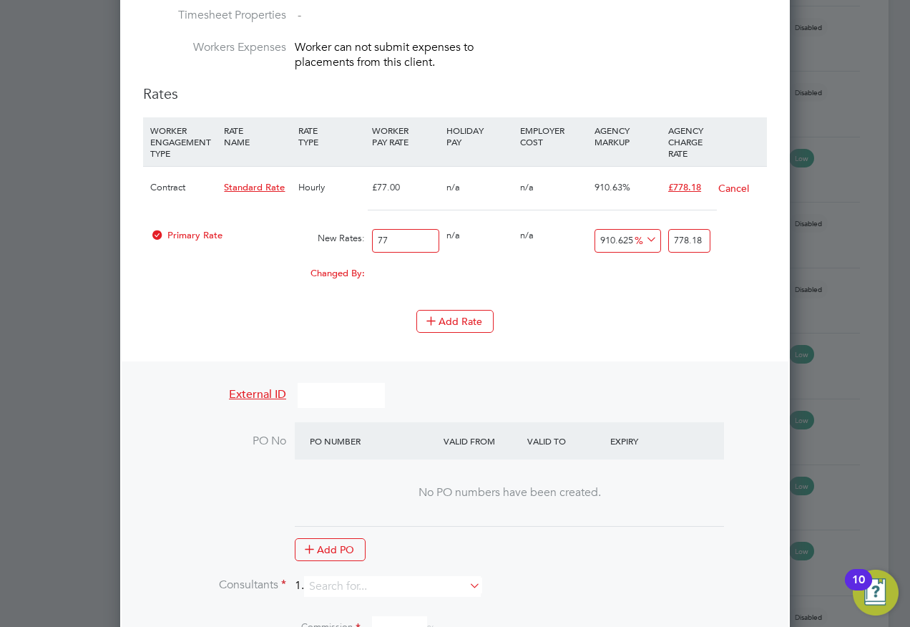
click at [684, 184] on span "£778.18" at bounding box center [684, 187] width 33 height 12
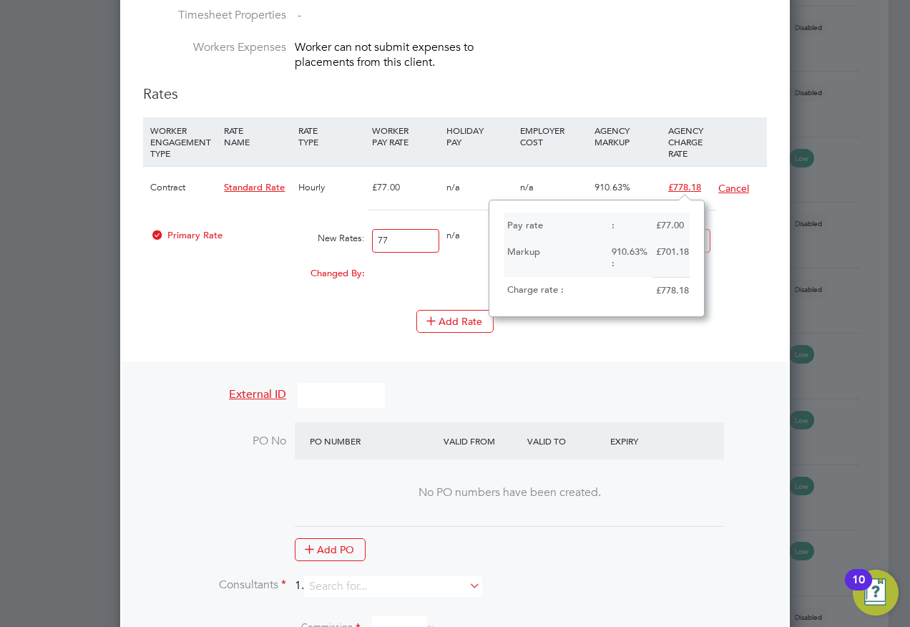
click at [729, 186] on button "Cancel" at bounding box center [734, 188] width 32 height 14
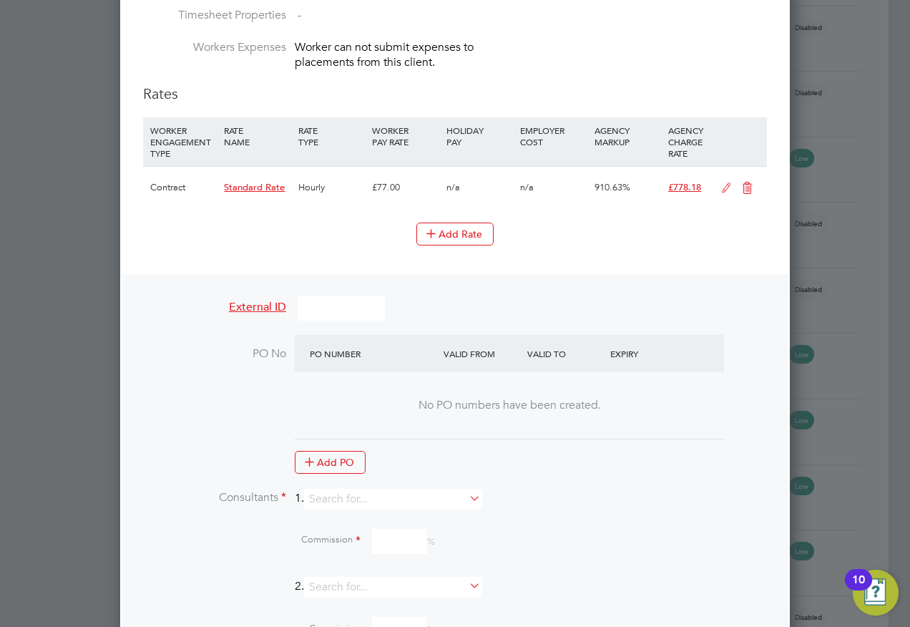
click at [746, 184] on icon at bounding box center [748, 188] width 18 height 11
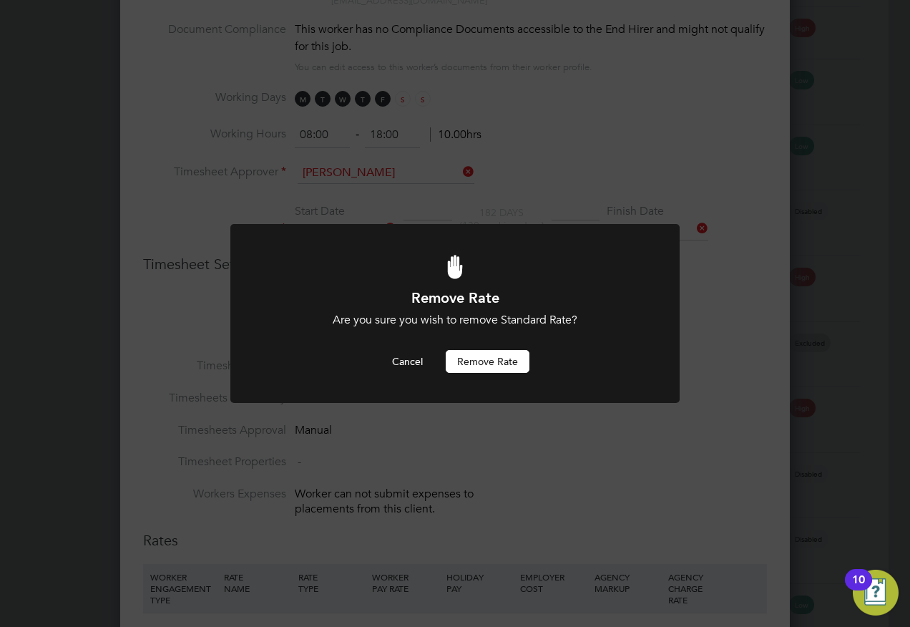
drag, startPoint x: 492, startPoint y: 360, endPoint x: 337, endPoint y: 322, distance: 159.2
click at [491, 359] on button "Remove rate" at bounding box center [488, 361] width 84 height 23
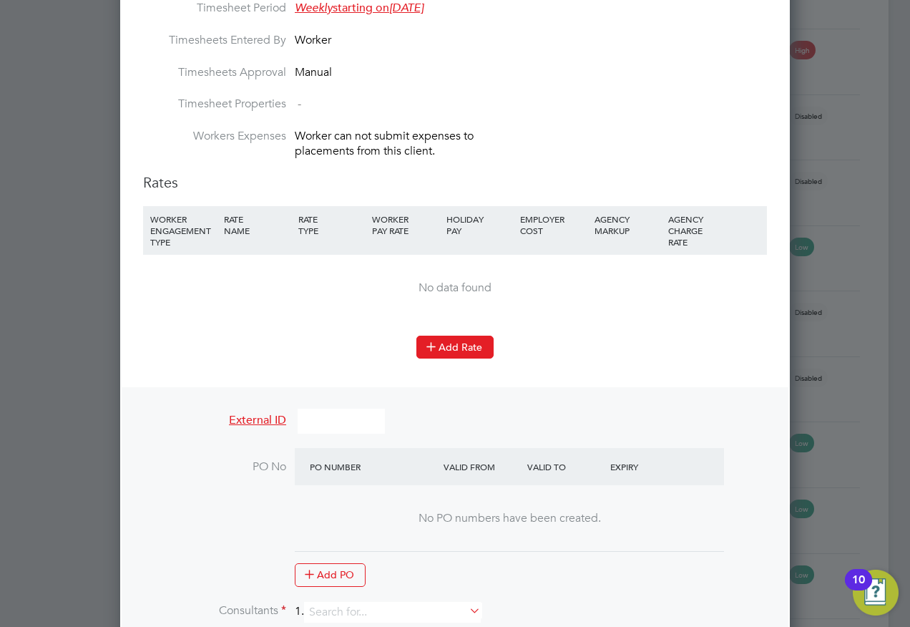
click at [444, 341] on button "Add Rate" at bounding box center [455, 347] width 77 height 23
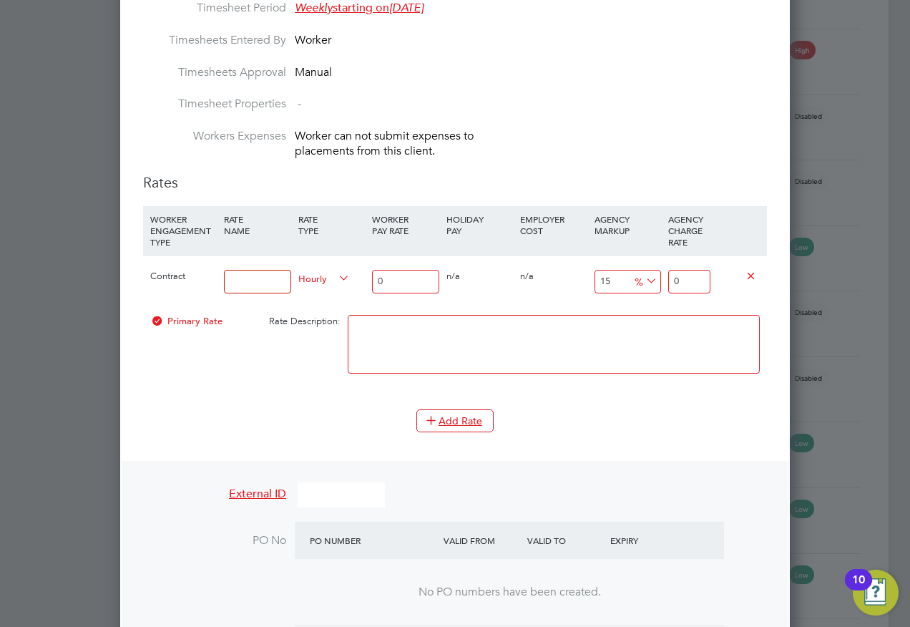
click at [233, 276] on input at bounding box center [257, 282] width 67 height 24
type input "Standard Hours"
drag, startPoint x: 386, startPoint y: 283, endPoint x: 337, endPoint y: 278, distance: 49.6
click at [338, 278] on div "Contract Standard Hours Hourly 0 0 n/a 0 n/a 15 0 % 0" at bounding box center [455, 281] width 624 height 53
type input "7"
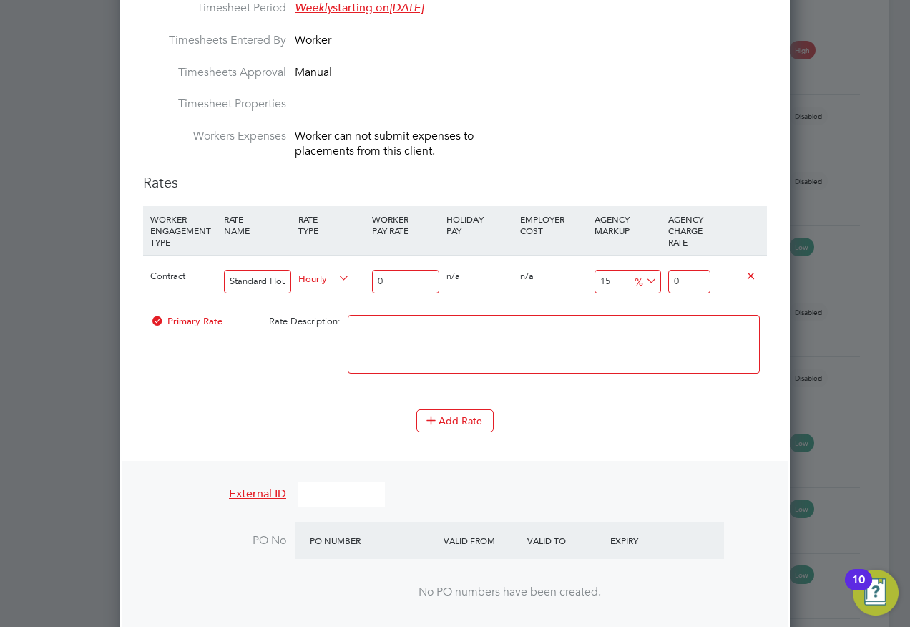
type input "8.05"
type input "77"
type input "88.55"
type input "77.00"
drag, startPoint x: 673, startPoint y: 281, endPoint x: 758, endPoint y: 281, distance: 85.2
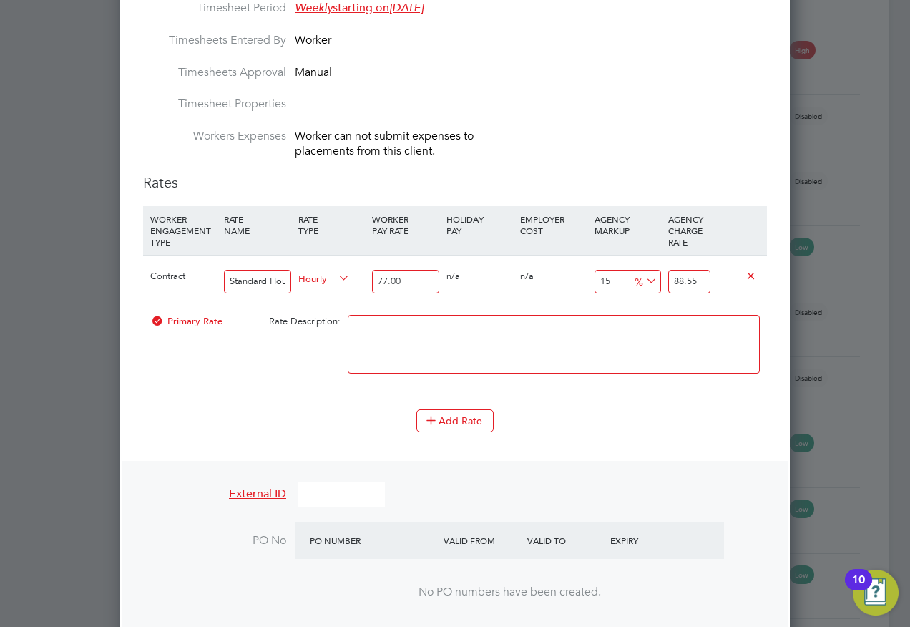
click at [758, 281] on div "Contract Standard Hours Hourly 77.00 0 n/a 0 n/a 15 11.55 % 88.55" at bounding box center [455, 281] width 624 height 53
type input "-89.6103896103896"
type input "8"
type input "3.896103896103896"
type input "80"
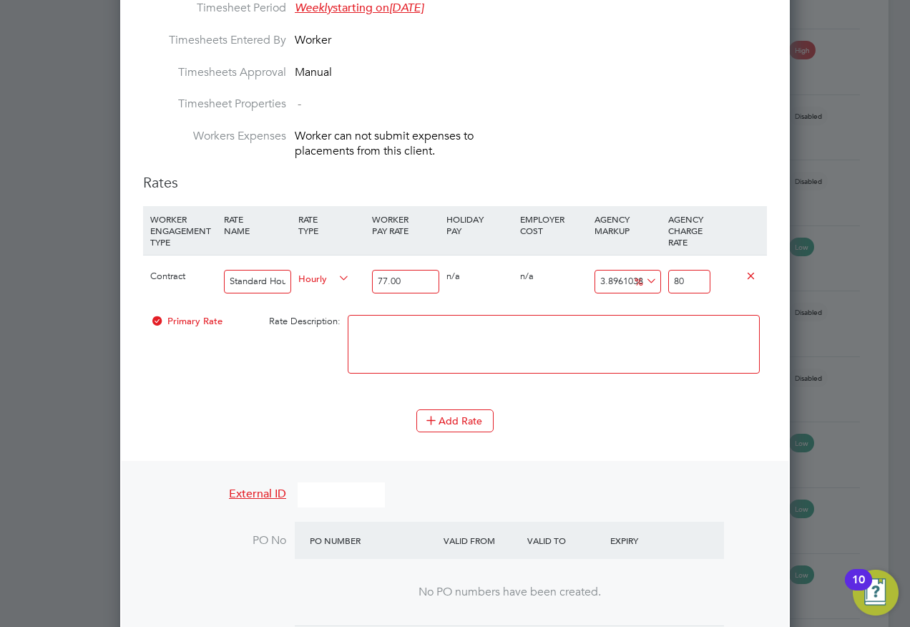
type input "4.935064935064935"
type input "80.8"
type input "5"
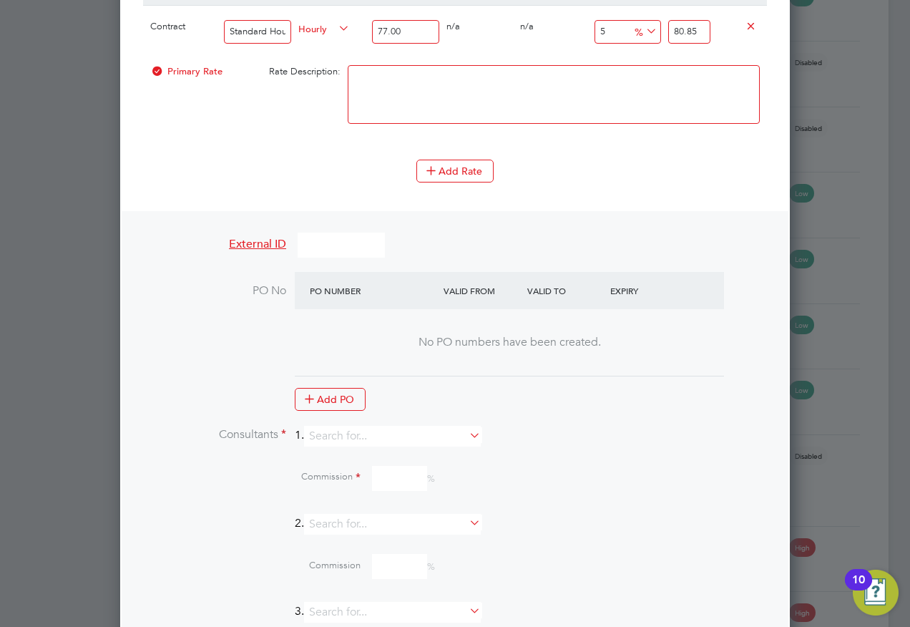
scroll to position [1486, 0]
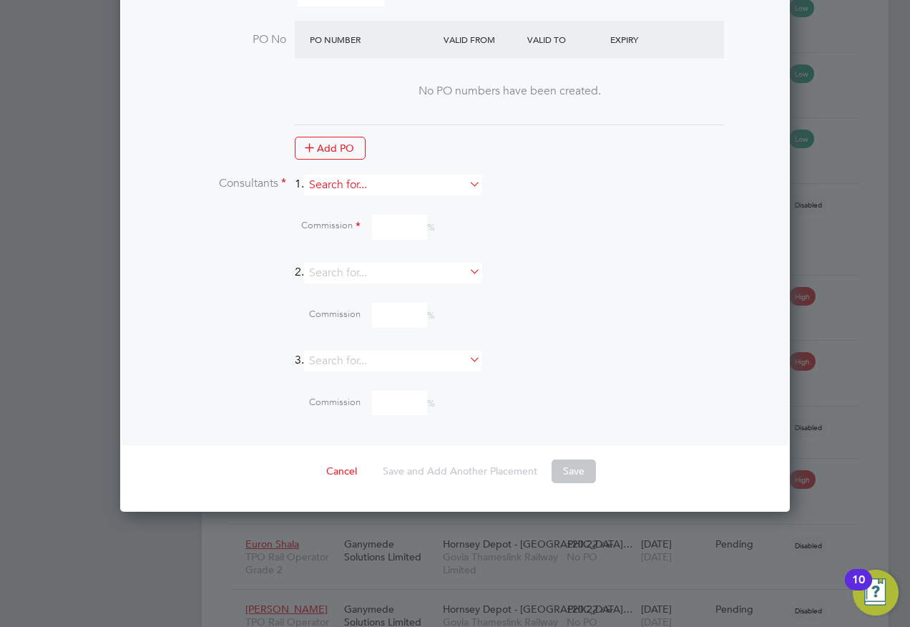
type input "80.85"
click at [327, 180] on input at bounding box center [392, 185] width 177 height 21
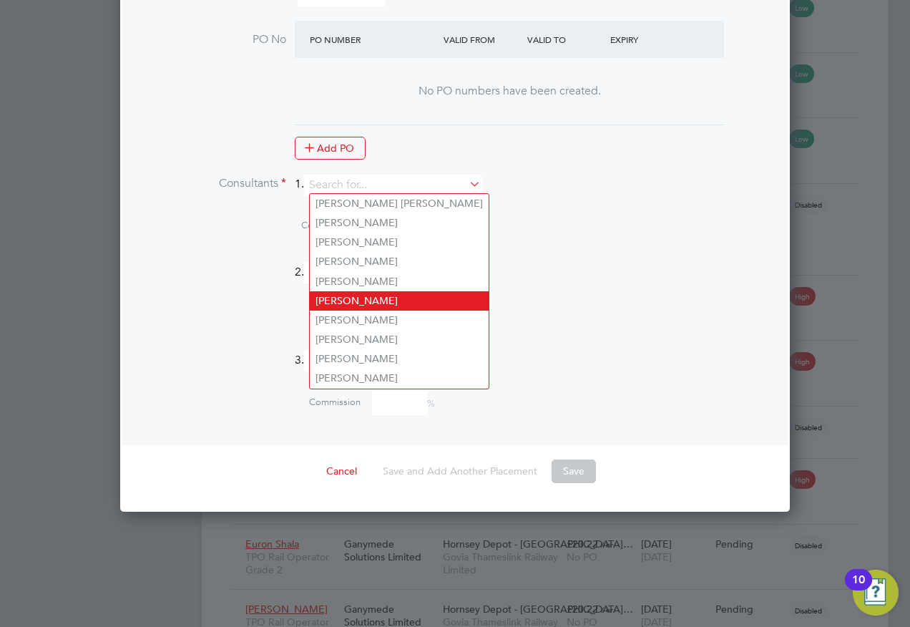
click at [359, 295] on li "[PERSON_NAME]" at bounding box center [399, 300] width 179 height 19
type input "[PERSON_NAME]"
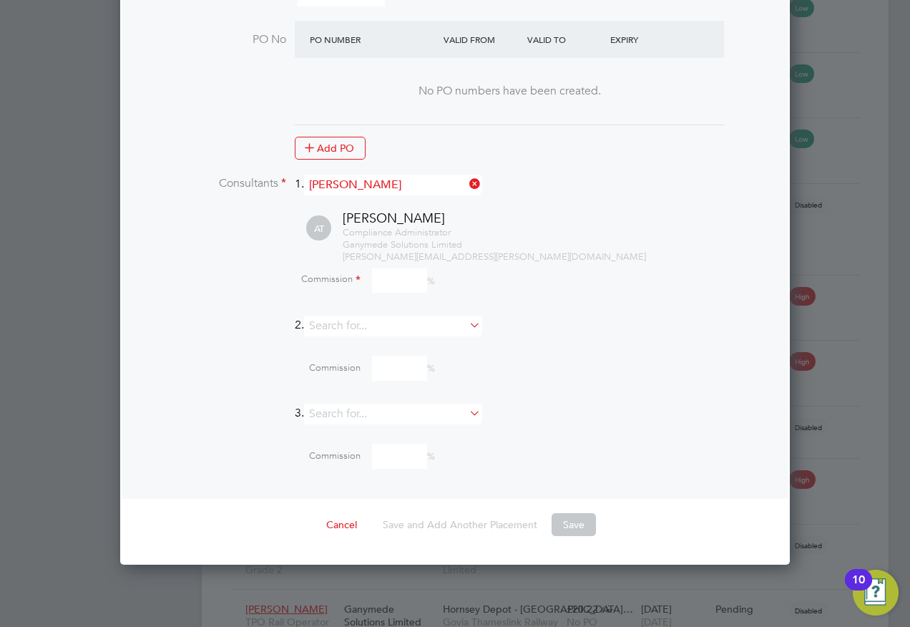
click at [389, 277] on input at bounding box center [399, 280] width 55 height 25
type input "0"
click at [563, 518] on button "Save" at bounding box center [574, 524] width 44 height 23
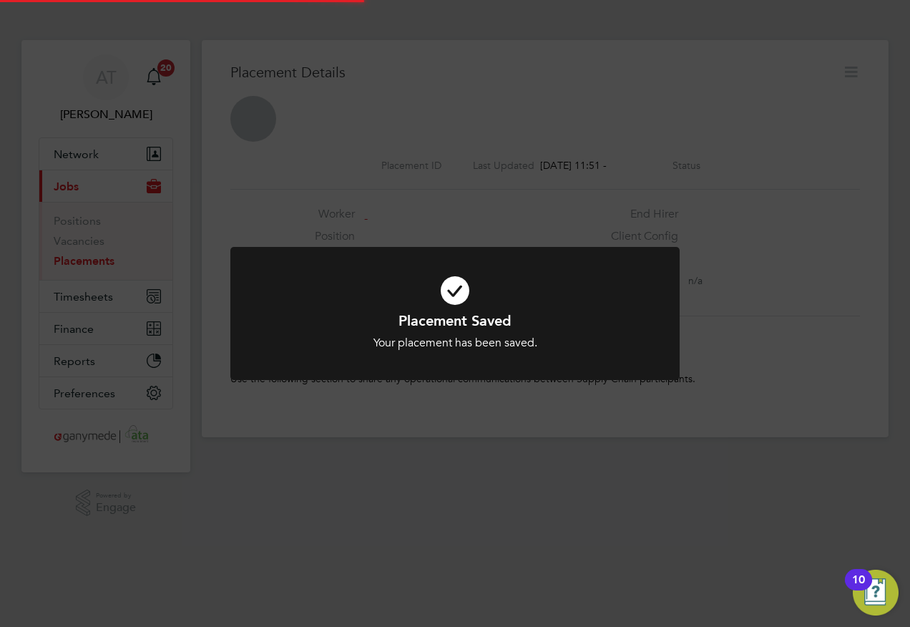
scroll to position [14, 69]
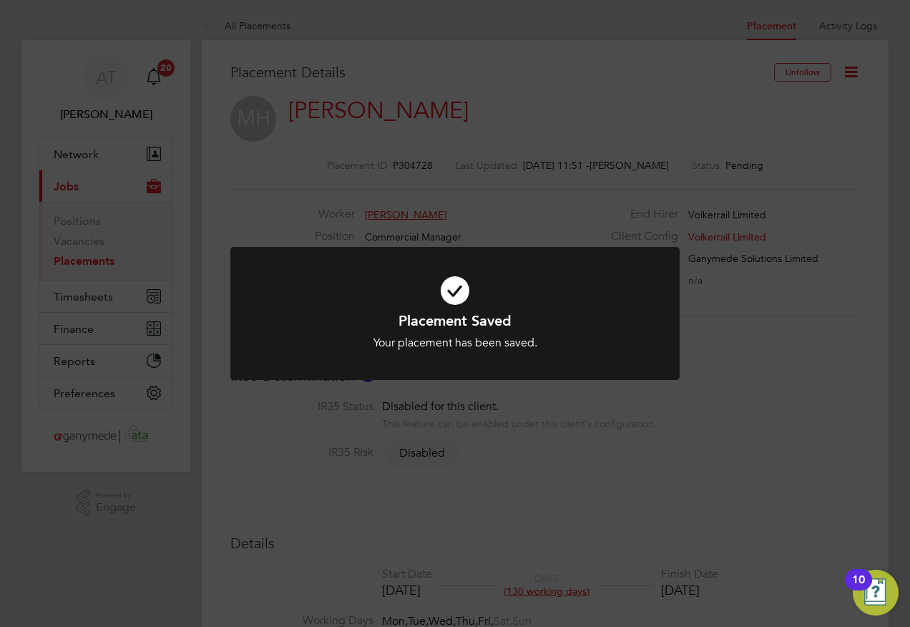
click at [248, 189] on div "Placement Saved Your placement has been saved. Cancel Okay" at bounding box center [455, 313] width 910 height 627
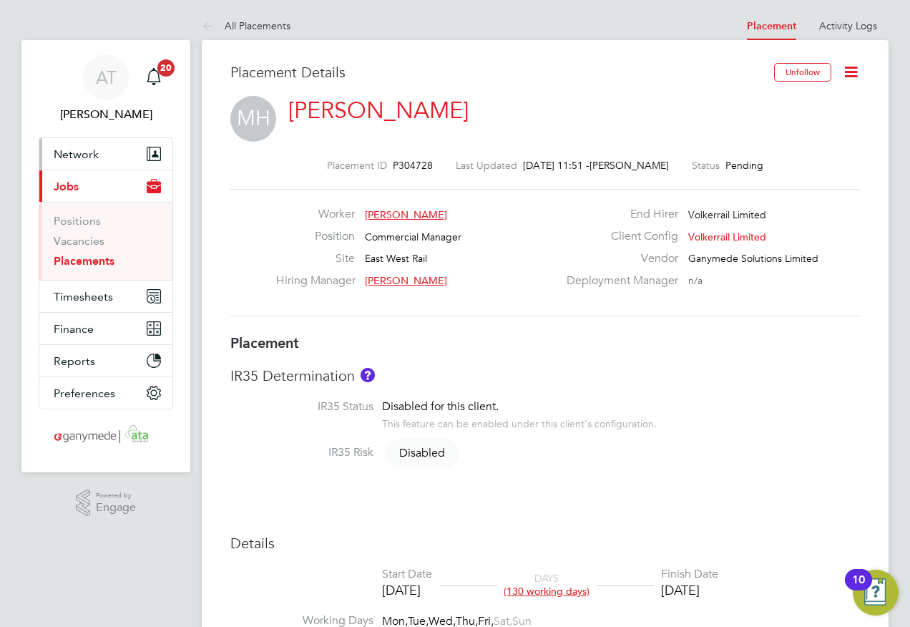
click at [69, 153] on span "Network" at bounding box center [76, 154] width 45 height 14
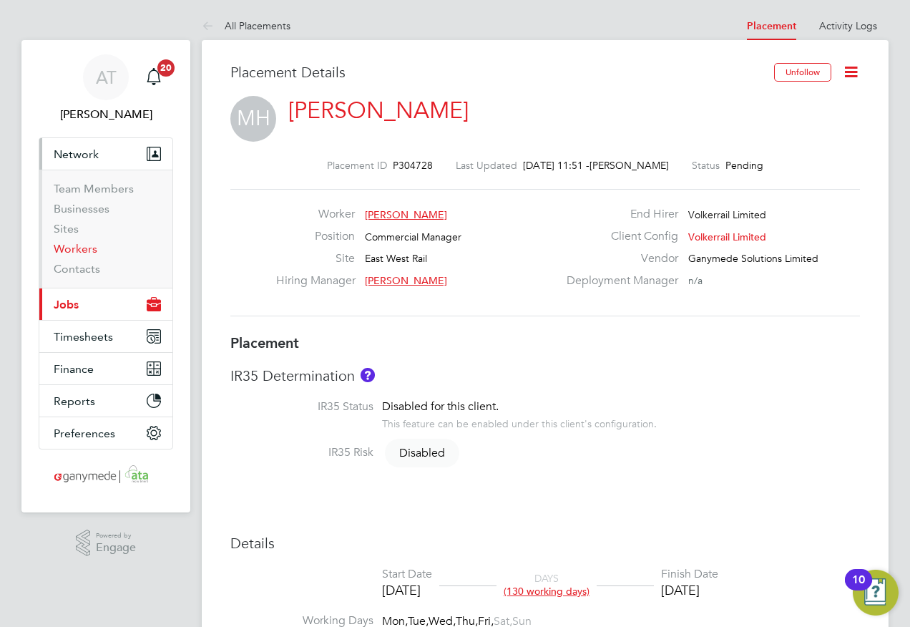
drag, startPoint x: 68, startPoint y: 250, endPoint x: 181, endPoint y: 250, distance: 113.1
click at [69, 250] on link "Workers" at bounding box center [76, 249] width 44 height 14
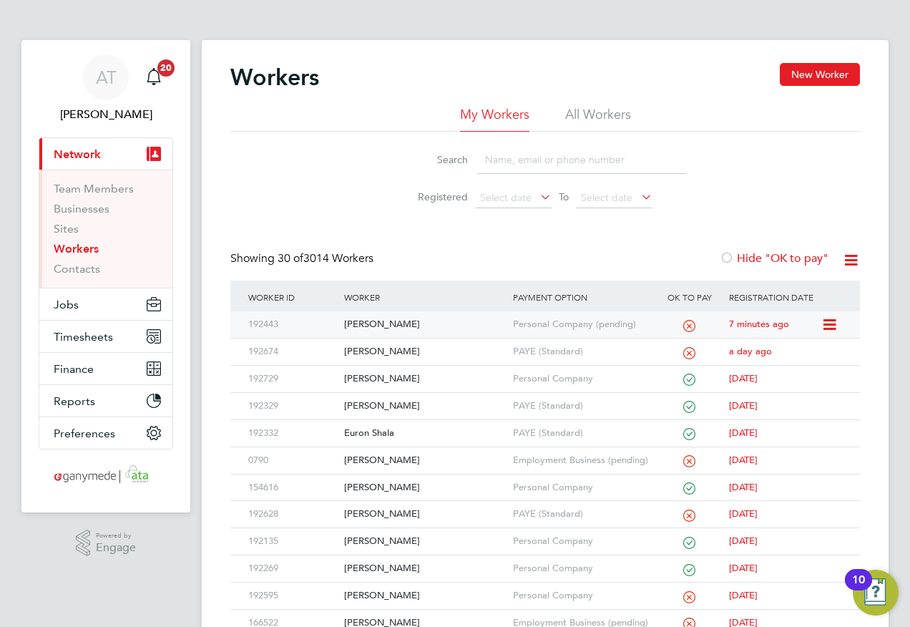
click at [376, 324] on div "[PERSON_NAME]" at bounding box center [425, 324] width 168 height 26
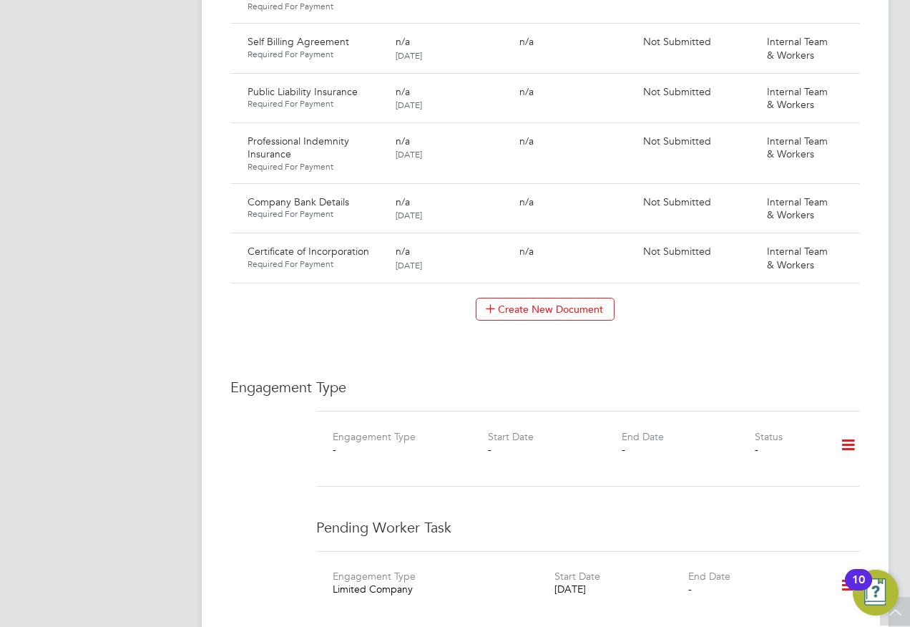
scroll to position [1288, 0]
